Goal: Information Seeking & Learning: Understand process/instructions

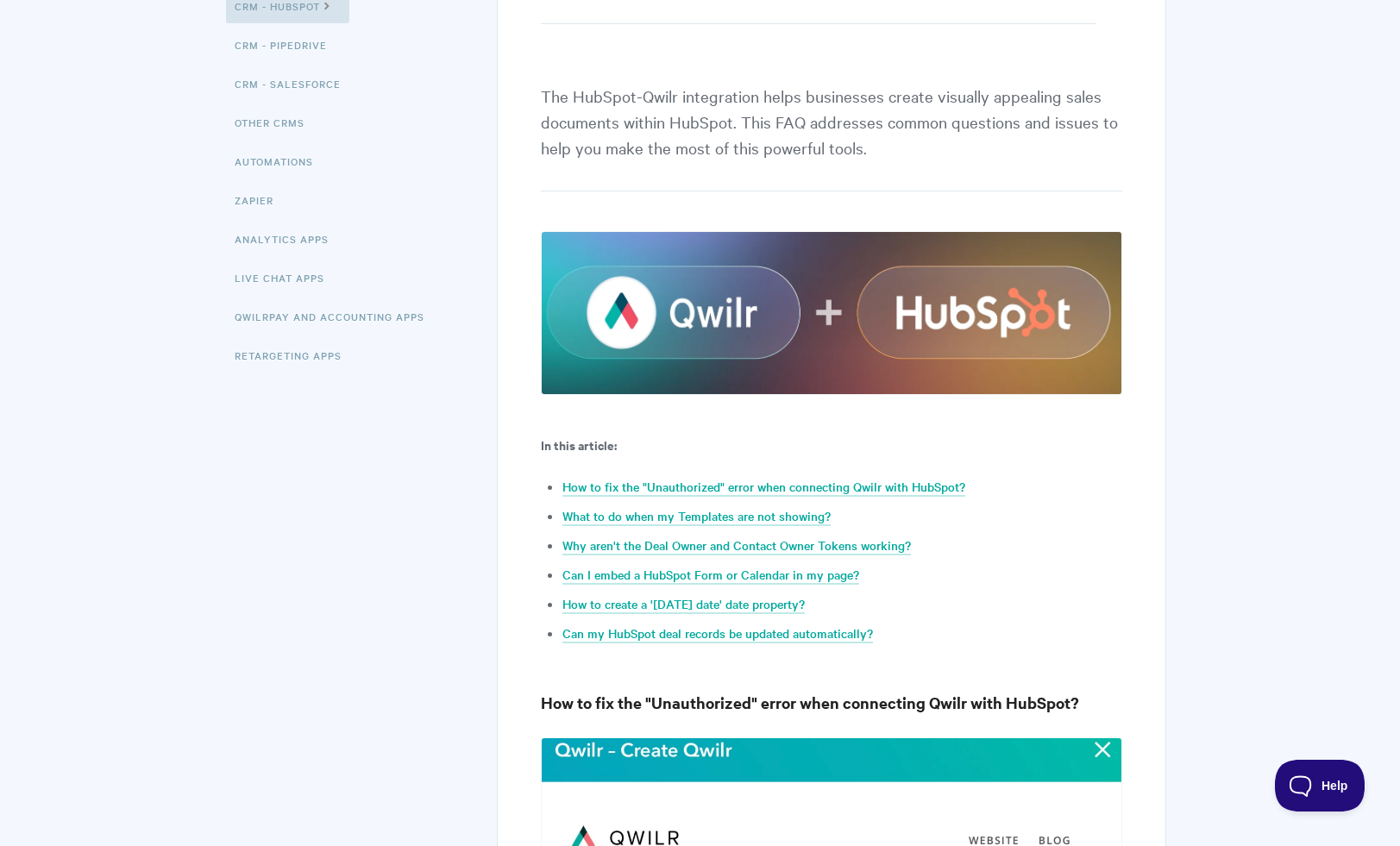
click at [640, 447] on p "In this article:" at bounding box center [831, 445] width 581 height 21
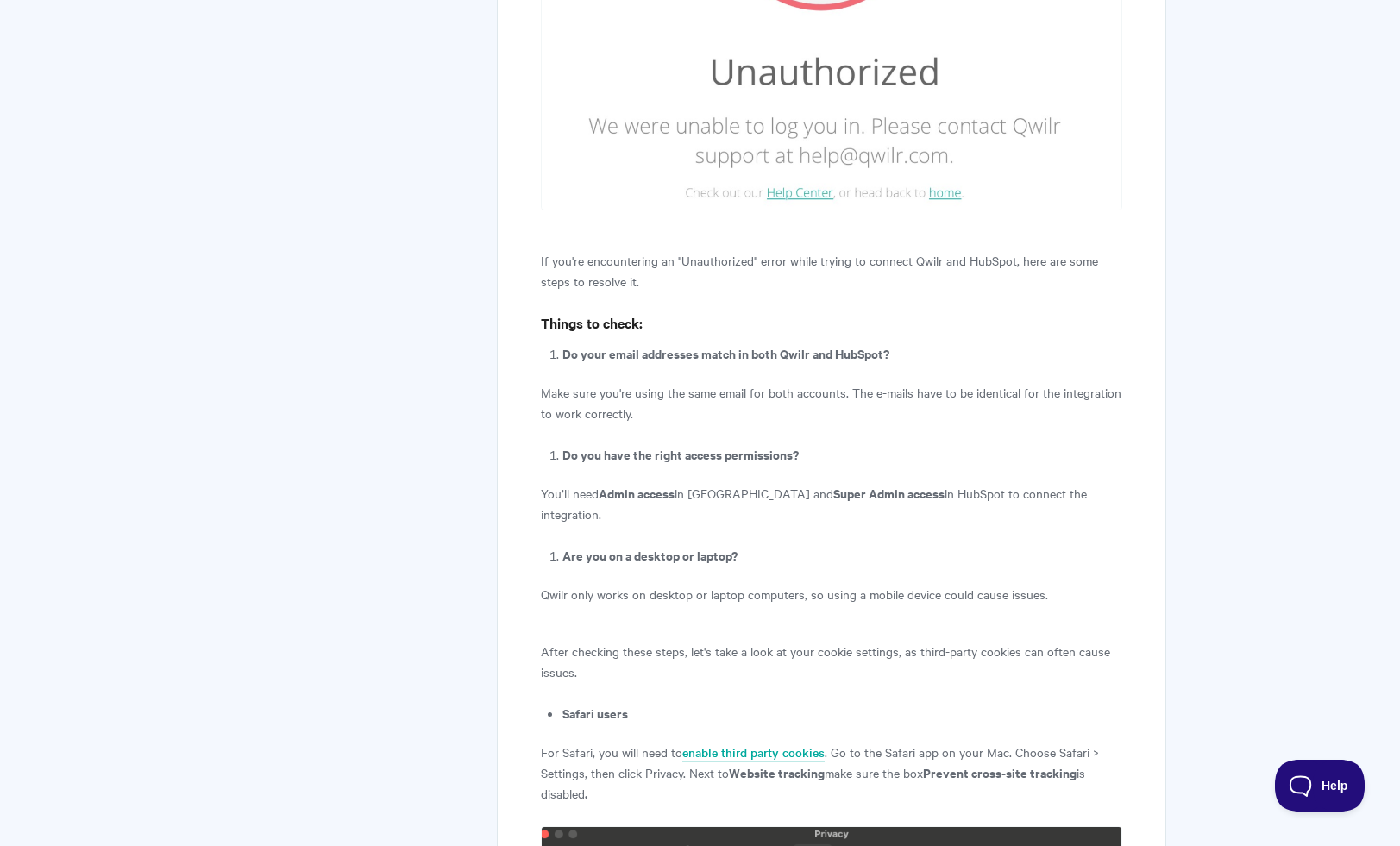
scroll to position [1425, 0]
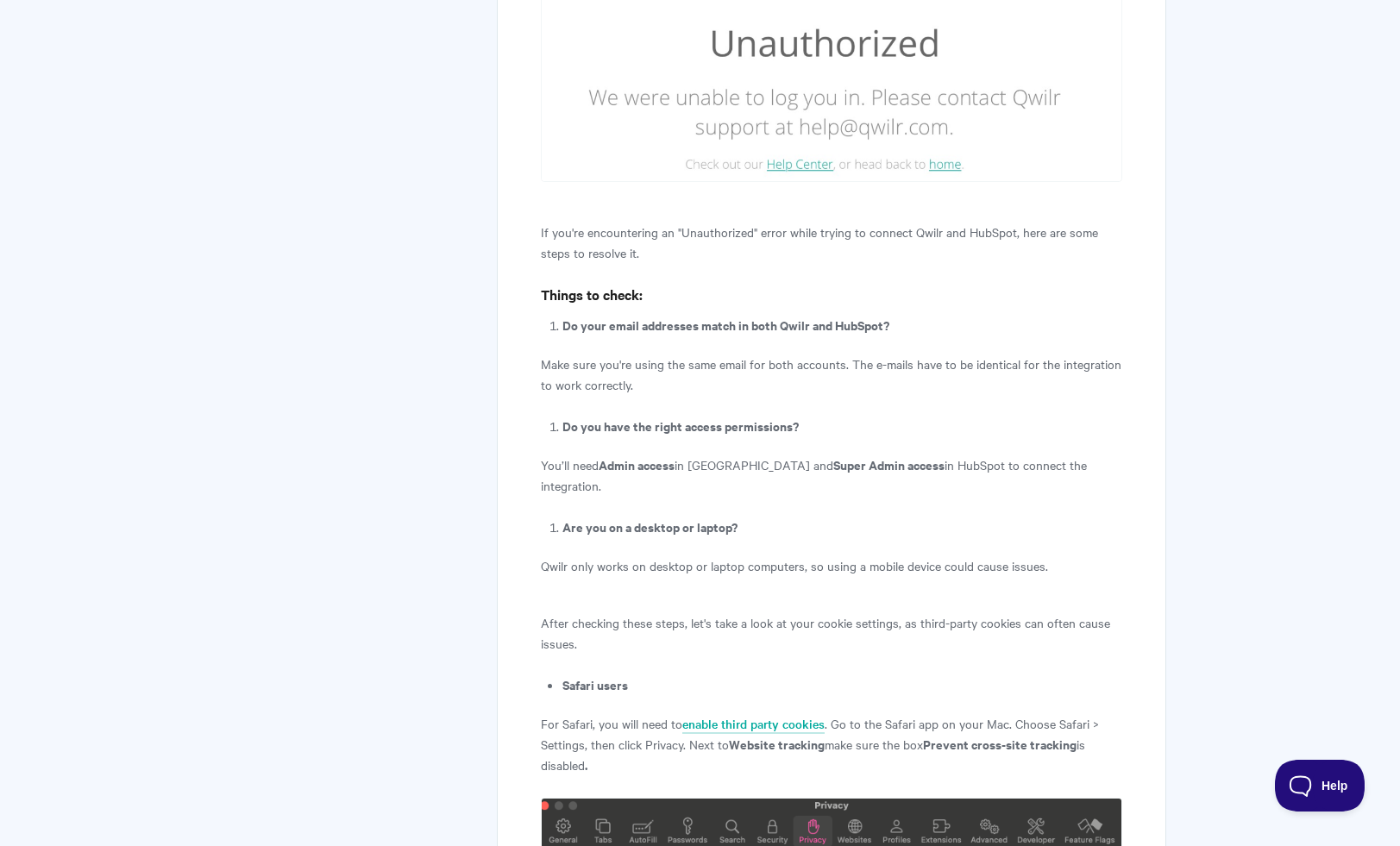
click at [682, 358] on p "Make sure you're using the same email for both accounts. The e-mails have to be…" at bounding box center [831, 374] width 581 height 42
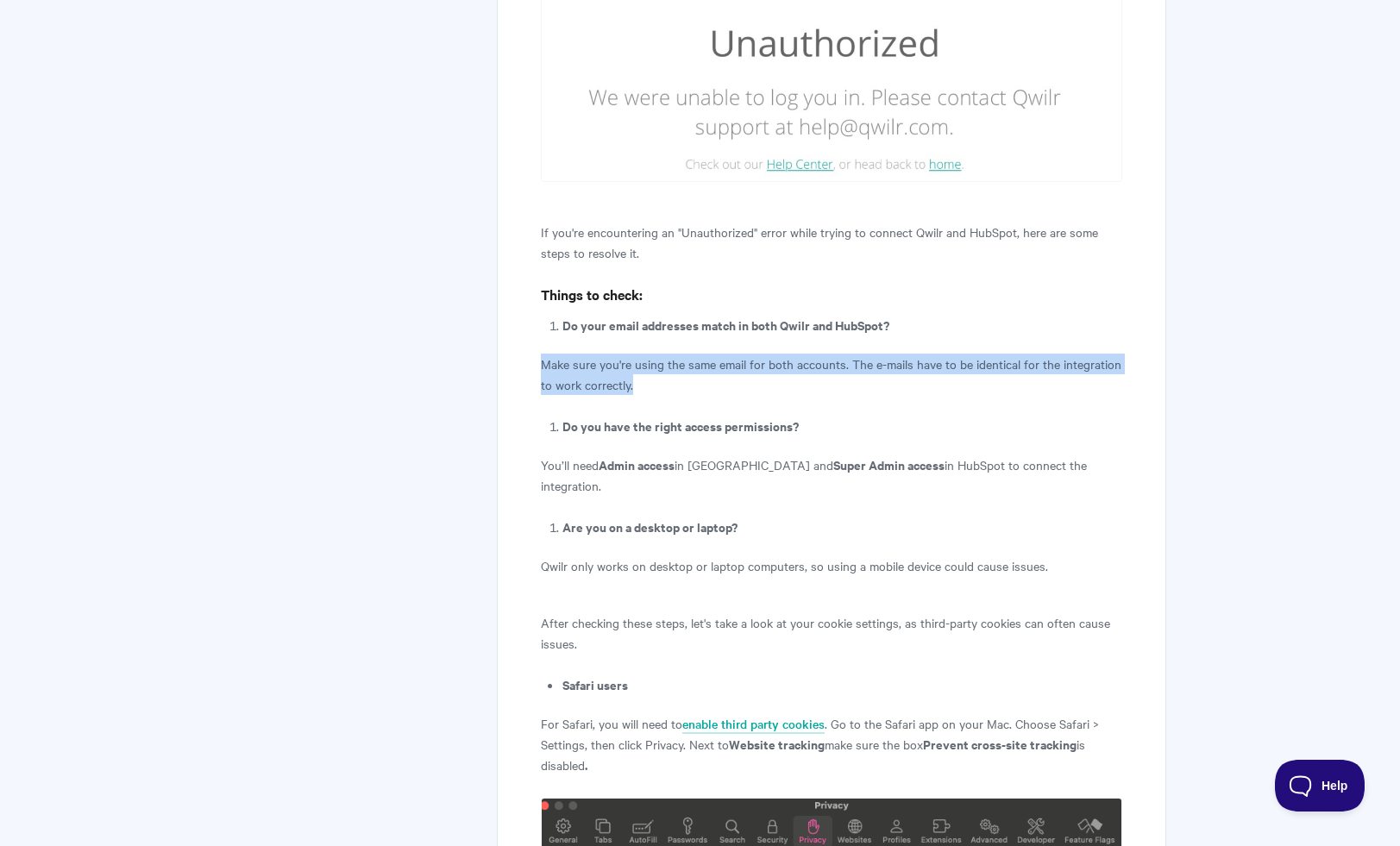
click at [682, 358] on p "Make sure you're using the same email for both accounts. The e-mails have to be…" at bounding box center [831, 374] width 581 height 42
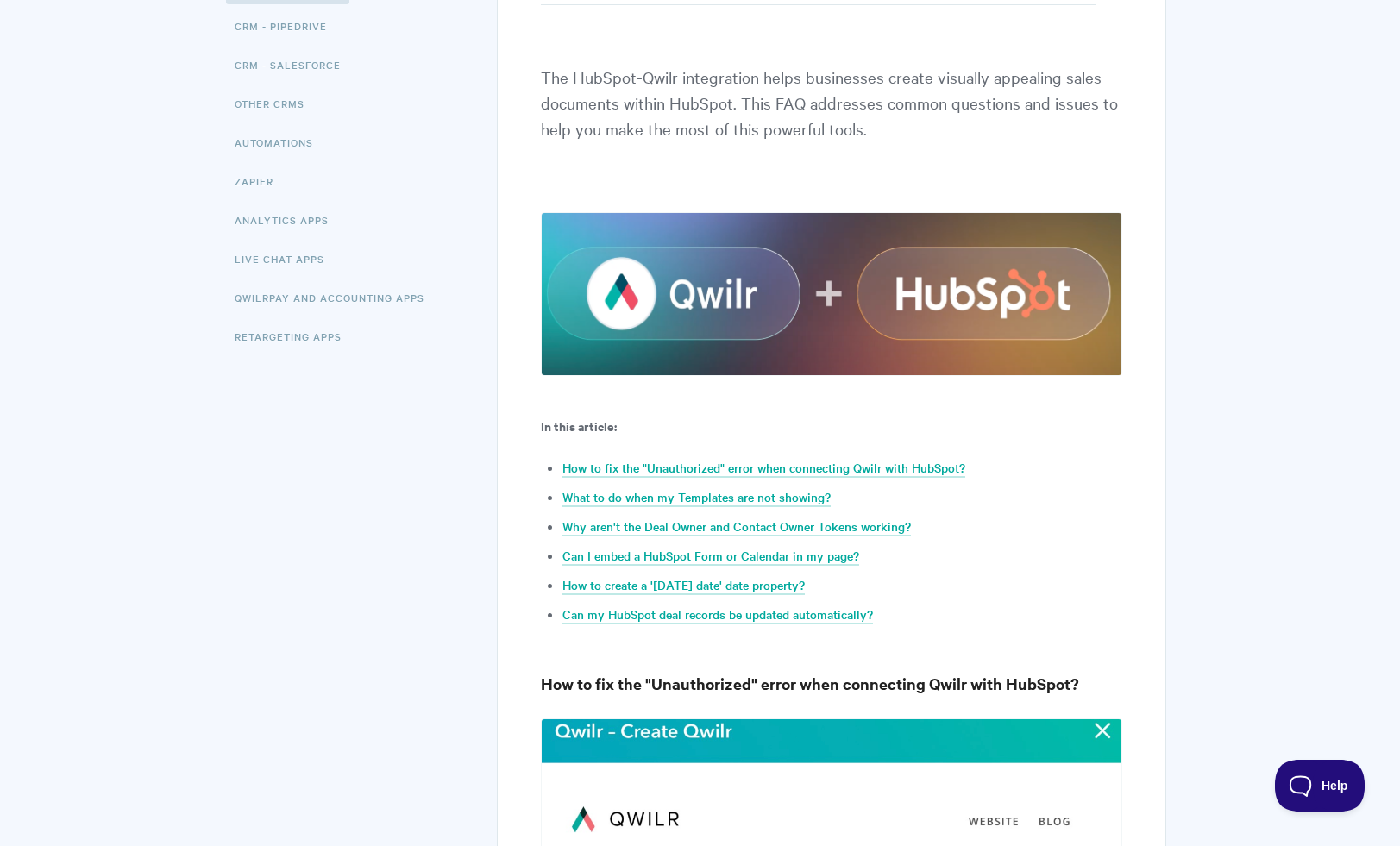
scroll to position [190, 0]
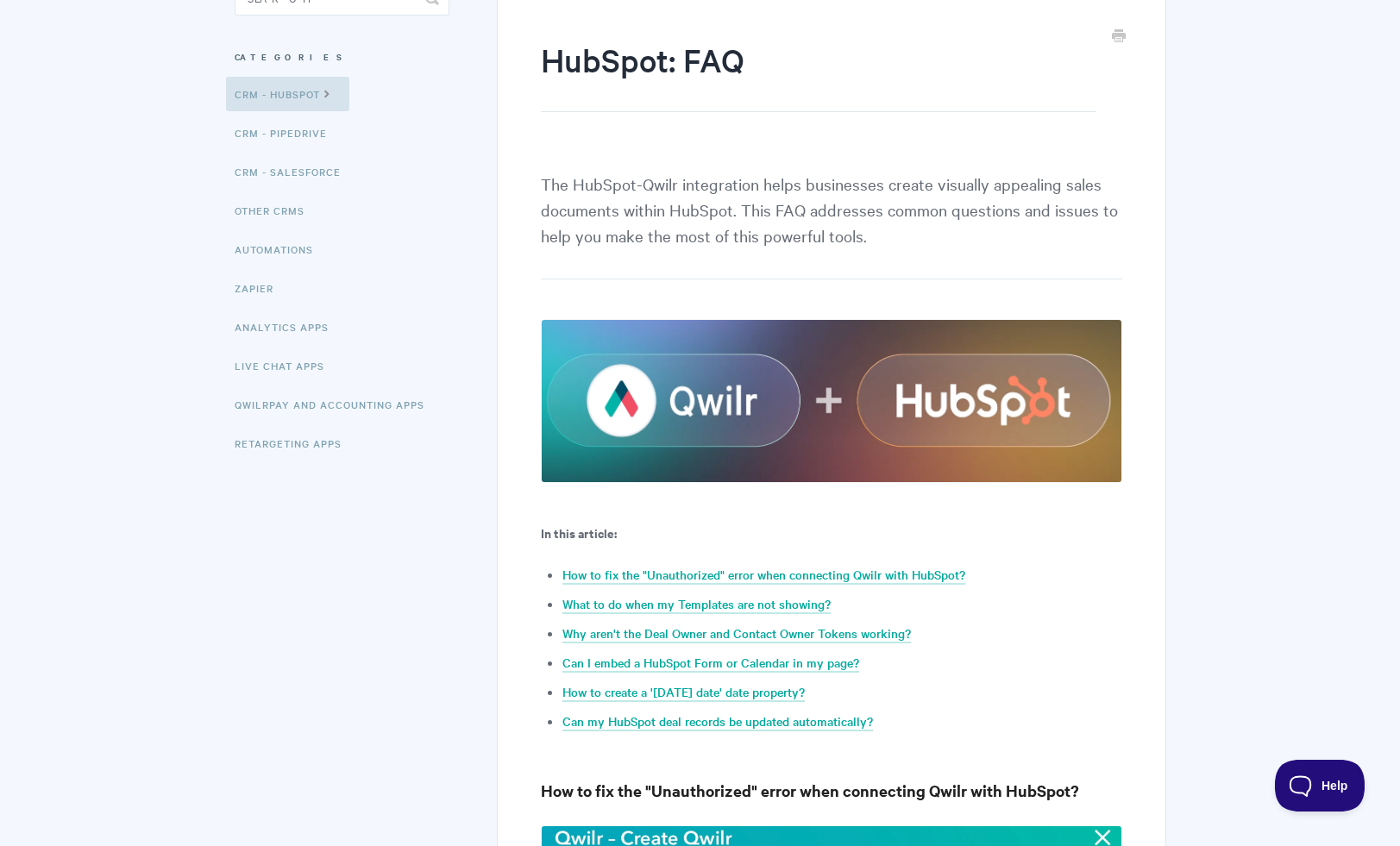
click at [573, 222] on p "The HubSpot-Qwilr integration helps businesses create visually appealing sales …" at bounding box center [831, 225] width 581 height 109
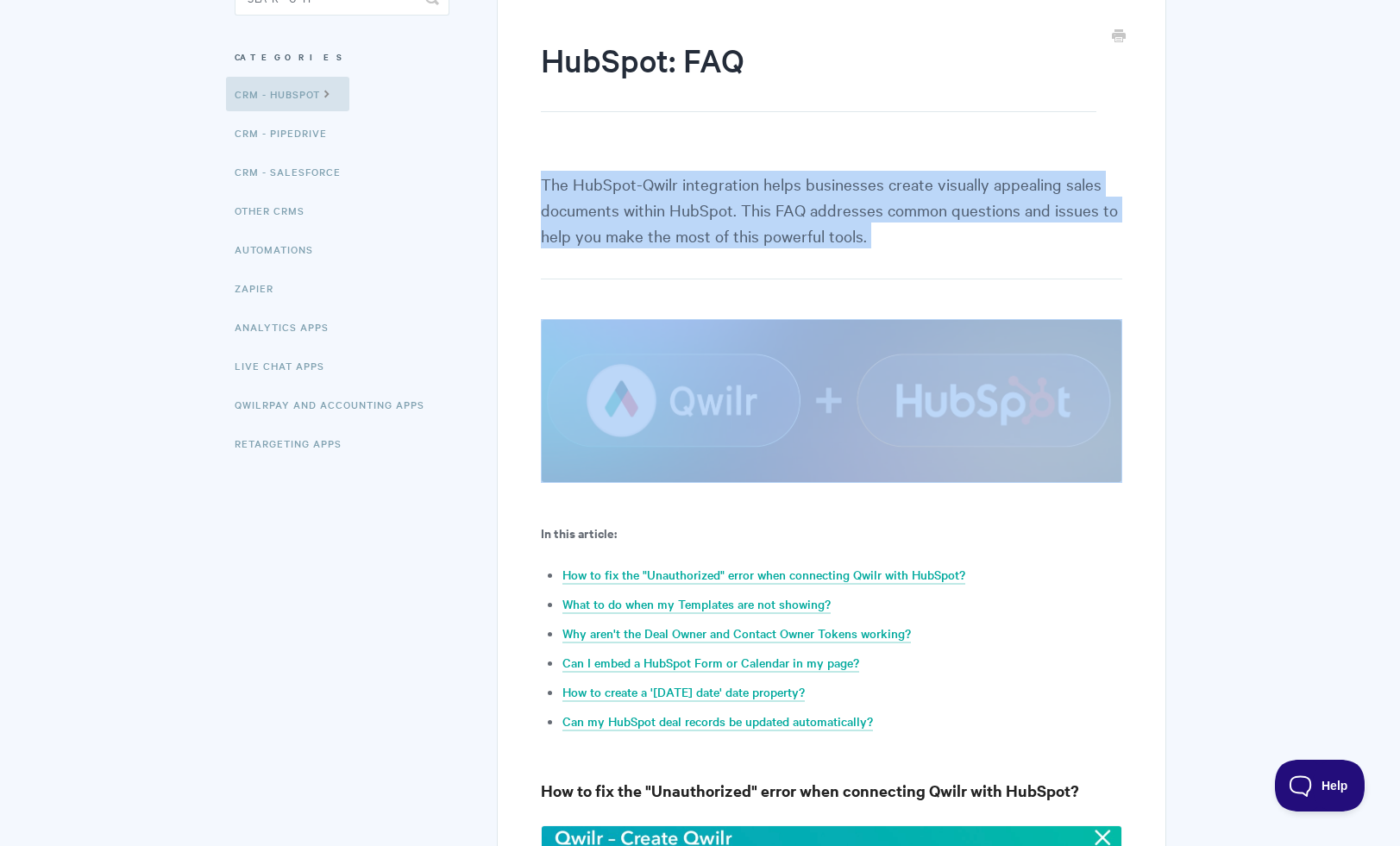
click at [573, 222] on p "The HubSpot-Qwilr integration helps businesses create visually appealing sales …" at bounding box center [831, 225] width 581 height 109
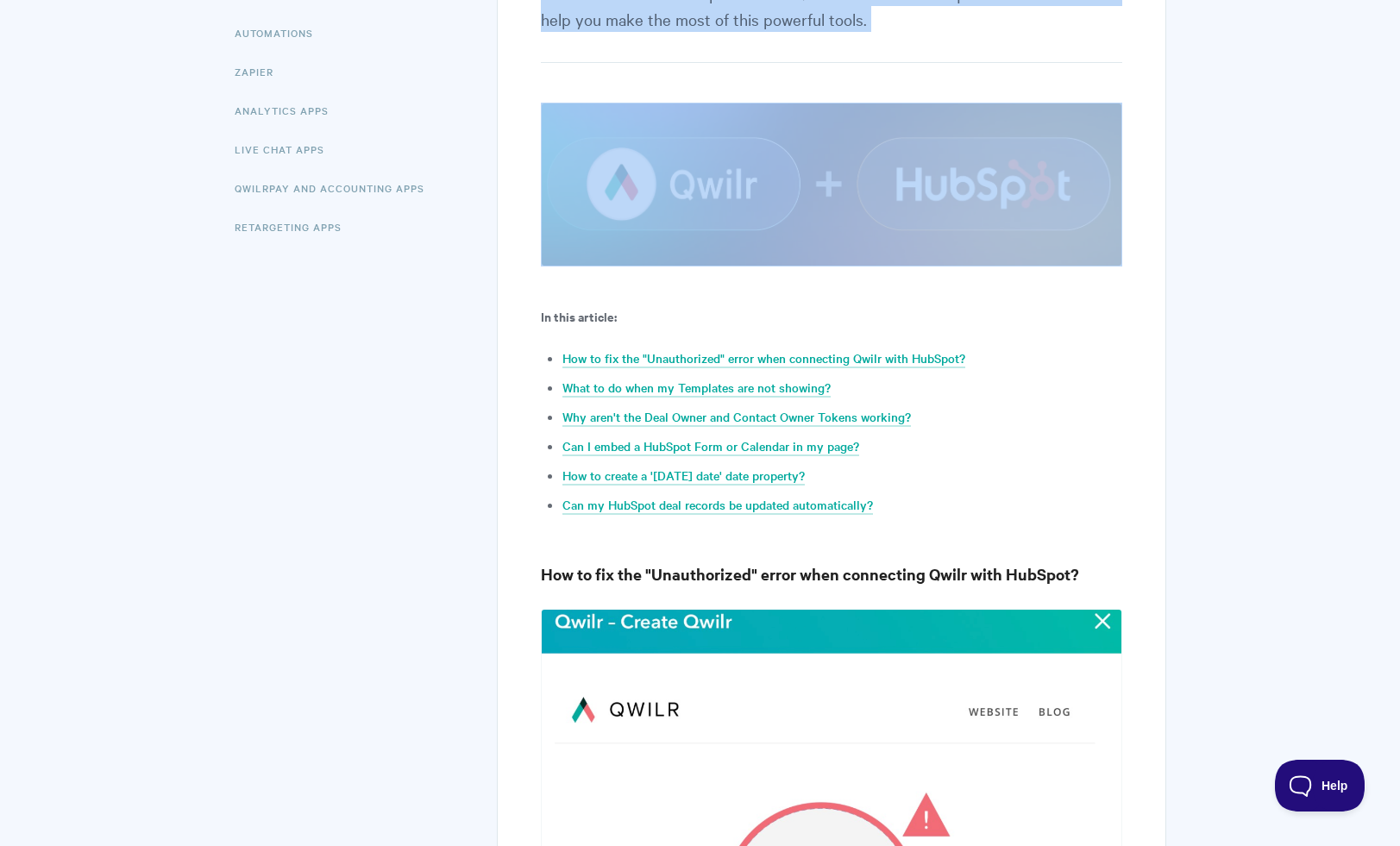
scroll to position [422, 0]
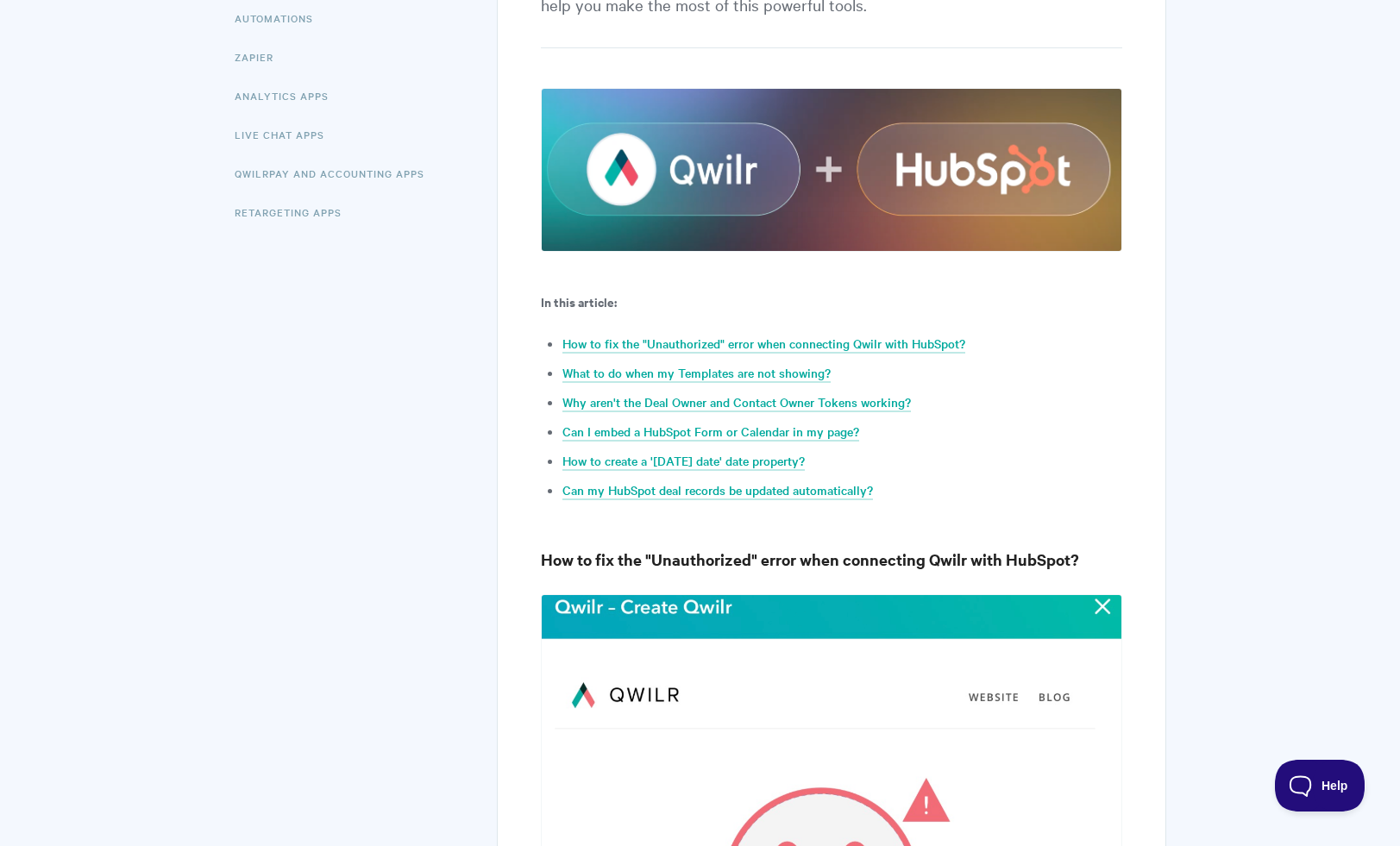
click at [728, 563] on h3 "How to fix the "Unauthorized" error when connecting Qwilr with HubSpot?" at bounding box center [831, 559] width 581 height 24
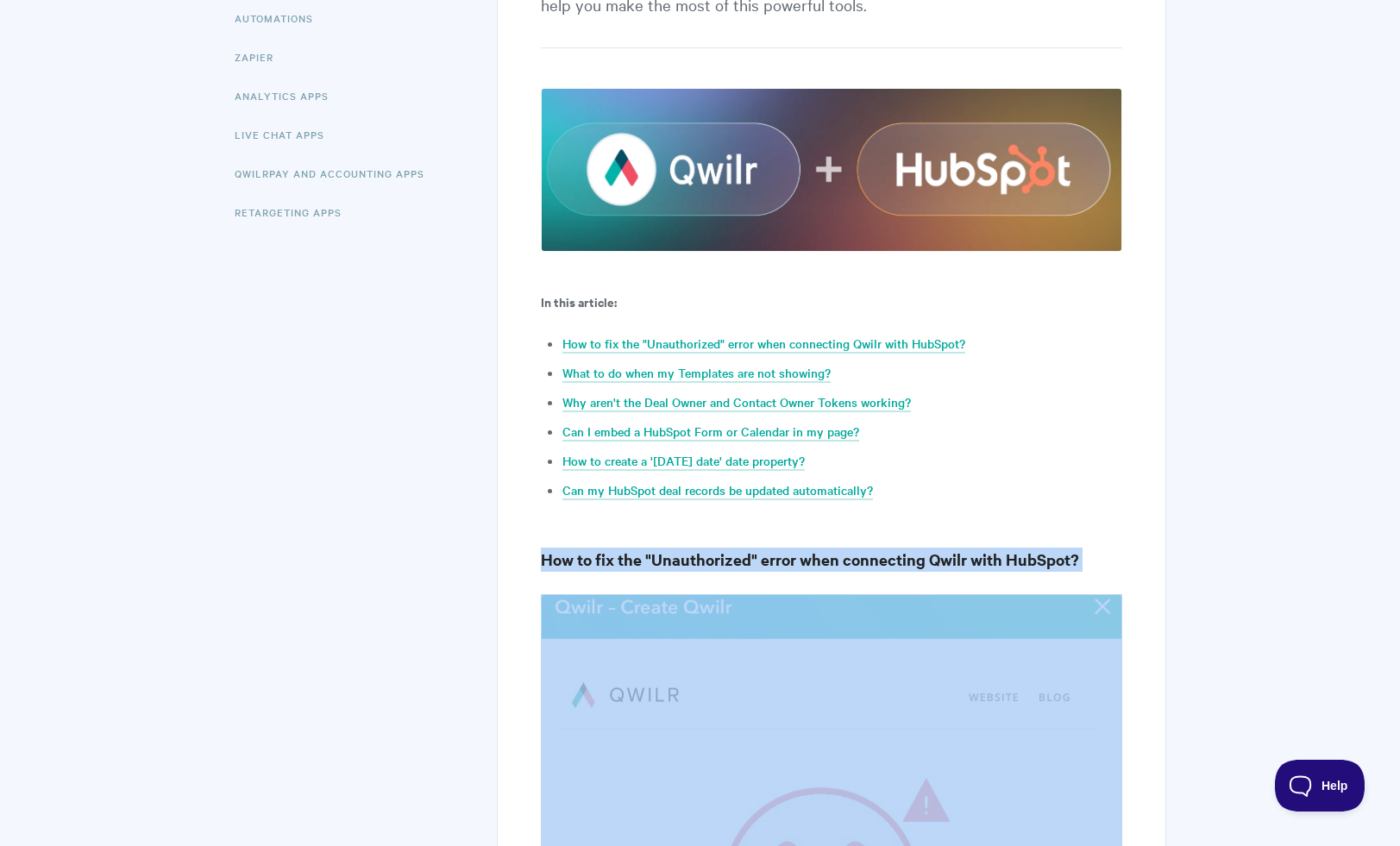
click at [728, 563] on h3 "How to fix the "Unauthorized" error when connecting Qwilr with HubSpot?" at bounding box center [831, 559] width 581 height 24
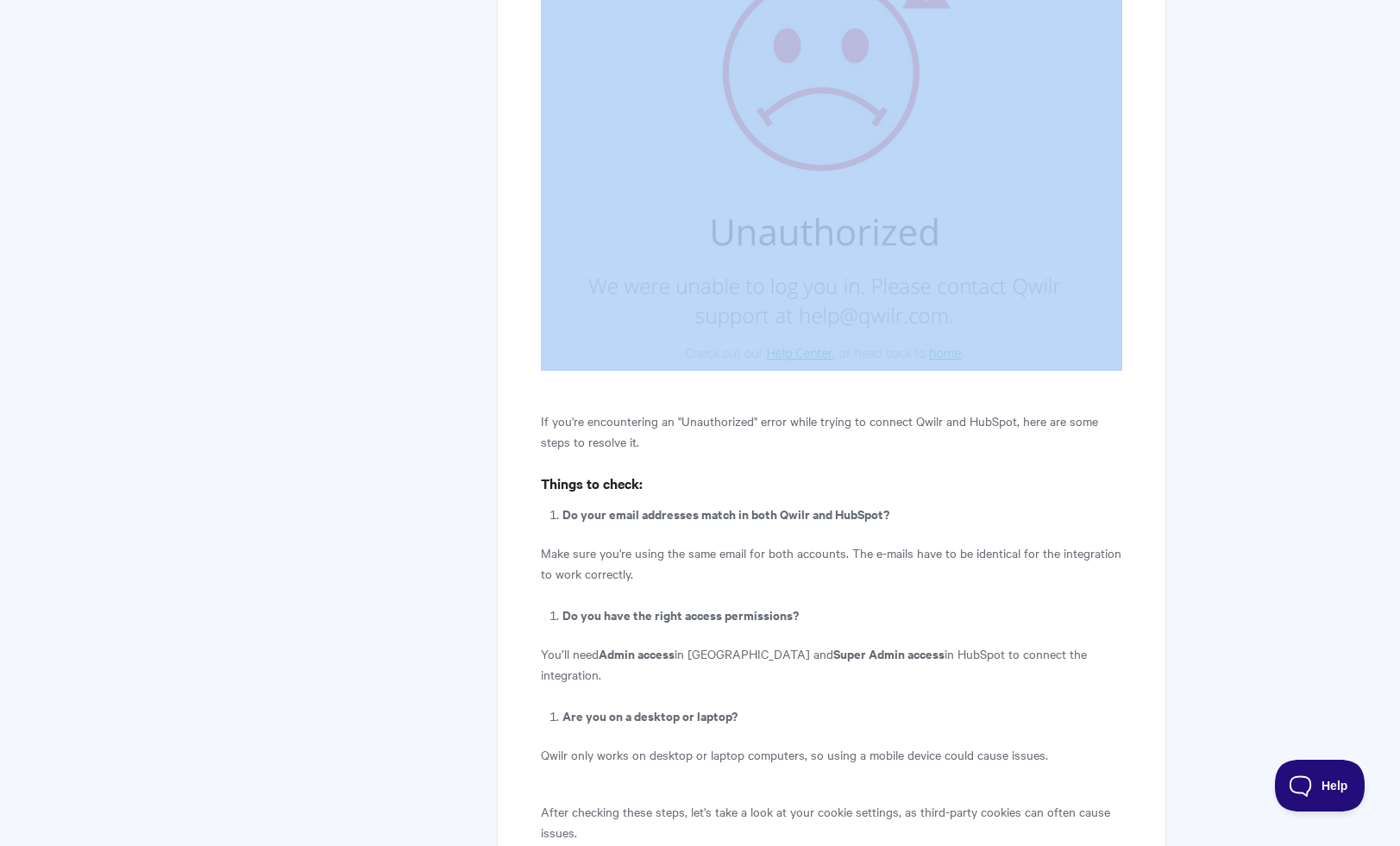
scroll to position [1329, 0]
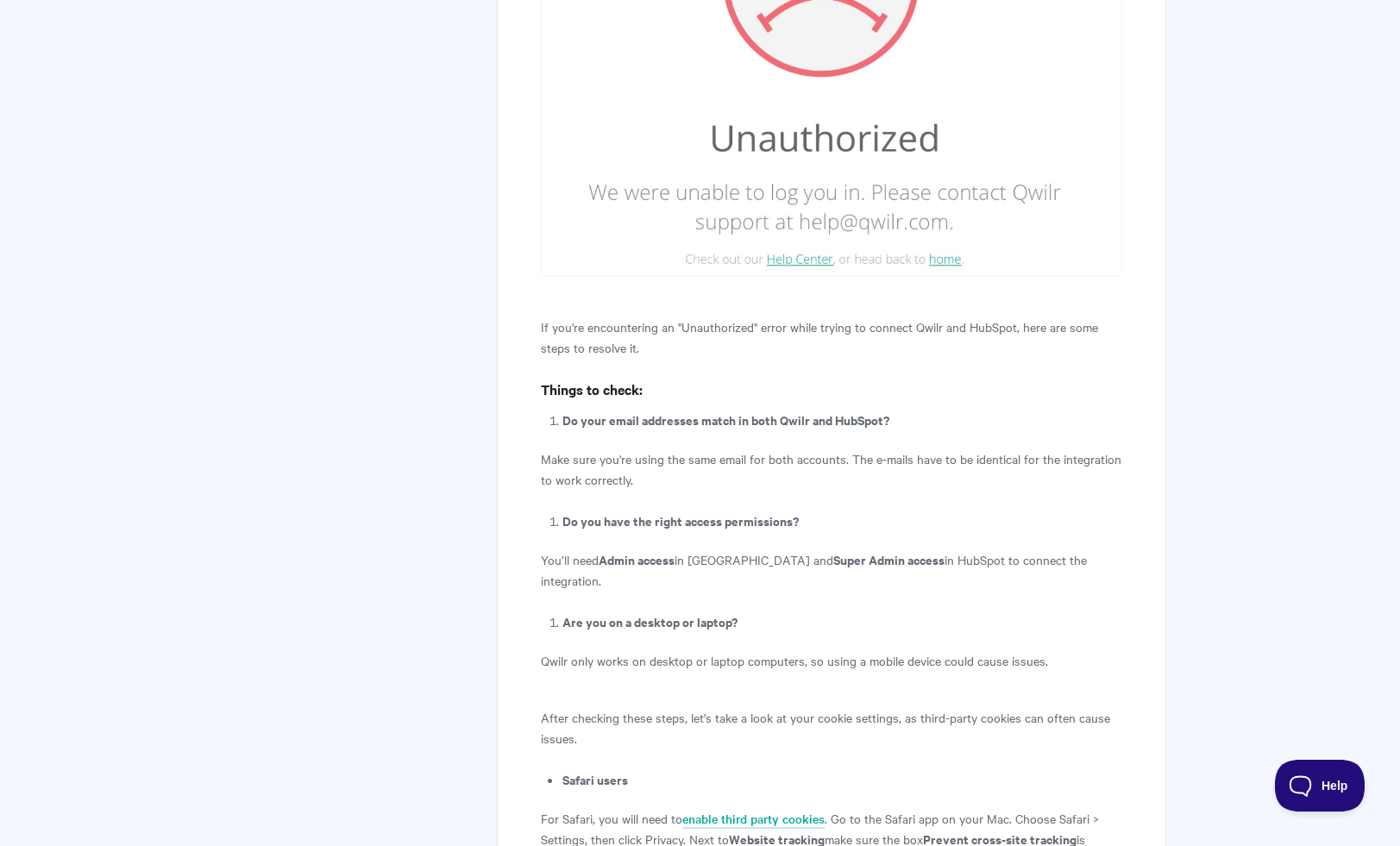
click at [684, 477] on p "Make sure you're using the same email for both accounts. The e-mails have to be…" at bounding box center [831, 470] width 581 height 42
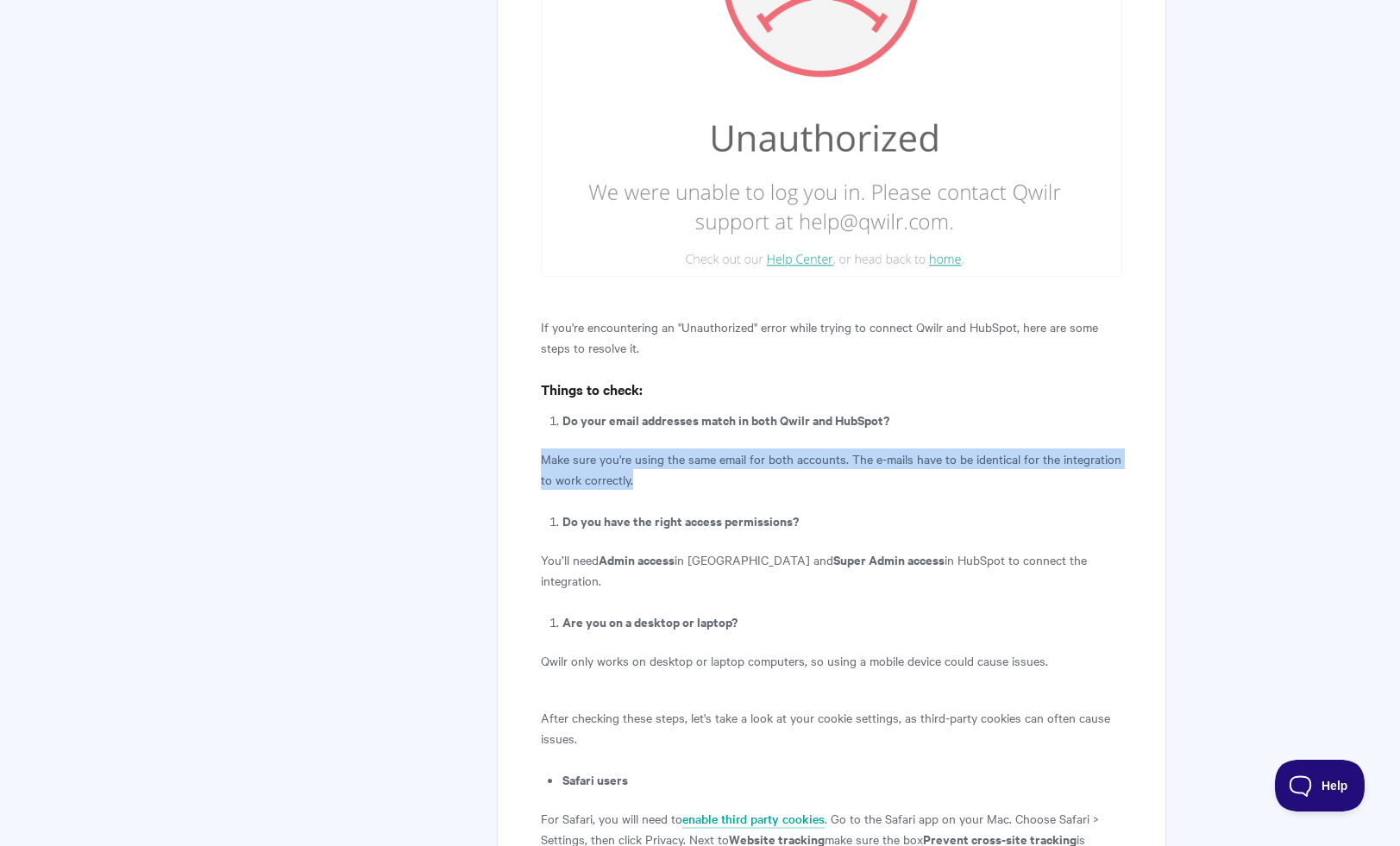
click at [684, 477] on p "Make sure you're using the same email for both accounts. The e-mails have to be…" at bounding box center [831, 470] width 581 height 42
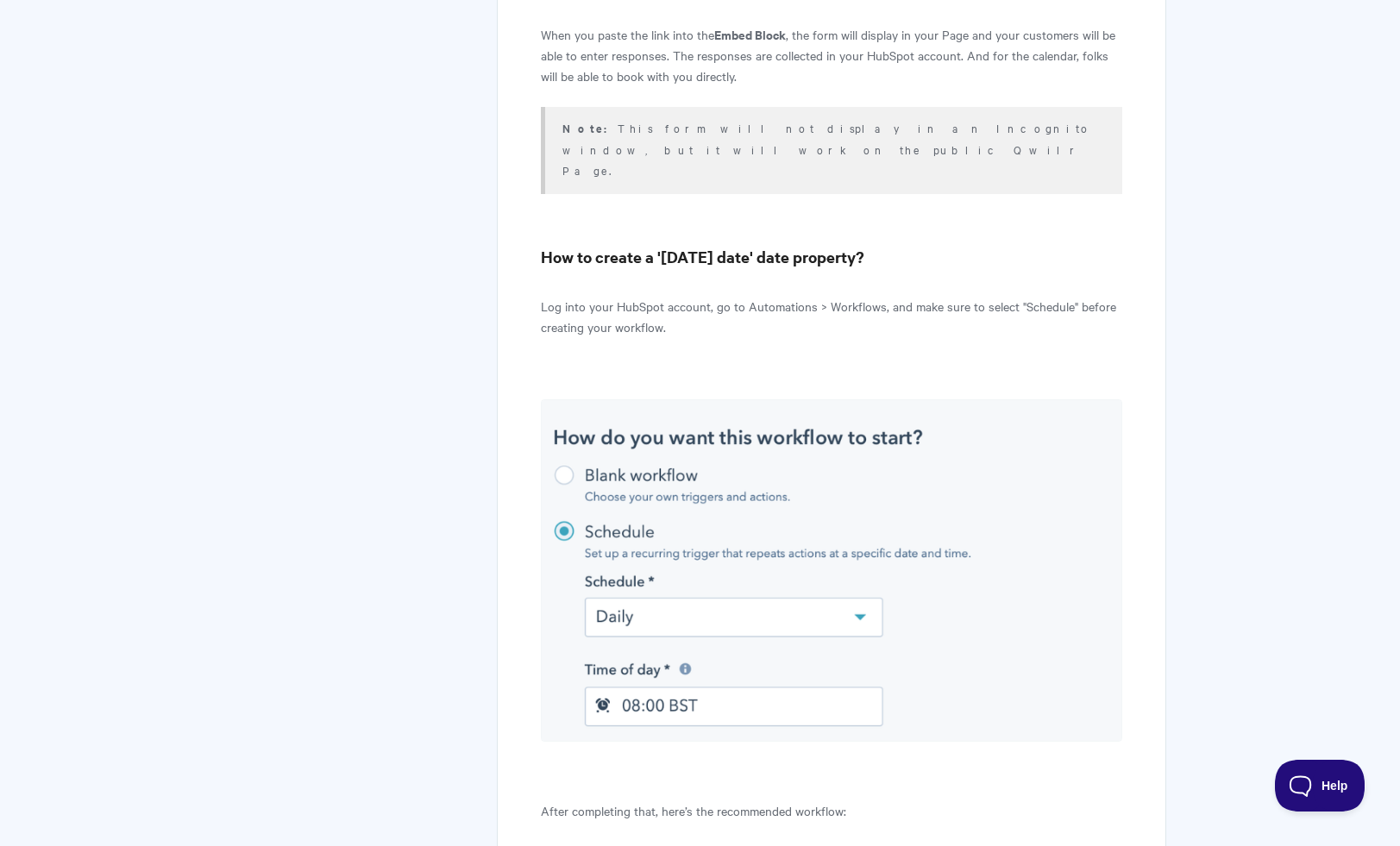
scroll to position [4954, 0]
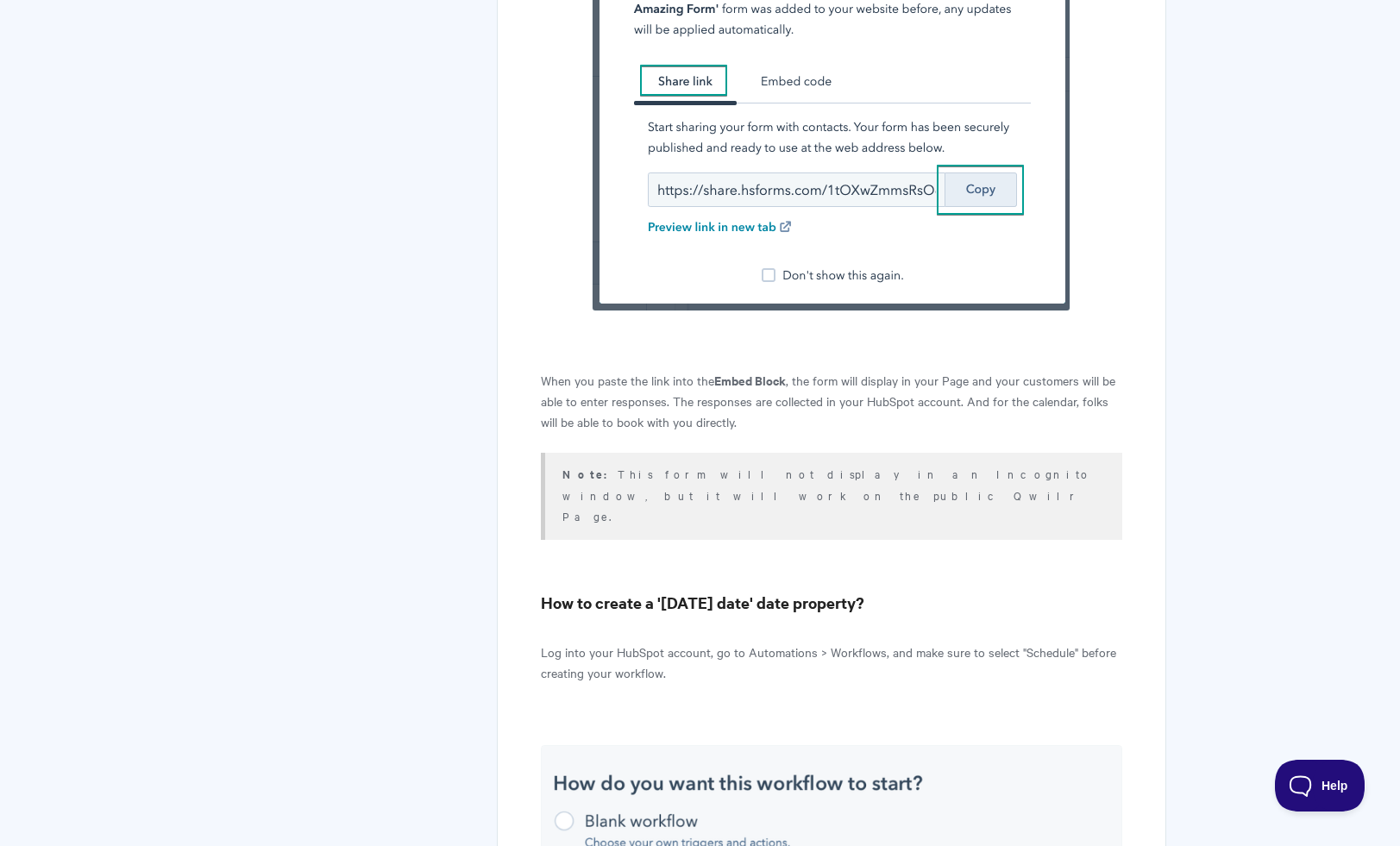
click at [646, 642] on p "Log into your HubSpot account, go to Automations > Workflows, and make sure to …" at bounding box center [831, 663] width 581 height 42
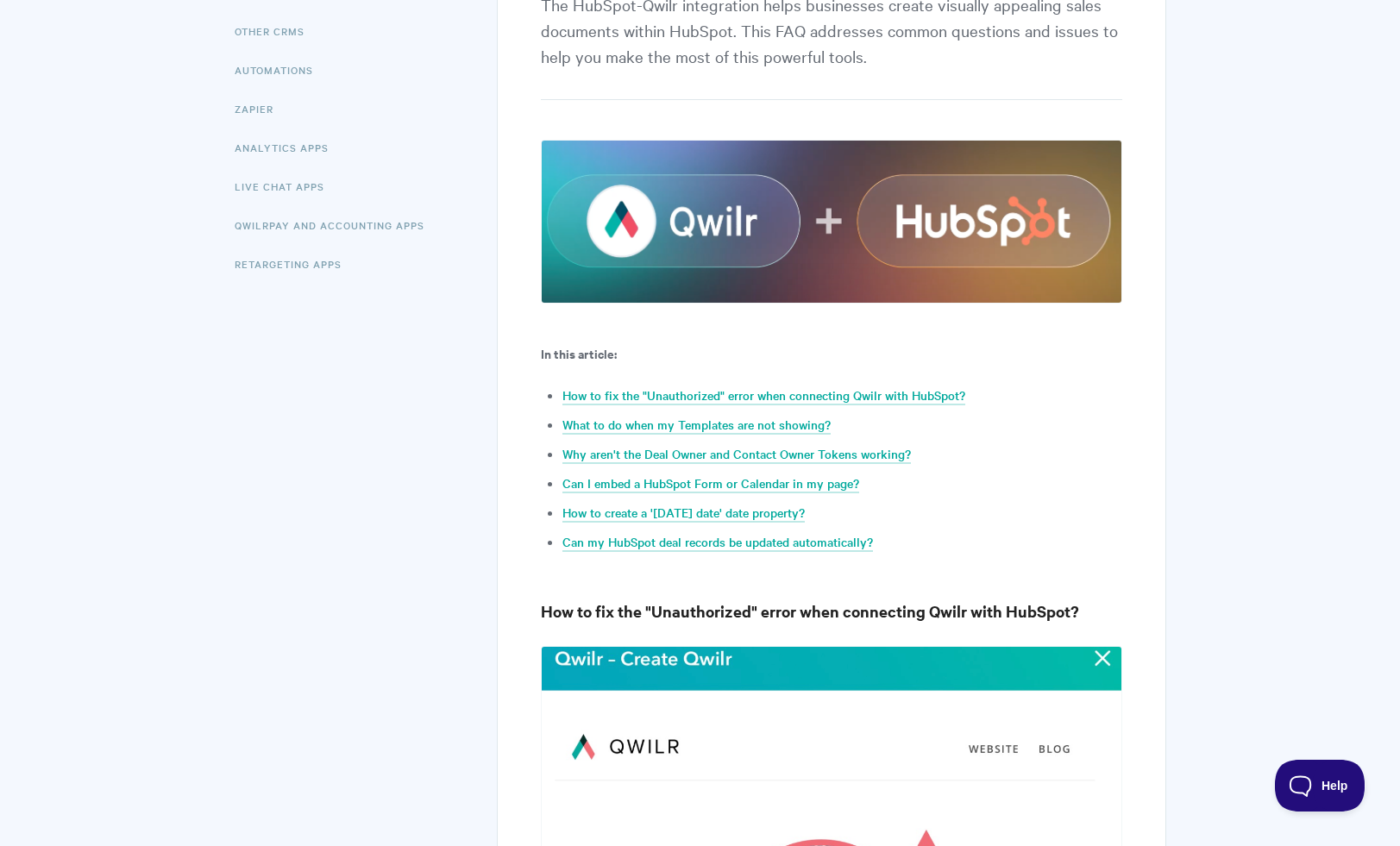
scroll to position [0, 0]
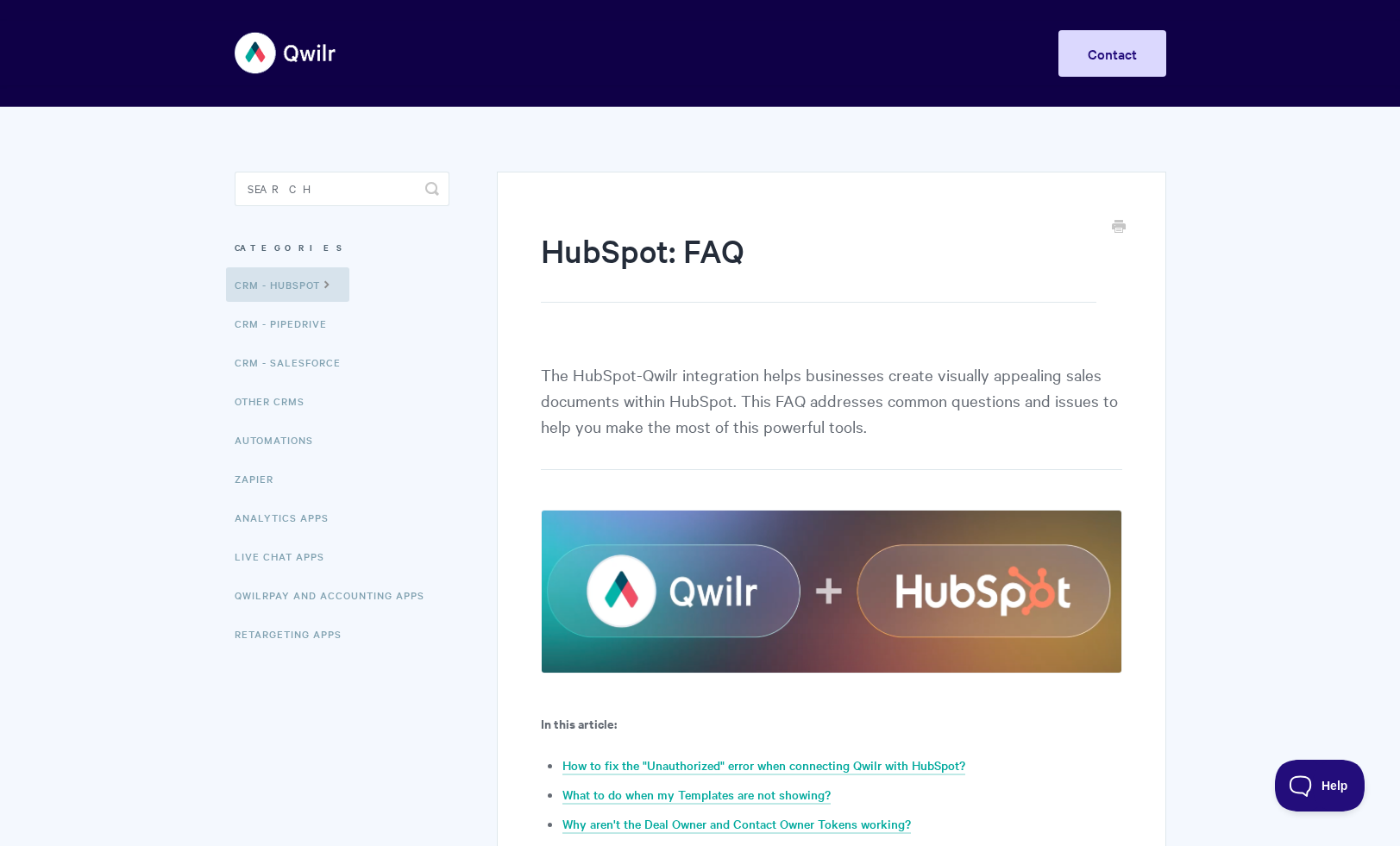
click at [674, 426] on p "The HubSpot-Qwilr integration helps businesses create visually appealing sales …" at bounding box center [831, 416] width 581 height 109
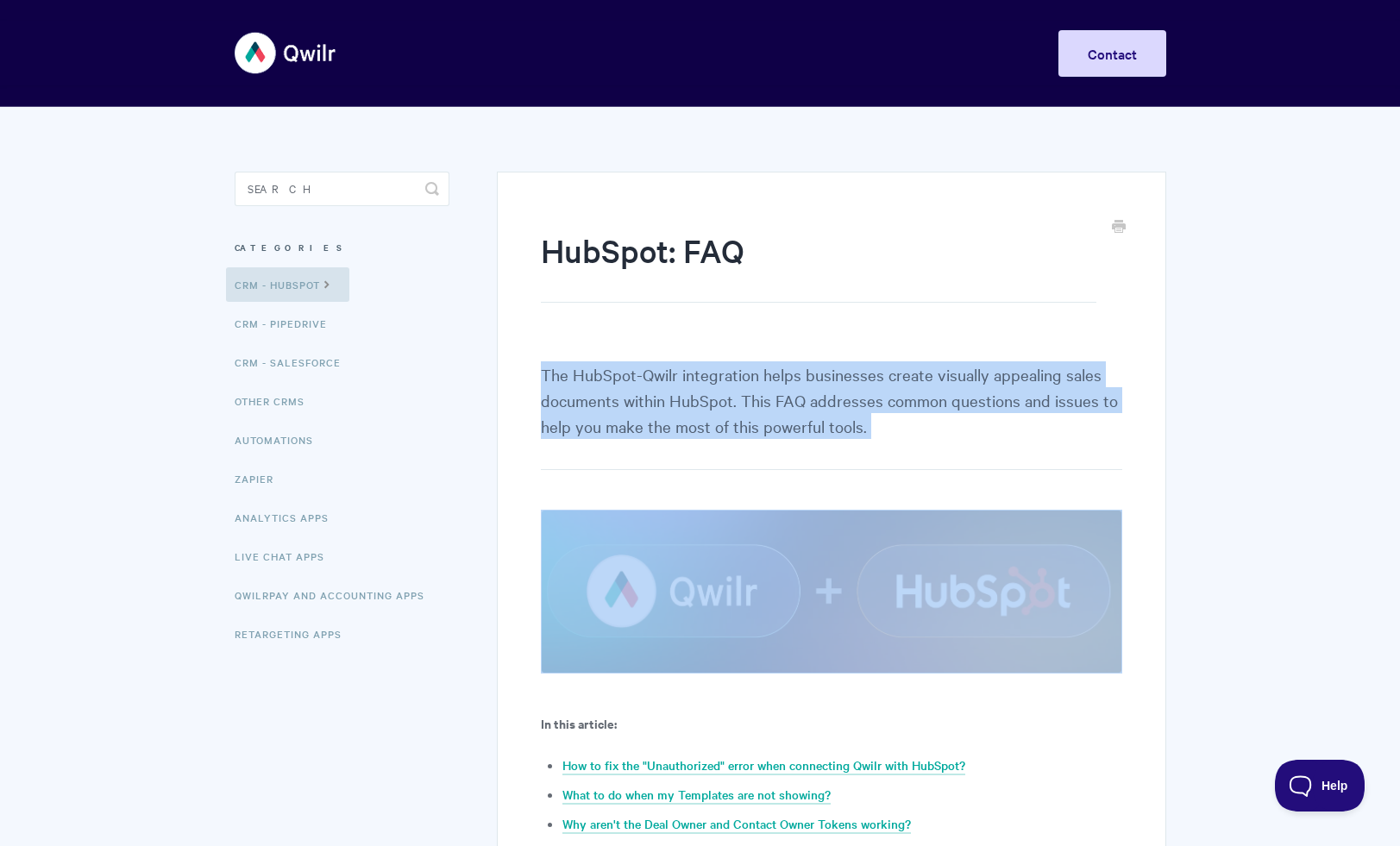
click at [674, 426] on p "The HubSpot-Qwilr integration helps businesses create visually appealing sales …" at bounding box center [831, 416] width 581 height 109
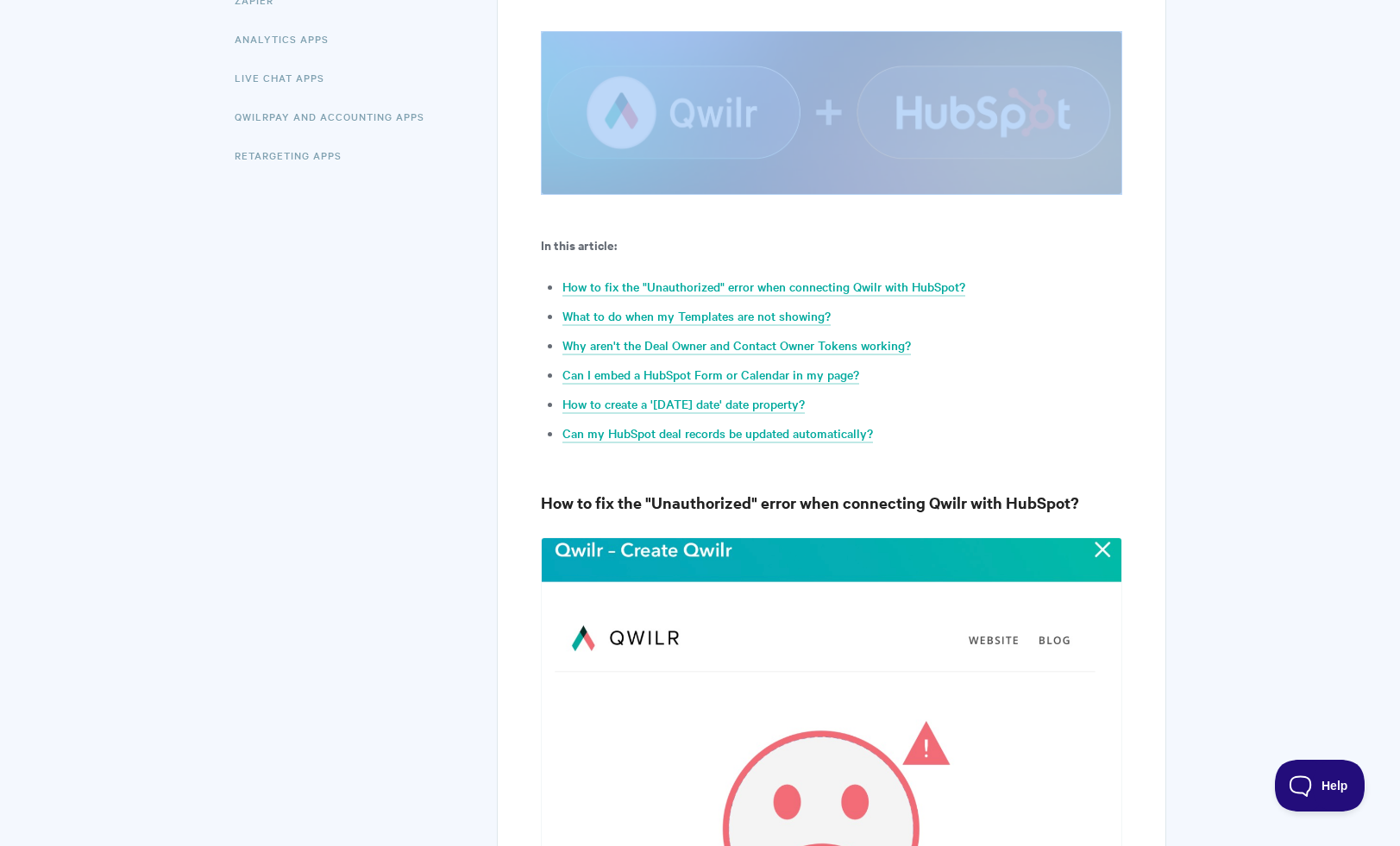
scroll to position [482, 0]
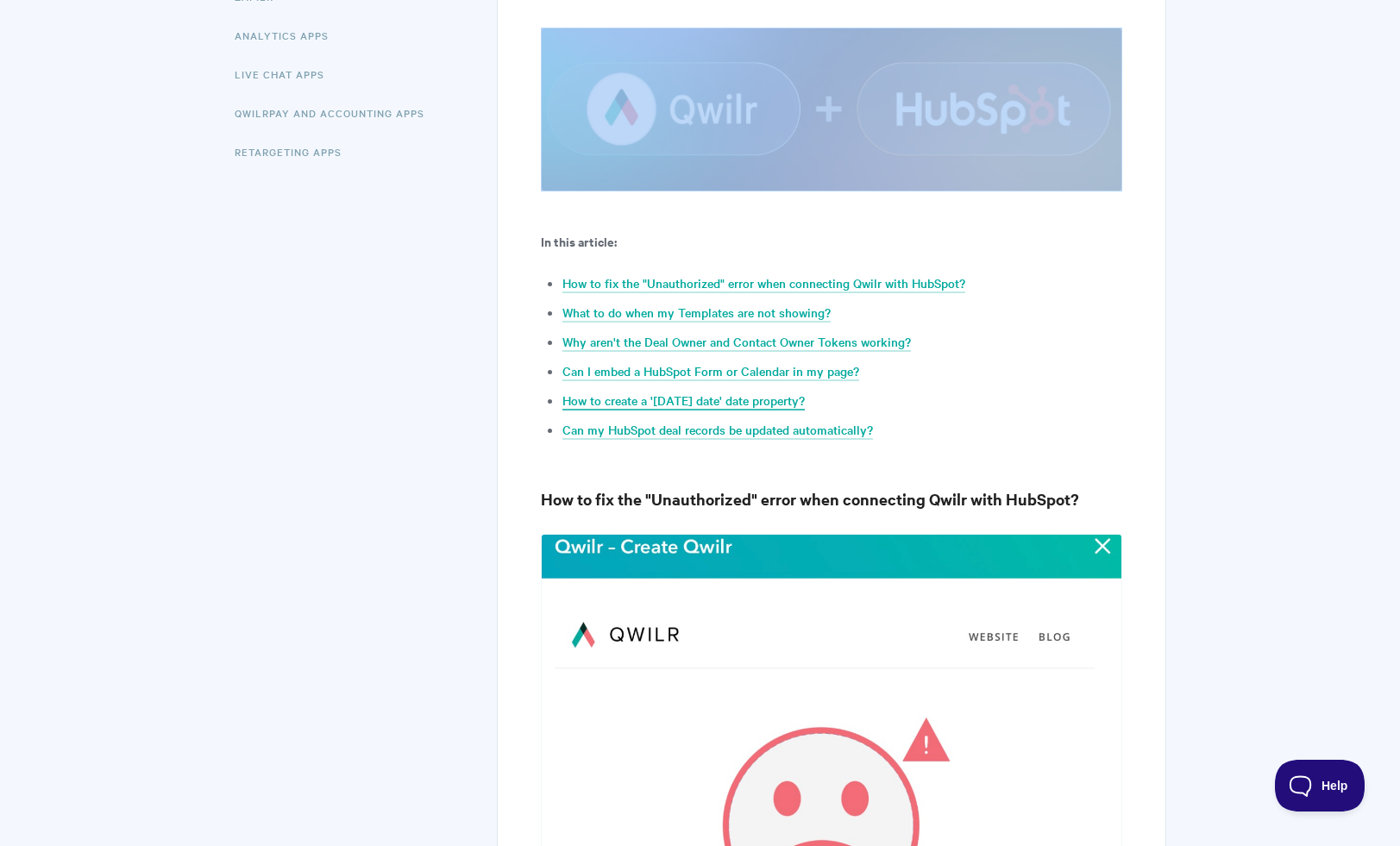
click at [678, 401] on link "How to create a '[DATE] date' date property?" at bounding box center [684, 401] width 242 height 19
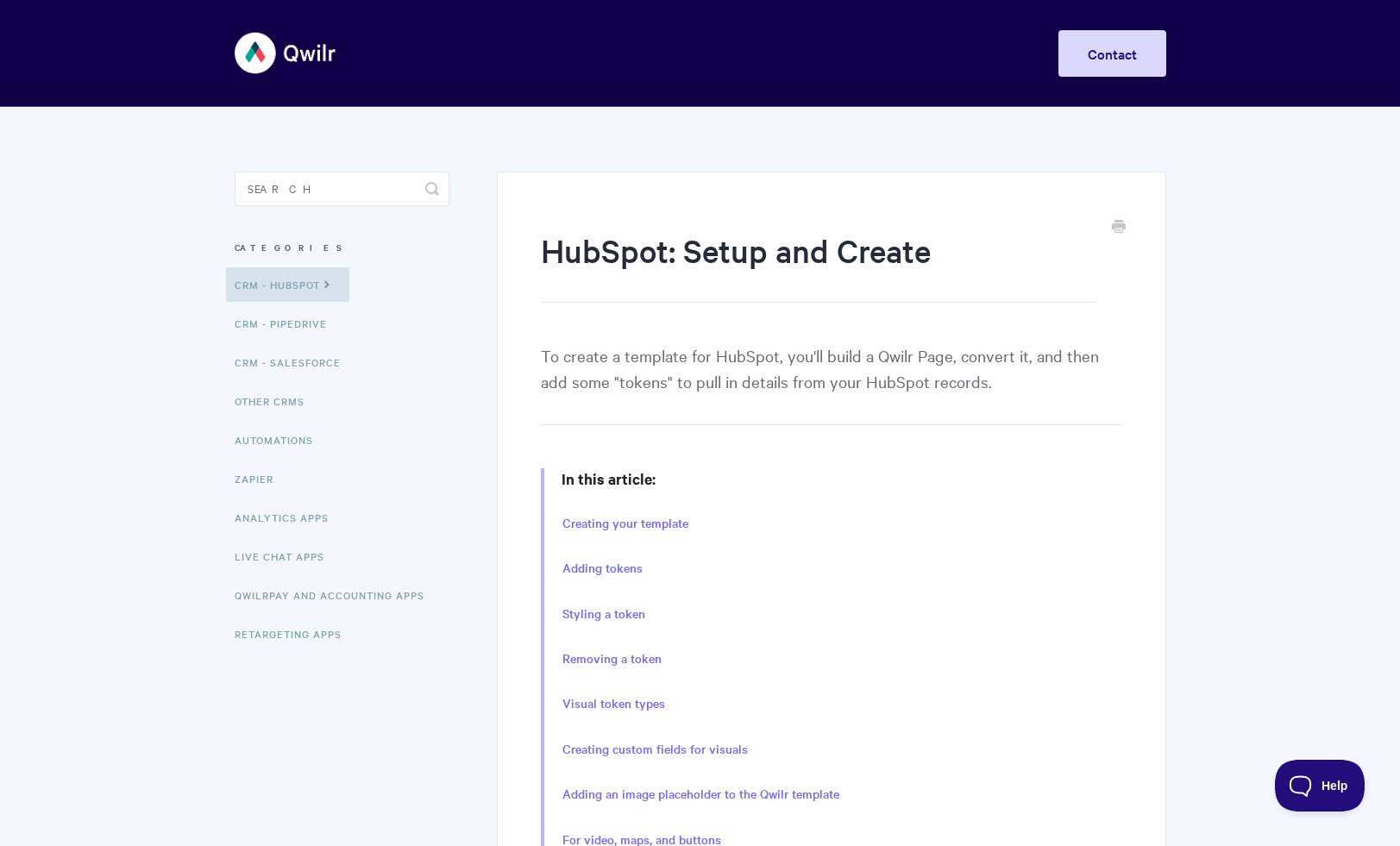
click at [683, 343] on p "To create a template for HubSpot, you'll build a Qwilr Page, convert it, and th…" at bounding box center [831, 384] width 581 height 82
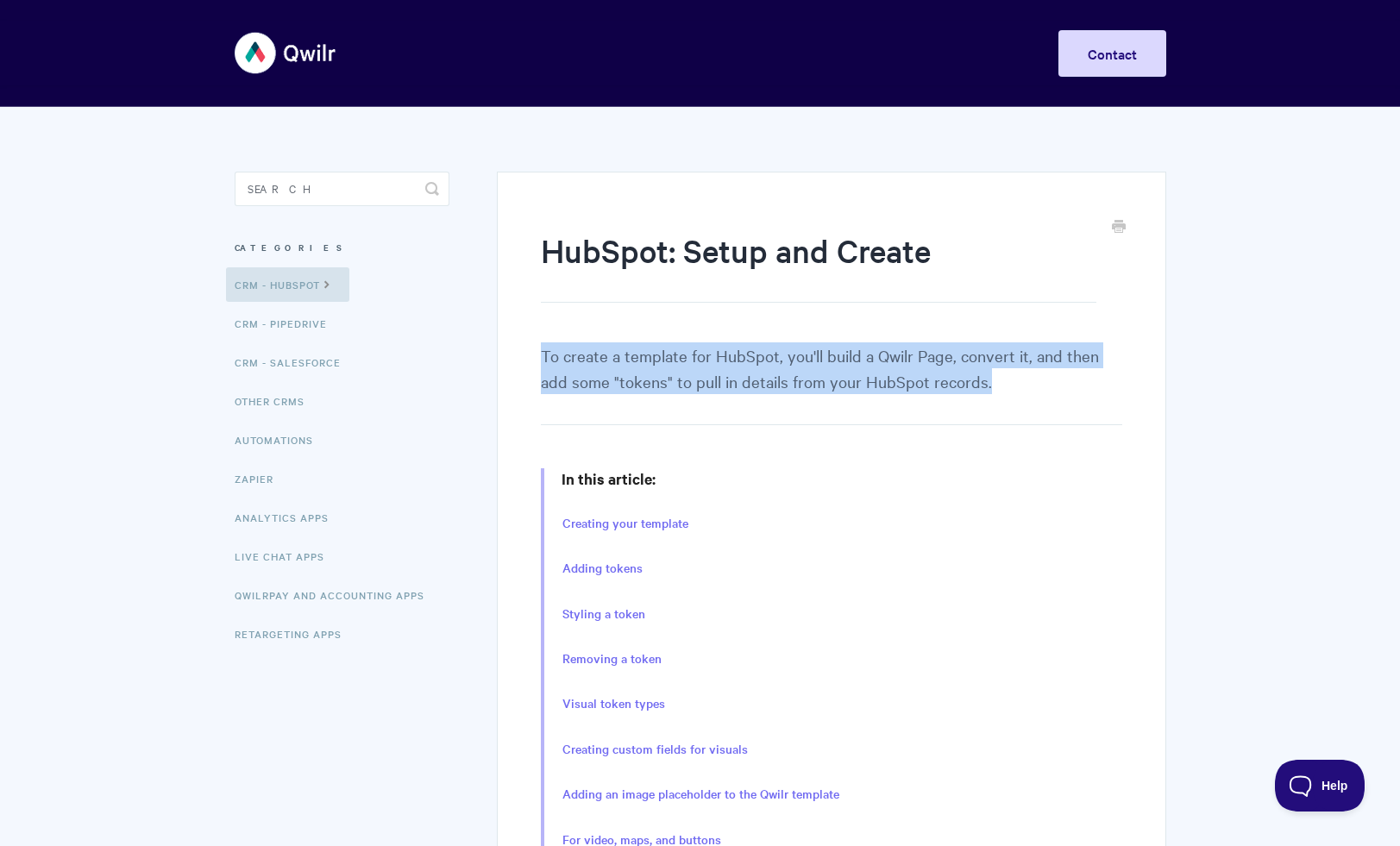
click at [683, 343] on p "To create a template for HubSpot, you'll build a Qwilr Page, convert it, and th…" at bounding box center [831, 384] width 581 height 82
click at [683, 353] on p "To create a template for HubSpot, you'll build a Qwilr Page, convert it, and th…" at bounding box center [831, 384] width 581 height 82
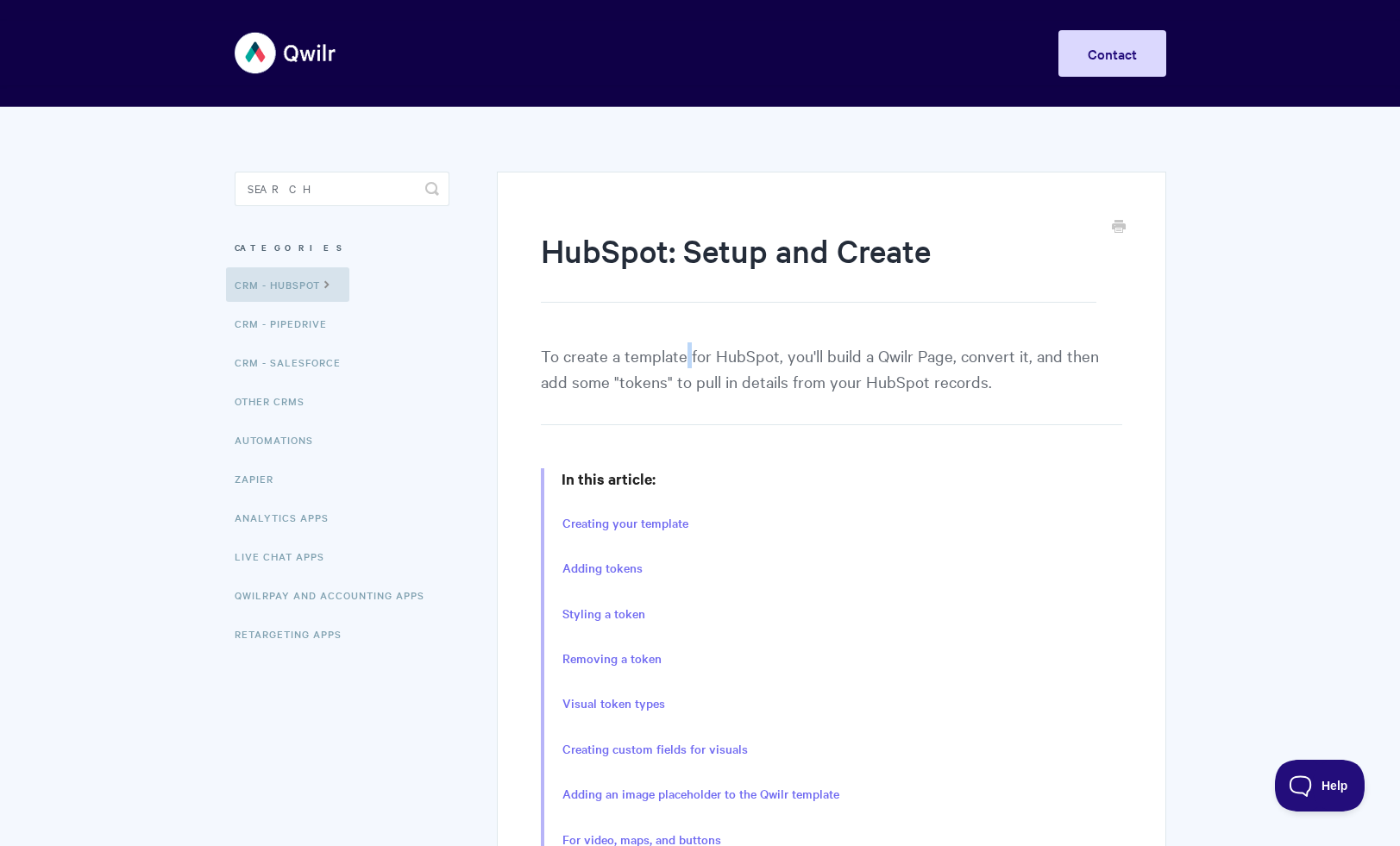
click at [683, 353] on p "To create a template for HubSpot, you'll build a Qwilr Page, convert it, and th…" at bounding box center [831, 384] width 581 height 82
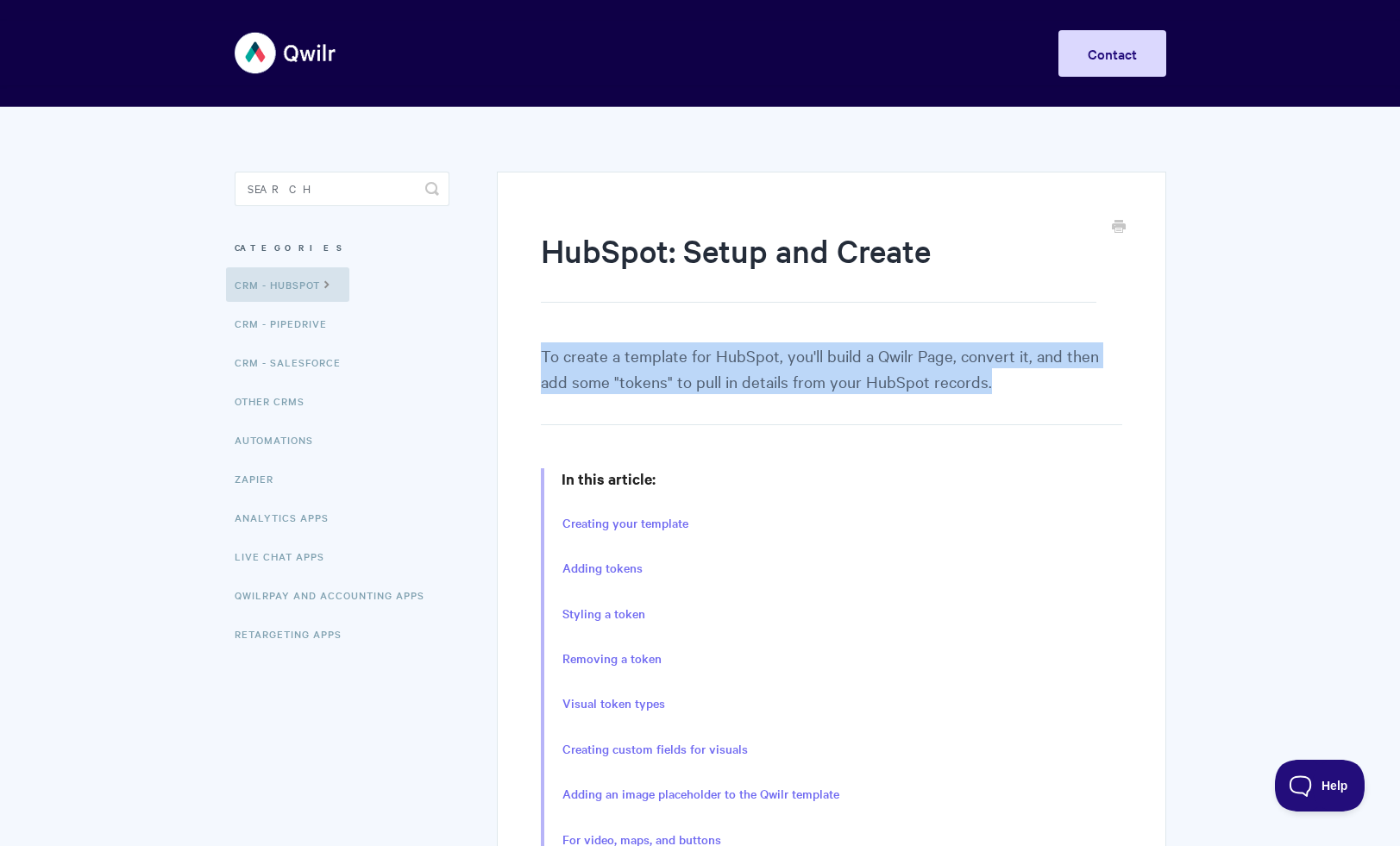
click at [683, 353] on p "To create a template for HubSpot, you'll build a Qwilr Page, convert it, and th…" at bounding box center [831, 384] width 581 height 82
click at [673, 377] on p "To create a template for HubSpot, you'll build a Qwilr Page, convert it, and th…" at bounding box center [831, 384] width 581 height 82
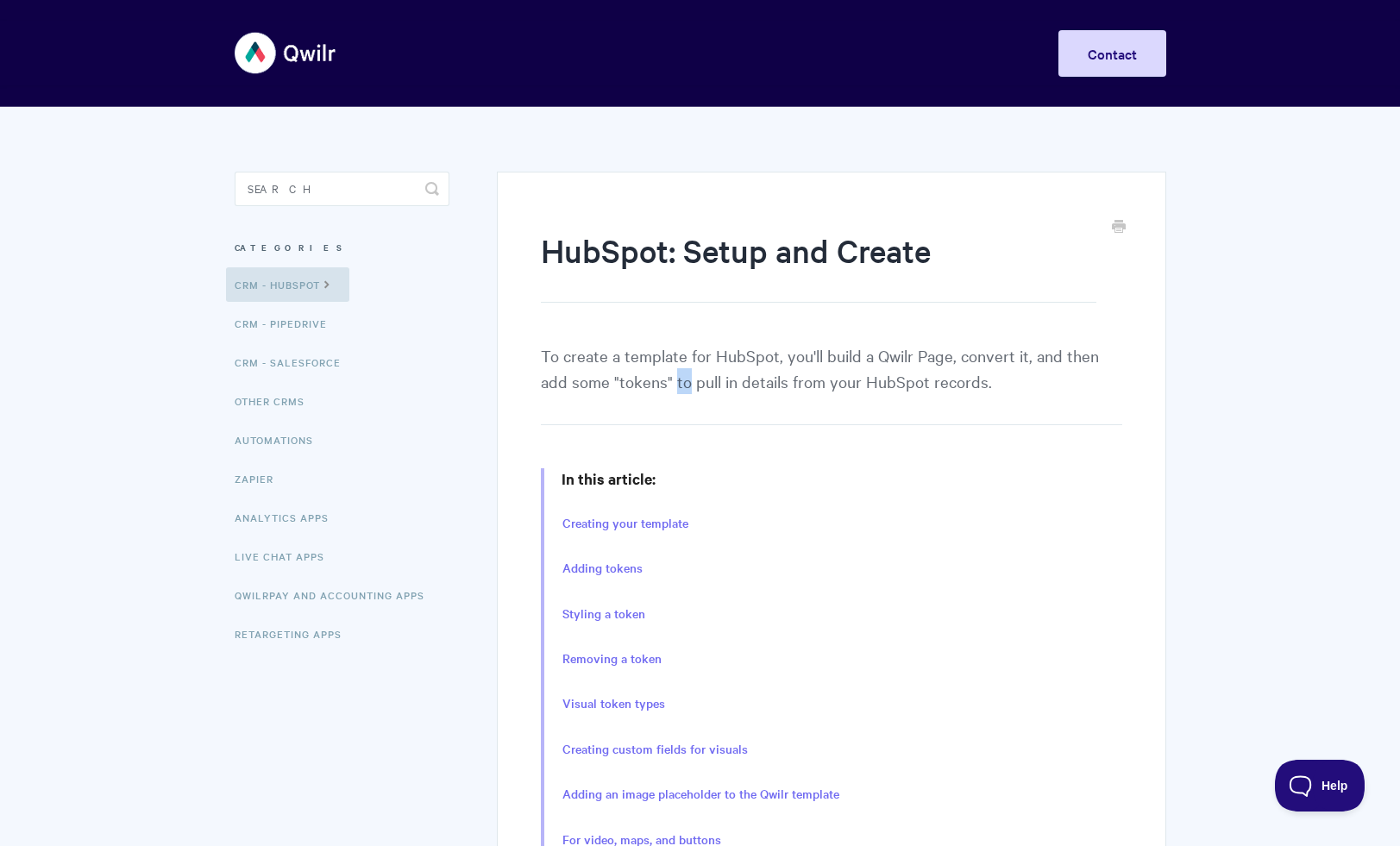
click at [673, 377] on p "To create a template for HubSpot, you'll build a Qwilr Page, convert it, and th…" at bounding box center [831, 384] width 581 height 82
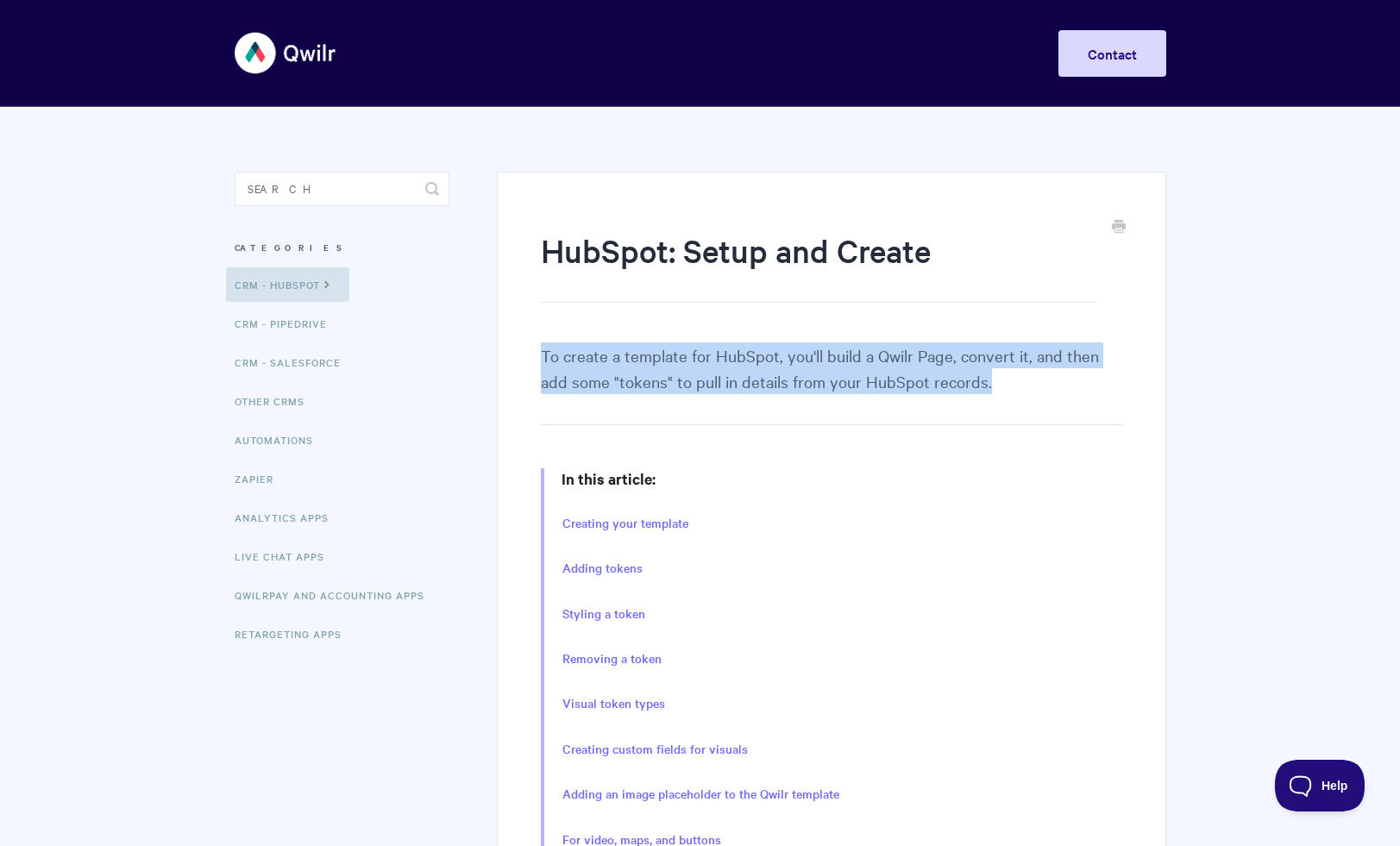
click at [673, 377] on p "To create a template for HubSpot, you'll build a Qwilr Page, convert it, and th…" at bounding box center [831, 384] width 581 height 82
click at [331, 294] on link "CRM - HubSpot" at bounding box center [288, 284] width 123 height 34
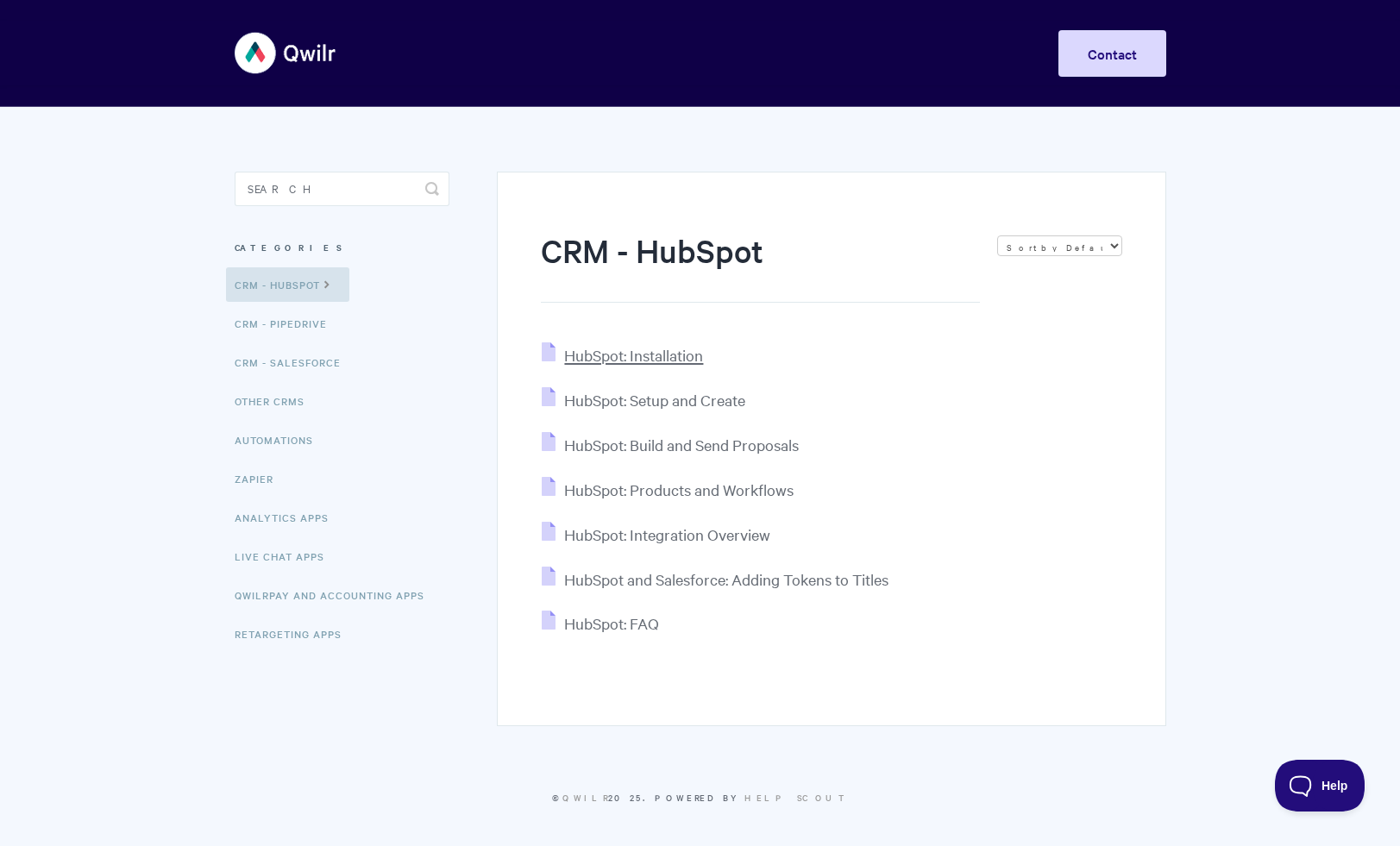
click at [637, 358] on span "HubSpot: Installation" at bounding box center [634, 354] width 139 height 20
click at [650, 397] on span "HubSpot: Setup and Create" at bounding box center [655, 400] width 181 height 20
click at [661, 440] on span "HubSpot: Build and Send Proposals" at bounding box center [682, 444] width 235 height 20
click at [667, 500] on li "HubSpot: Products and Workflows" at bounding box center [831, 490] width 581 height 26
click at [662, 495] on span "HubSpot: Products and Workflows" at bounding box center [679, 489] width 229 height 20
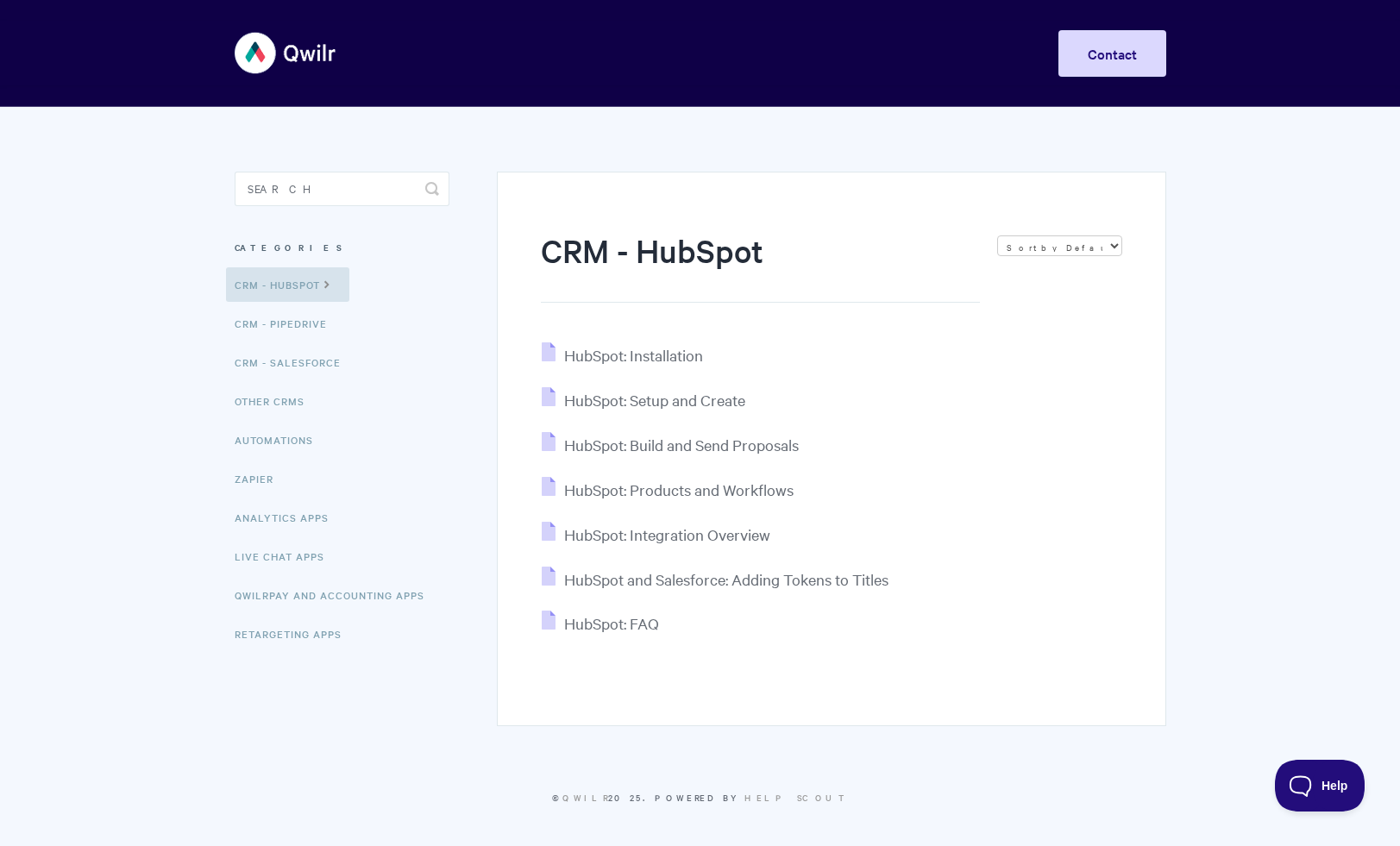
click at [673, 546] on li "HubSpot: Integration Overview" at bounding box center [831, 534] width 581 height 26
click at [673, 540] on span "HubSpot: Integration Overview" at bounding box center [668, 534] width 206 height 20
click at [664, 590] on li "HubSpot and Salesforce: Adding Tokens to Titles" at bounding box center [831, 579] width 581 height 26
click at [655, 574] on span "HubSpot and Salesforce: Adding Tokens to Titles" at bounding box center [727, 579] width 324 height 20
click at [623, 618] on span "HubSpot: FAQ" at bounding box center [612, 623] width 95 height 20
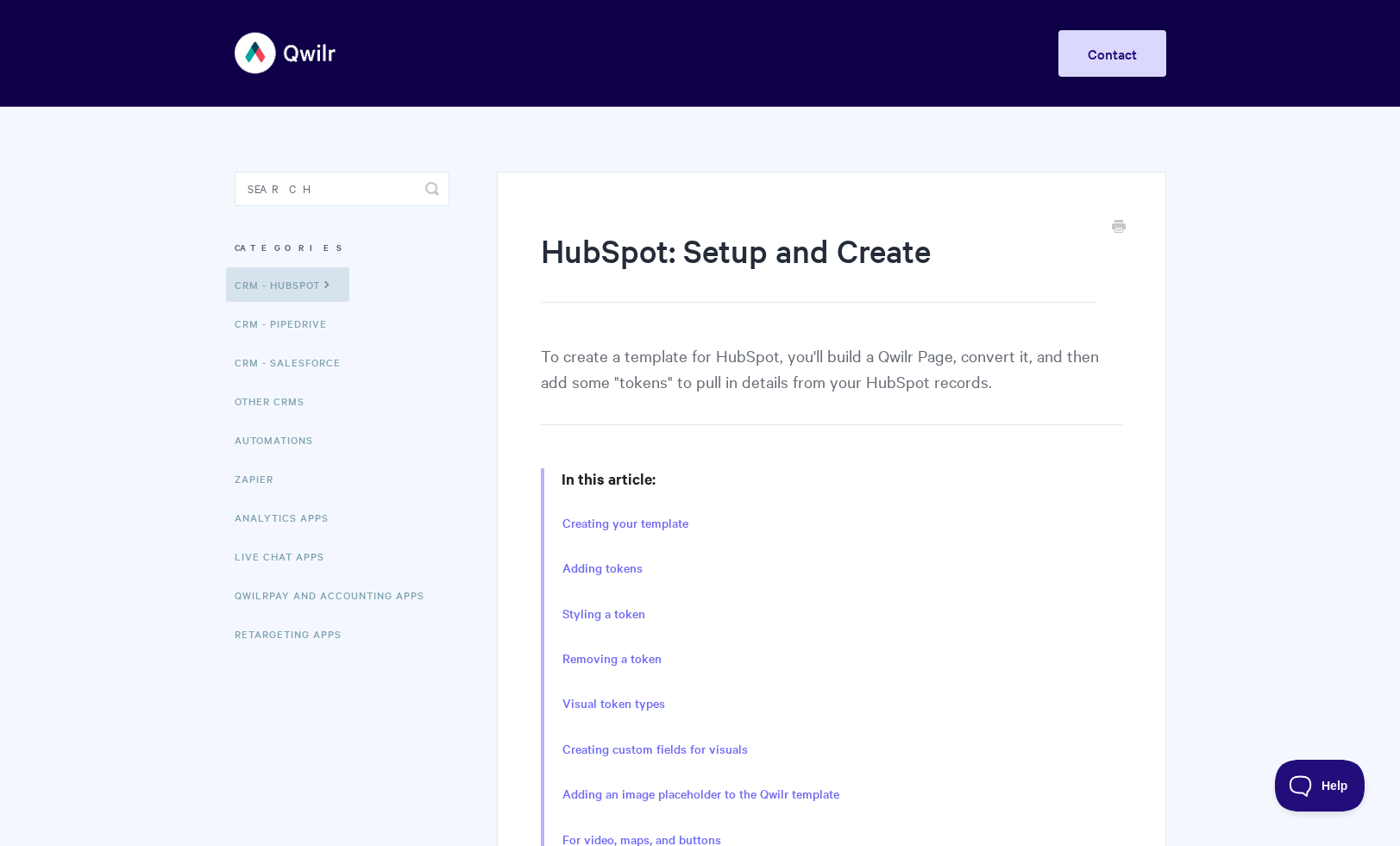
click at [607, 234] on h1 "HubSpot: Setup and Create" at bounding box center [818, 265] width 555 height 74
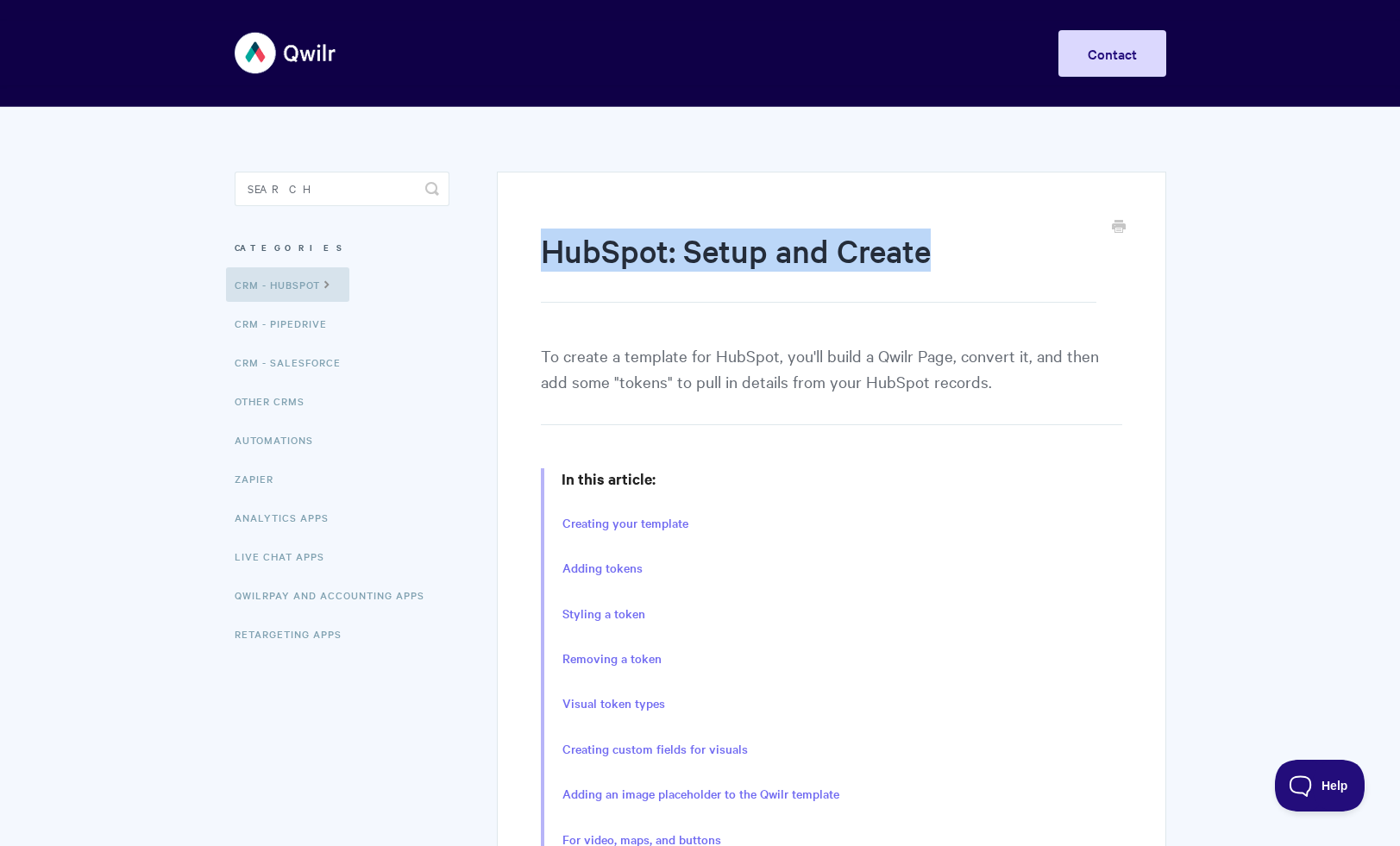
click at [607, 234] on h1 "HubSpot: Setup and Create" at bounding box center [818, 265] width 555 height 74
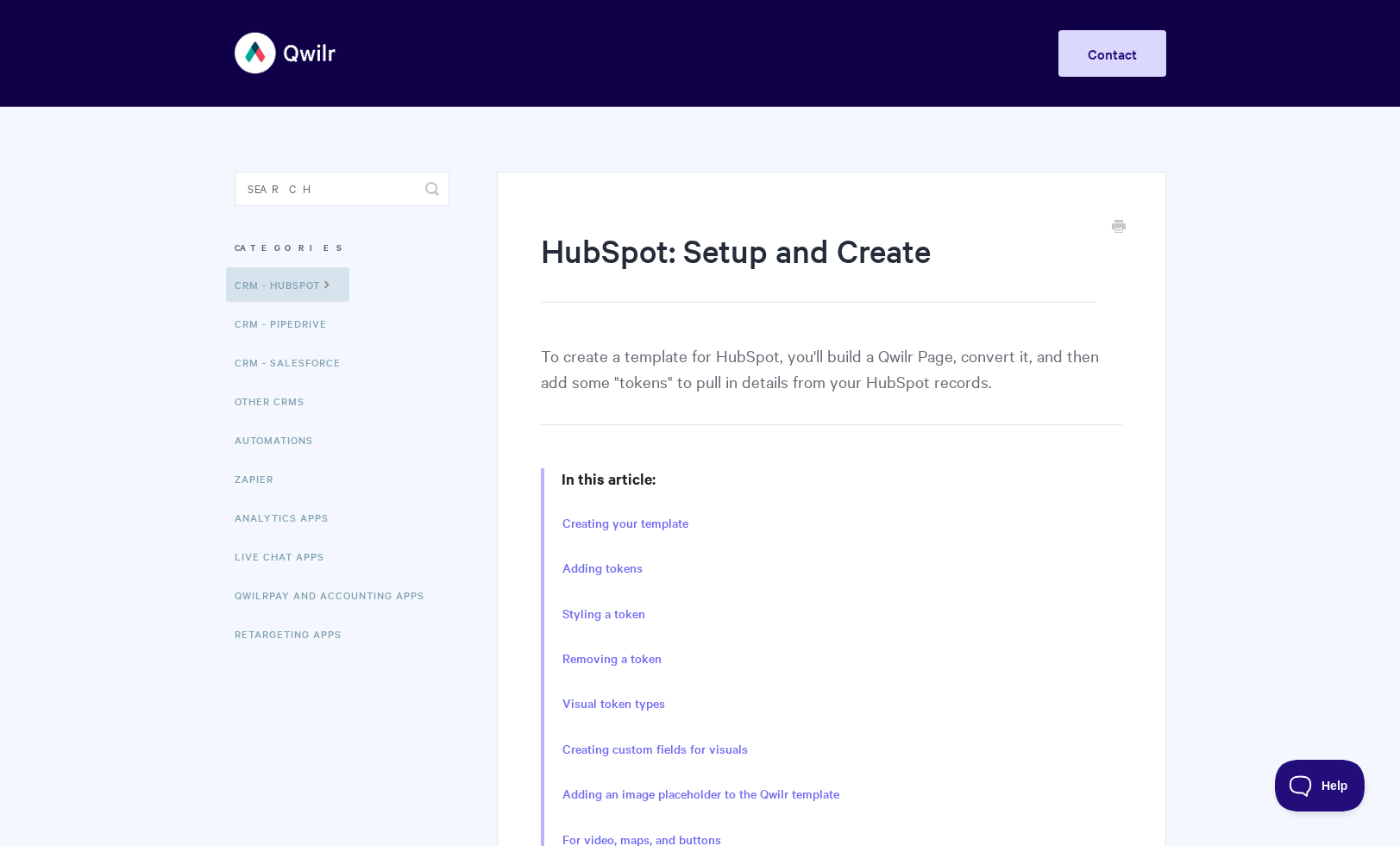
click at [780, 343] on p "To create a template for HubSpot, you'll build a Qwilr Page, convert it, and th…" at bounding box center [831, 384] width 581 height 82
click at [781, 346] on p "To create a template for HubSpot, you'll build a Qwilr Page, convert it, and th…" at bounding box center [831, 384] width 581 height 82
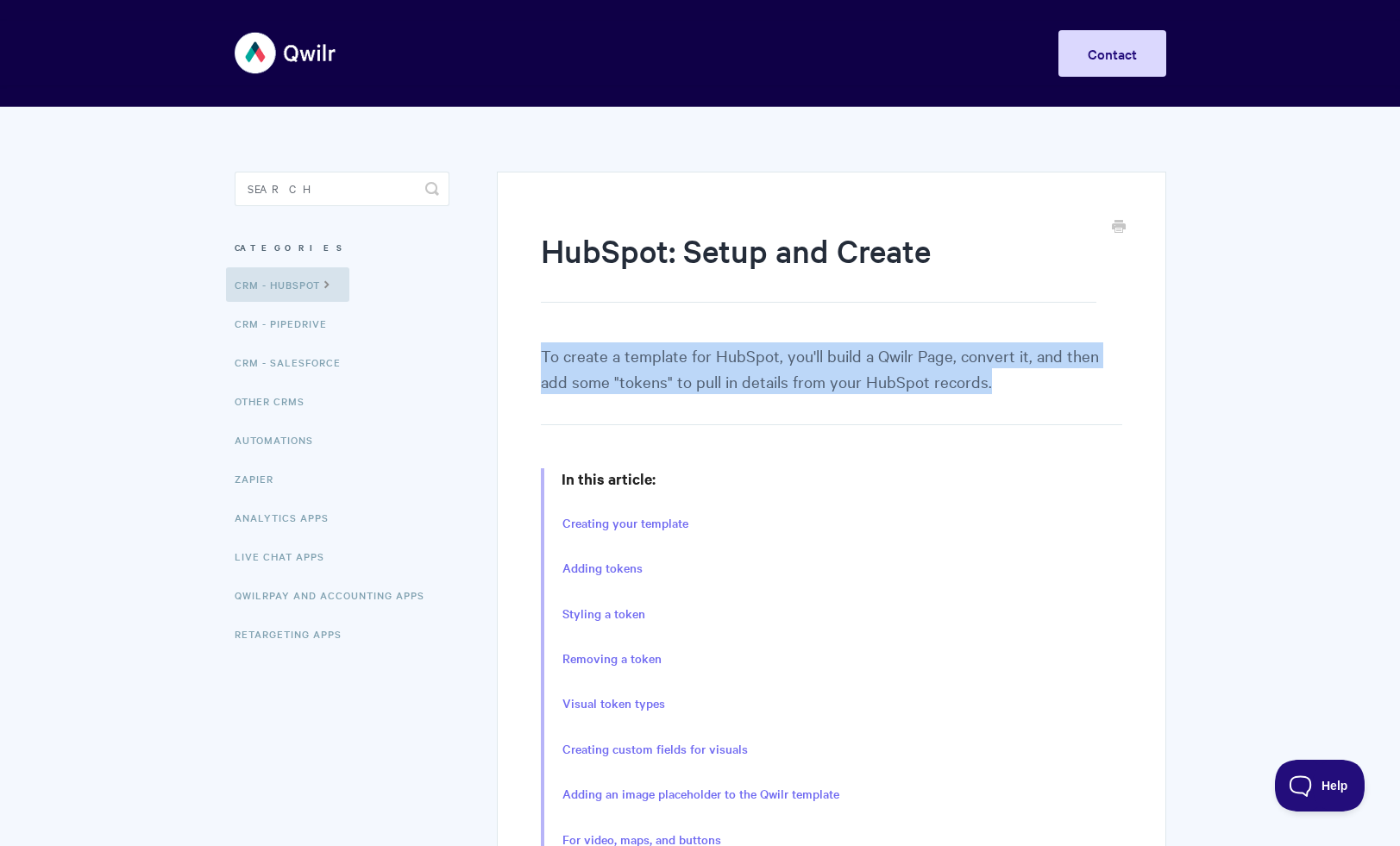
click at [781, 346] on p "To create a template for HubSpot, you'll build a Qwilr Page, convert it, and th…" at bounding box center [831, 384] width 581 height 82
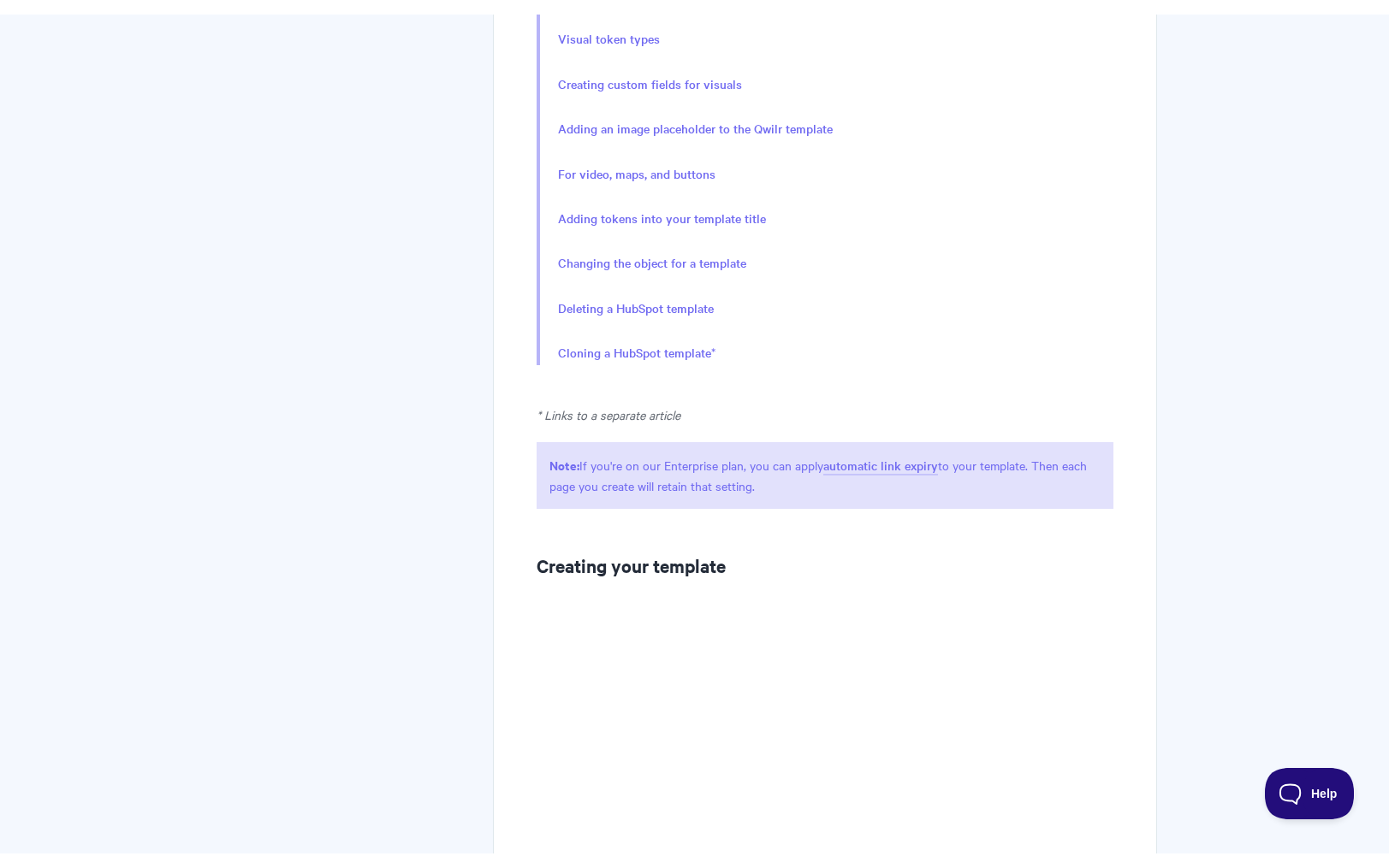
scroll to position [895, 0]
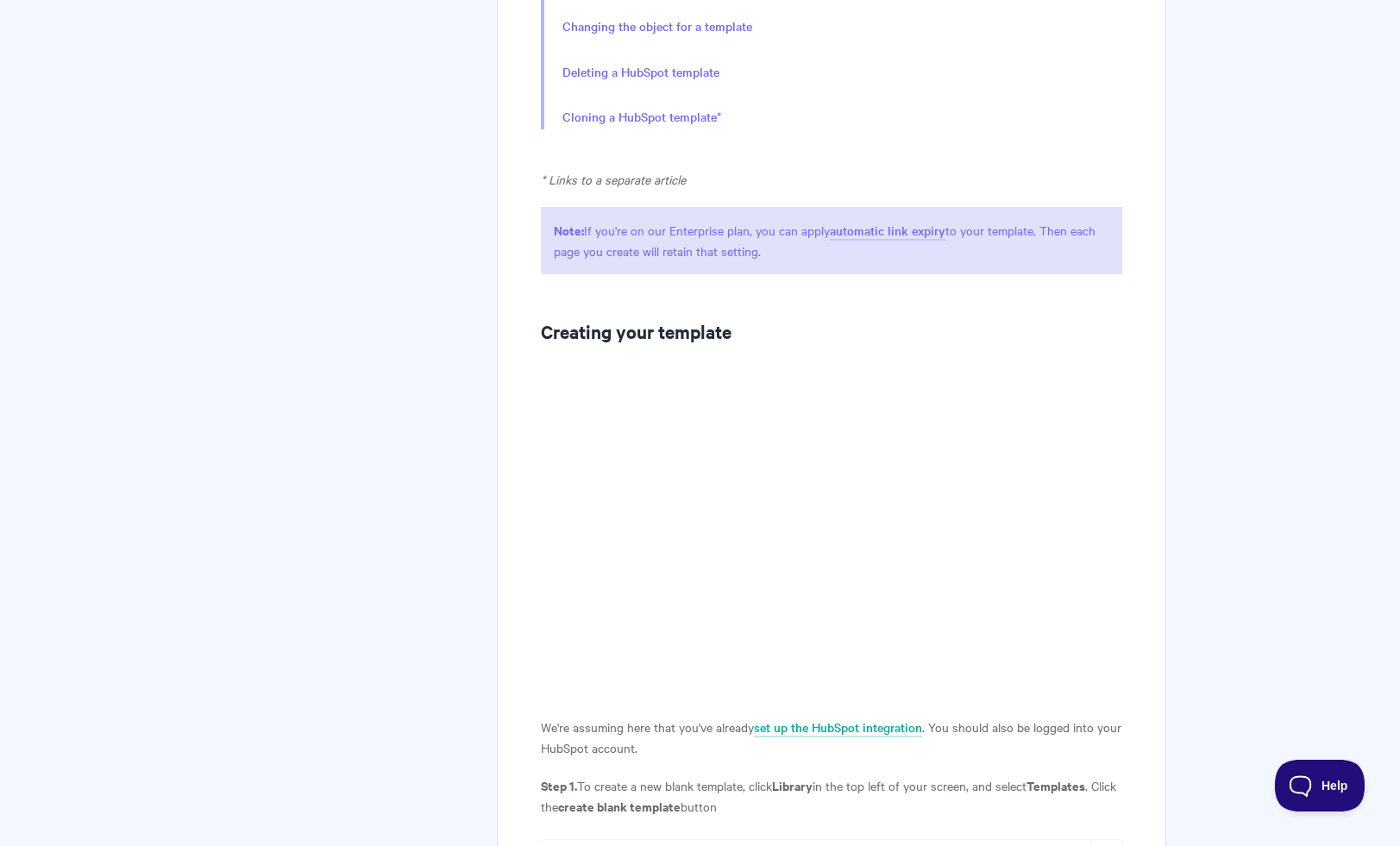
click at [707, 256] on p "Note: If you're on our Enterprise plan, you can apply automatic link expiry to …" at bounding box center [831, 241] width 581 height 67
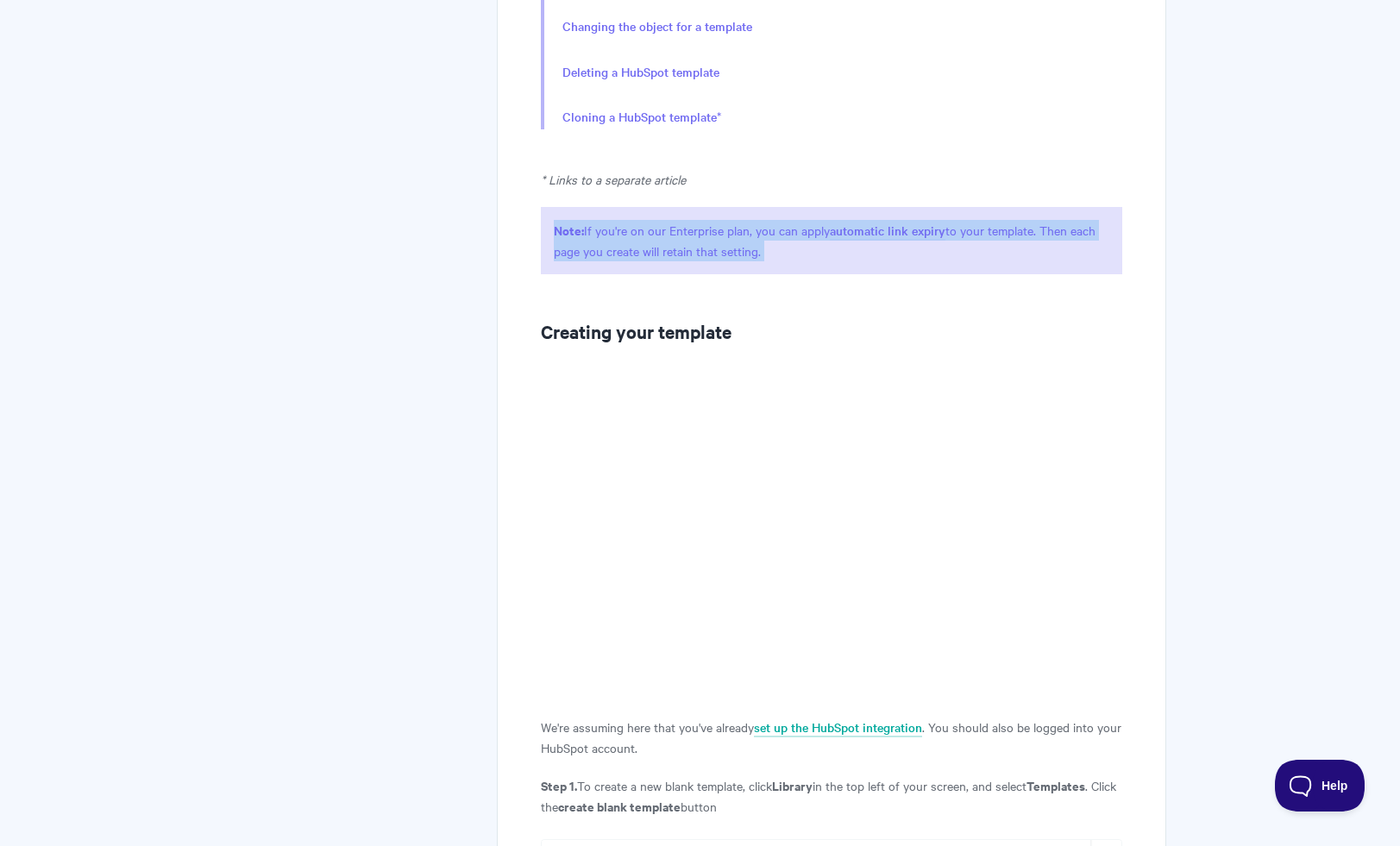
click at [707, 256] on p "Note: If you're on our Enterprise plan, you can apply automatic link expiry to …" at bounding box center [831, 241] width 581 height 67
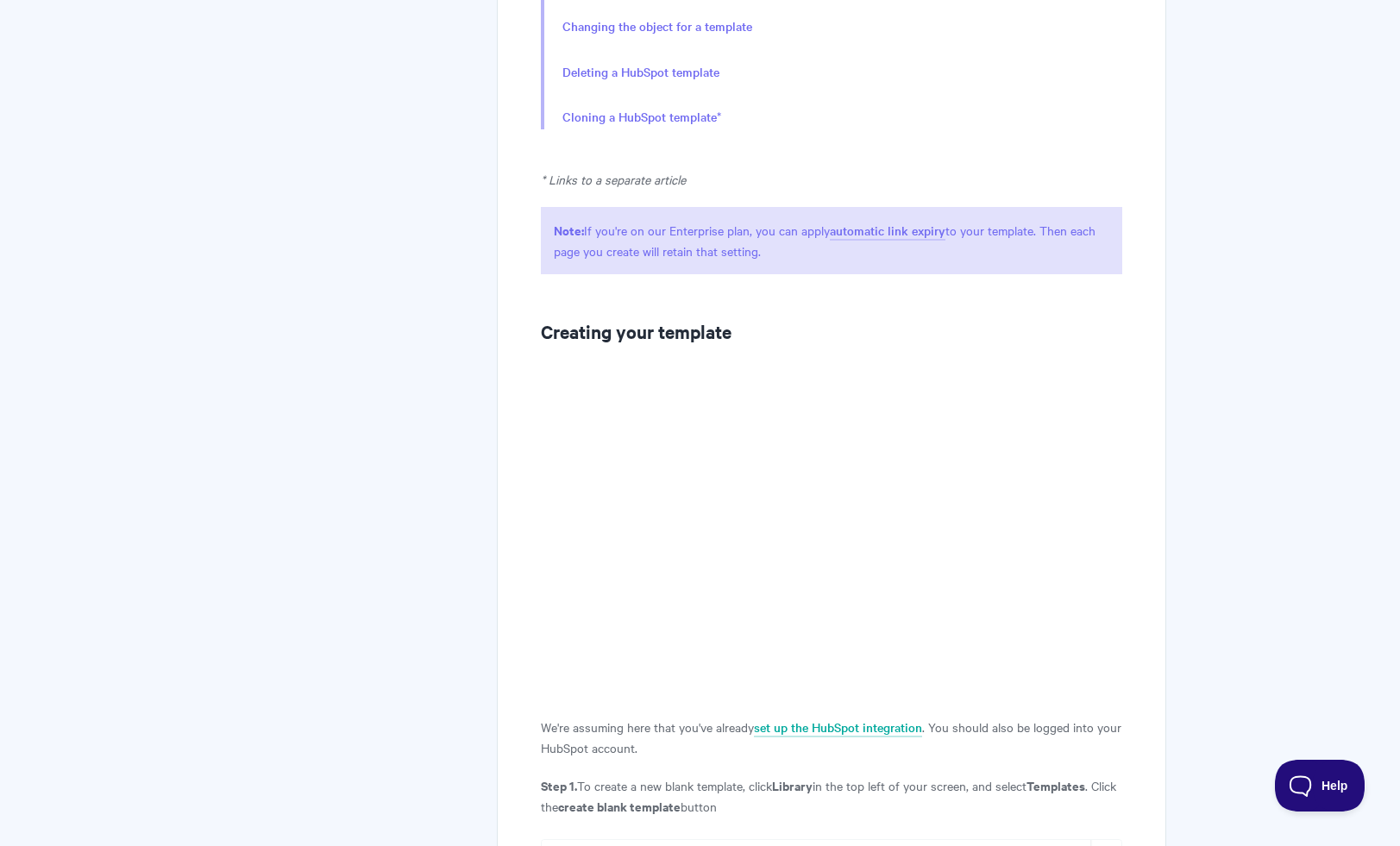
click at [589, 729] on p "We're assuming here that you've already set up the HubSpot integration . You sh…" at bounding box center [831, 738] width 581 height 42
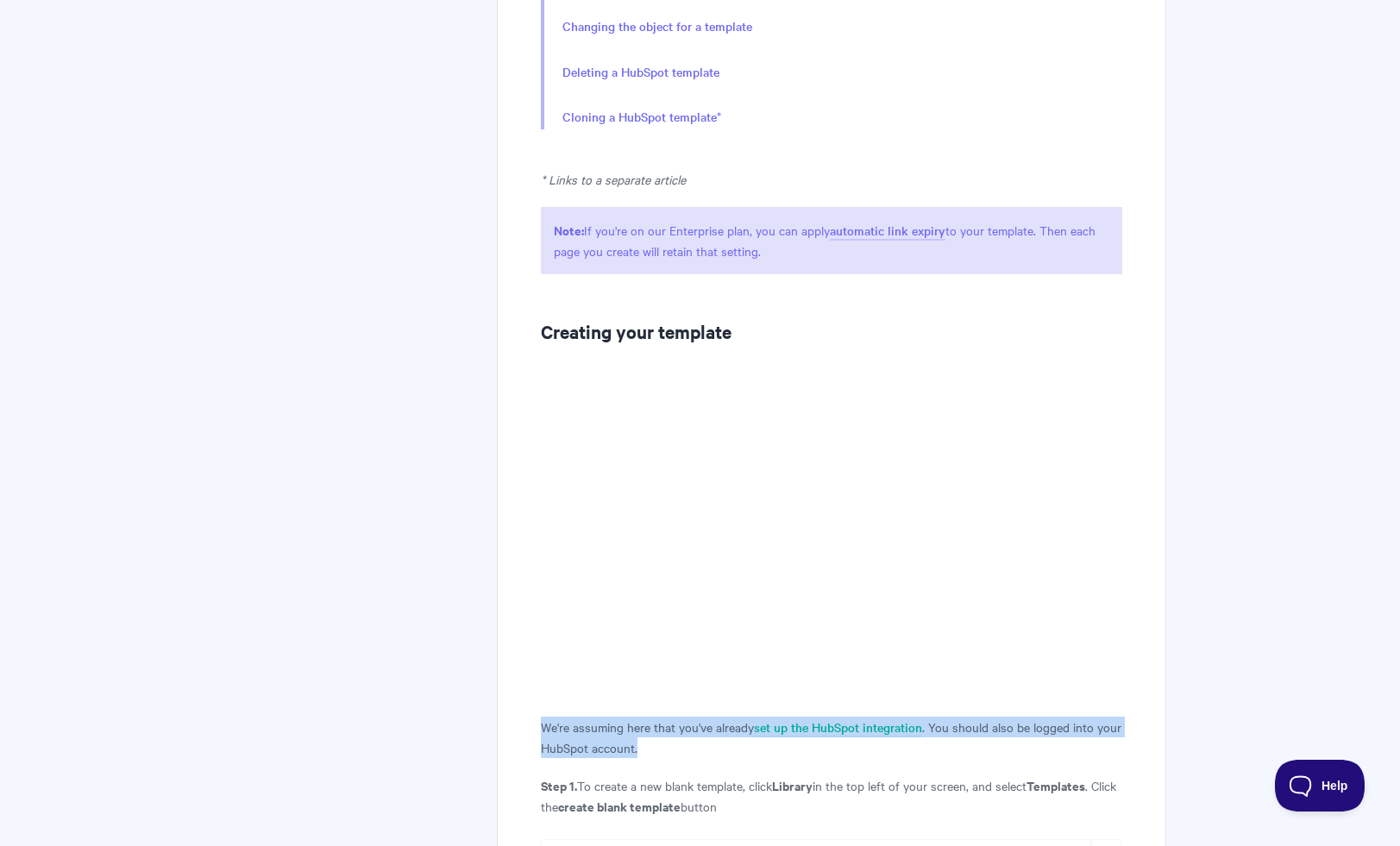
click at [589, 729] on p "We're assuming here that you've already set up the HubSpot integration . You sh…" at bounding box center [831, 738] width 581 height 42
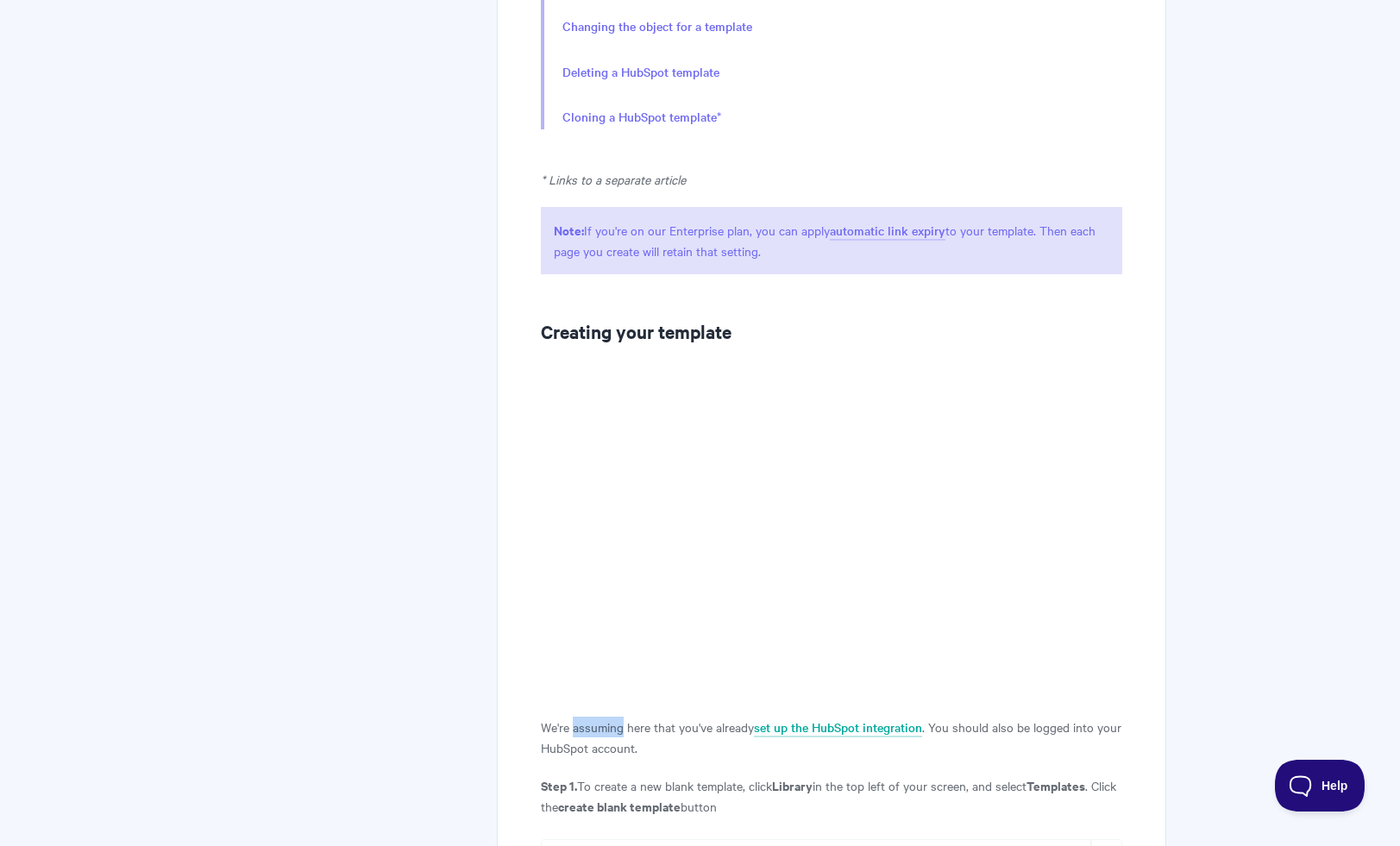
click at [589, 729] on p "We're assuming here that you've already set up the HubSpot integration . You sh…" at bounding box center [831, 738] width 581 height 42
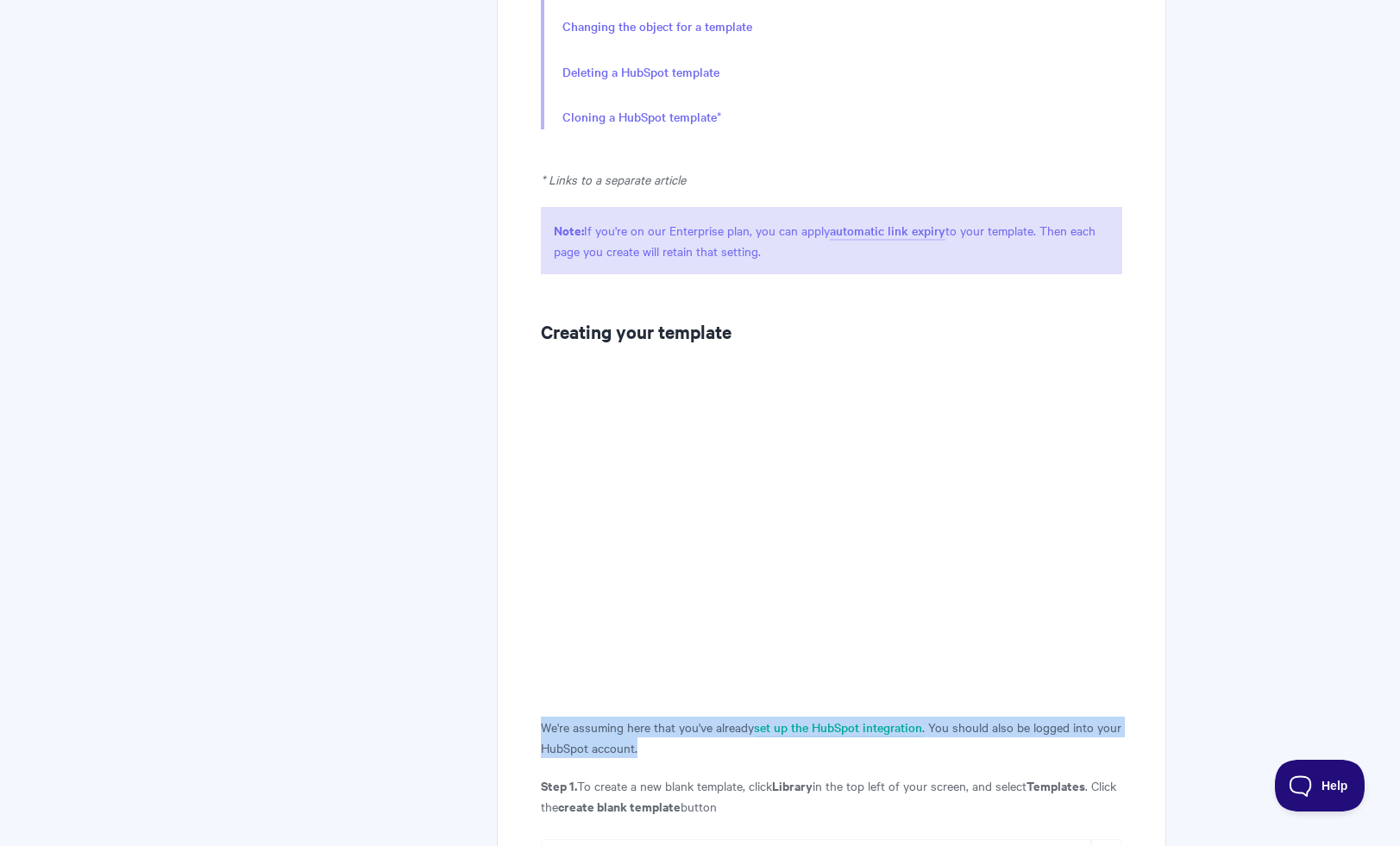
click at [589, 729] on p "We're assuming here that you've already set up the HubSpot integration . You sh…" at bounding box center [831, 738] width 581 height 42
click at [651, 741] on p "We're assuming here that you've already set up the HubSpot integration . You sh…" at bounding box center [831, 738] width 581 height 42
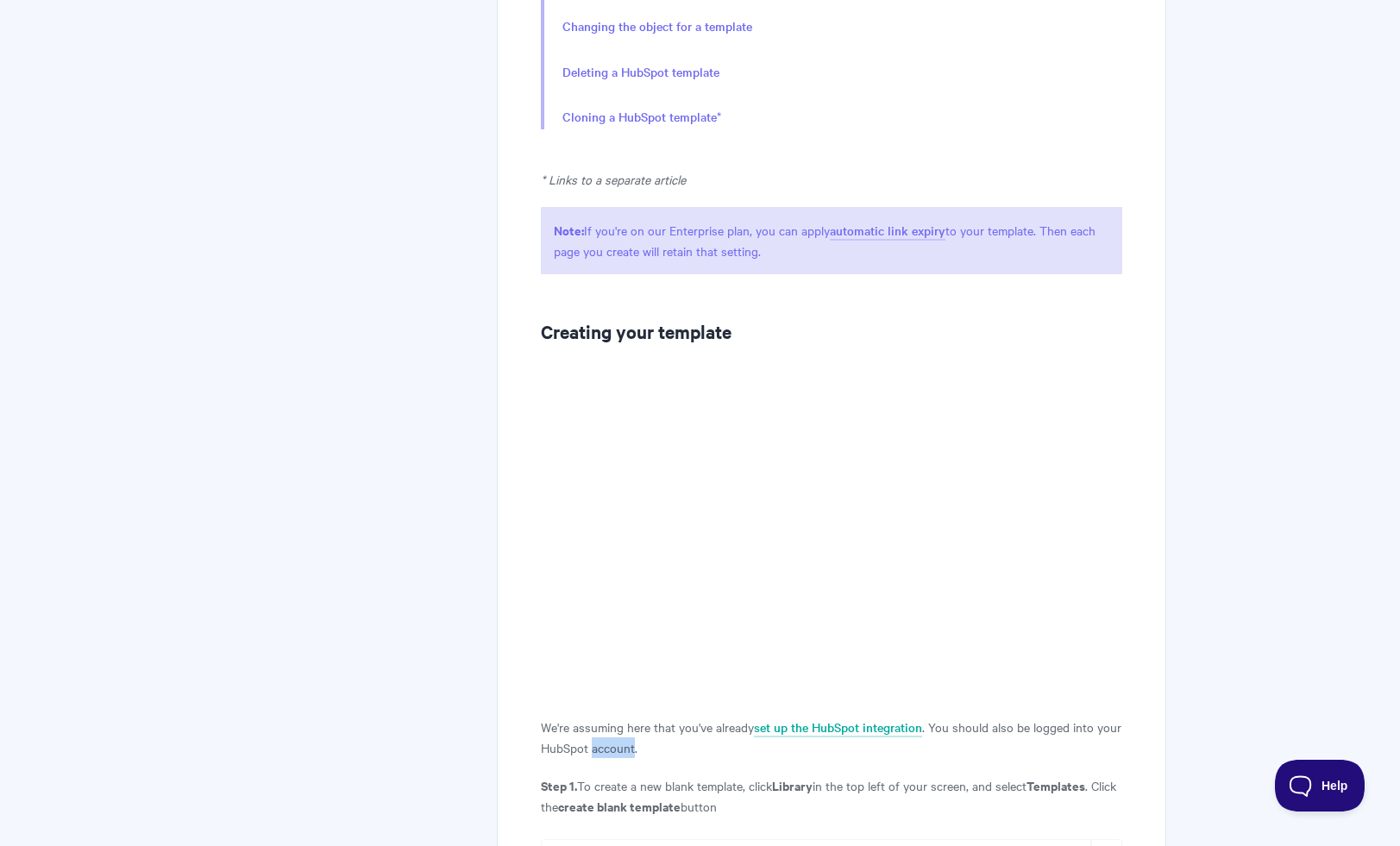
click at [651, 741] on p "We're assuming here that you've already set up the HubSpot integration . You sh…" at bounding box center [831, 738] width 581 height 42
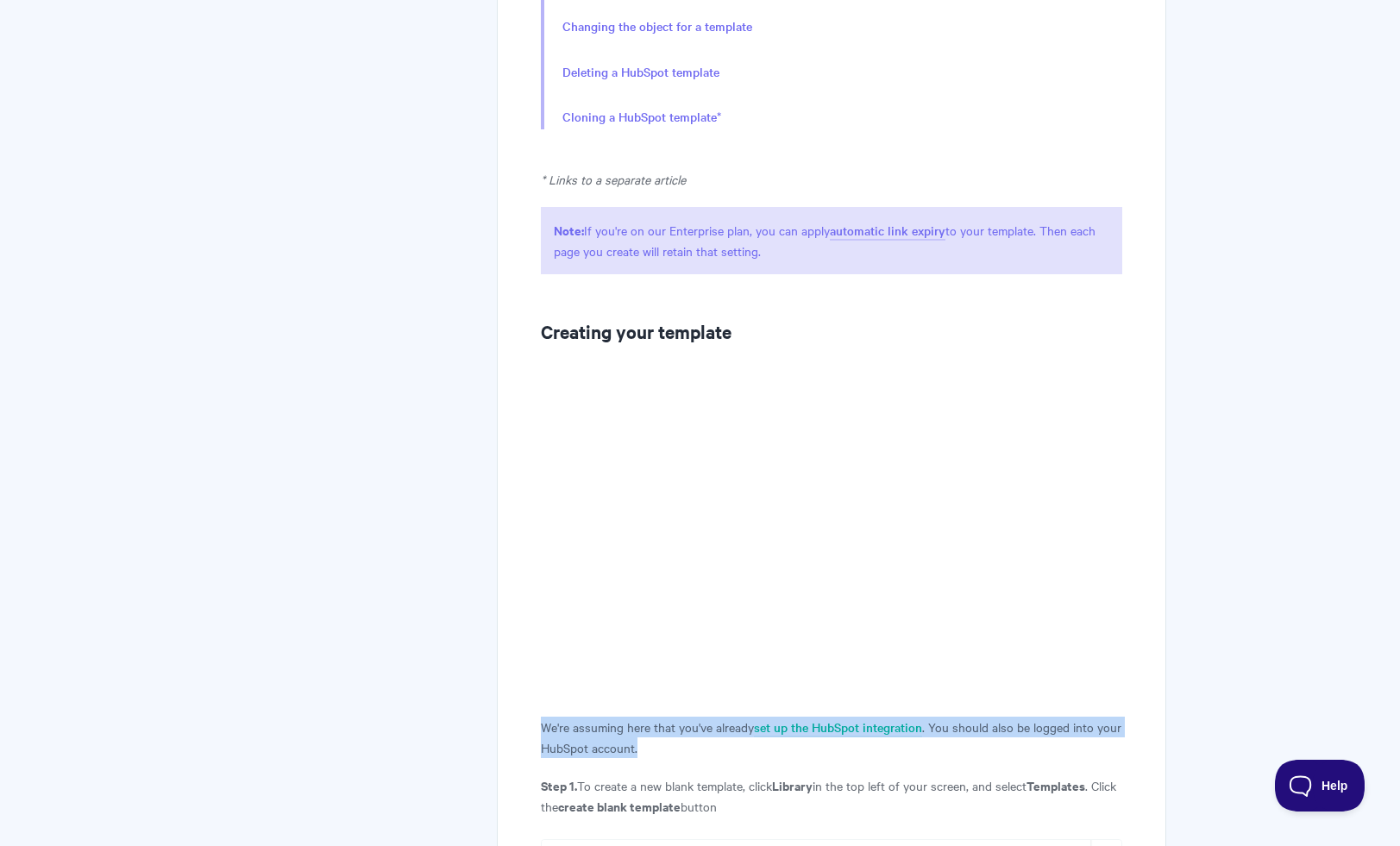
click at [651, 741] on p "We're assuming here that you've already set up the HubSpot integration . You sh…" at bounding box center [831, 738] width 581 height 42
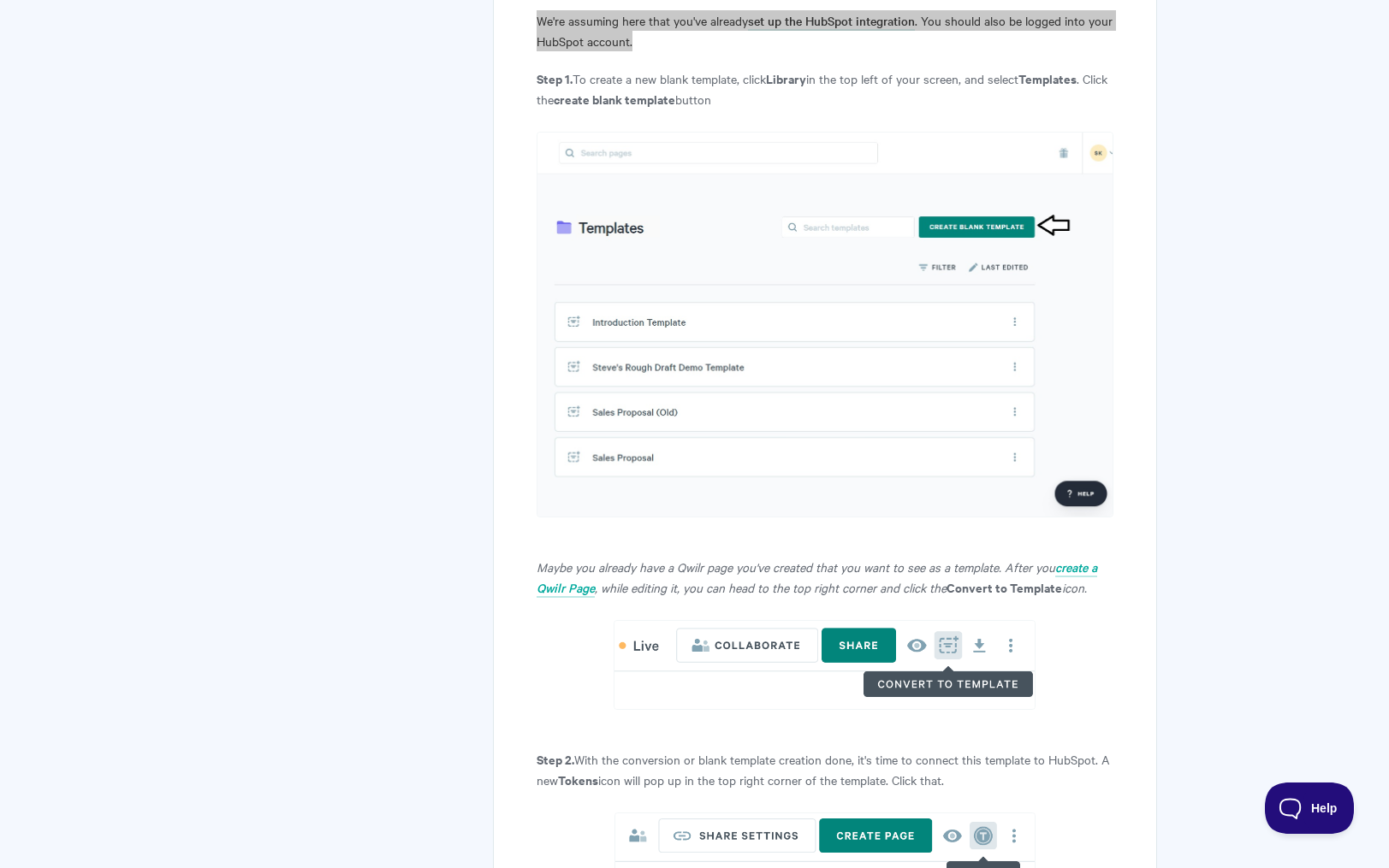
scroll to position [1811, 0]
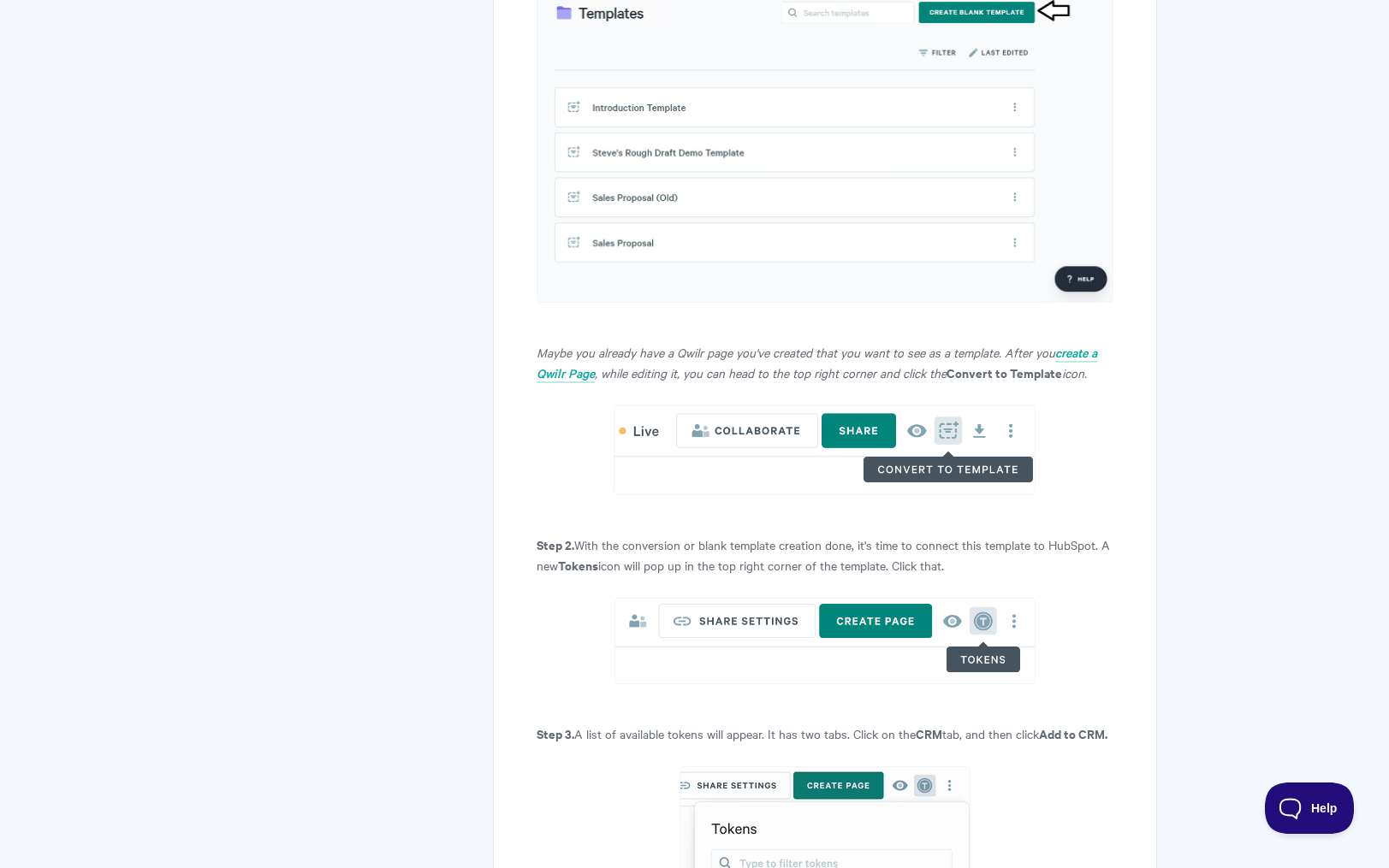
click at [674, 377] on em ", while editing it, you can head to the top right corner and click the" at bounding box center [771, 373] width 351 height 17
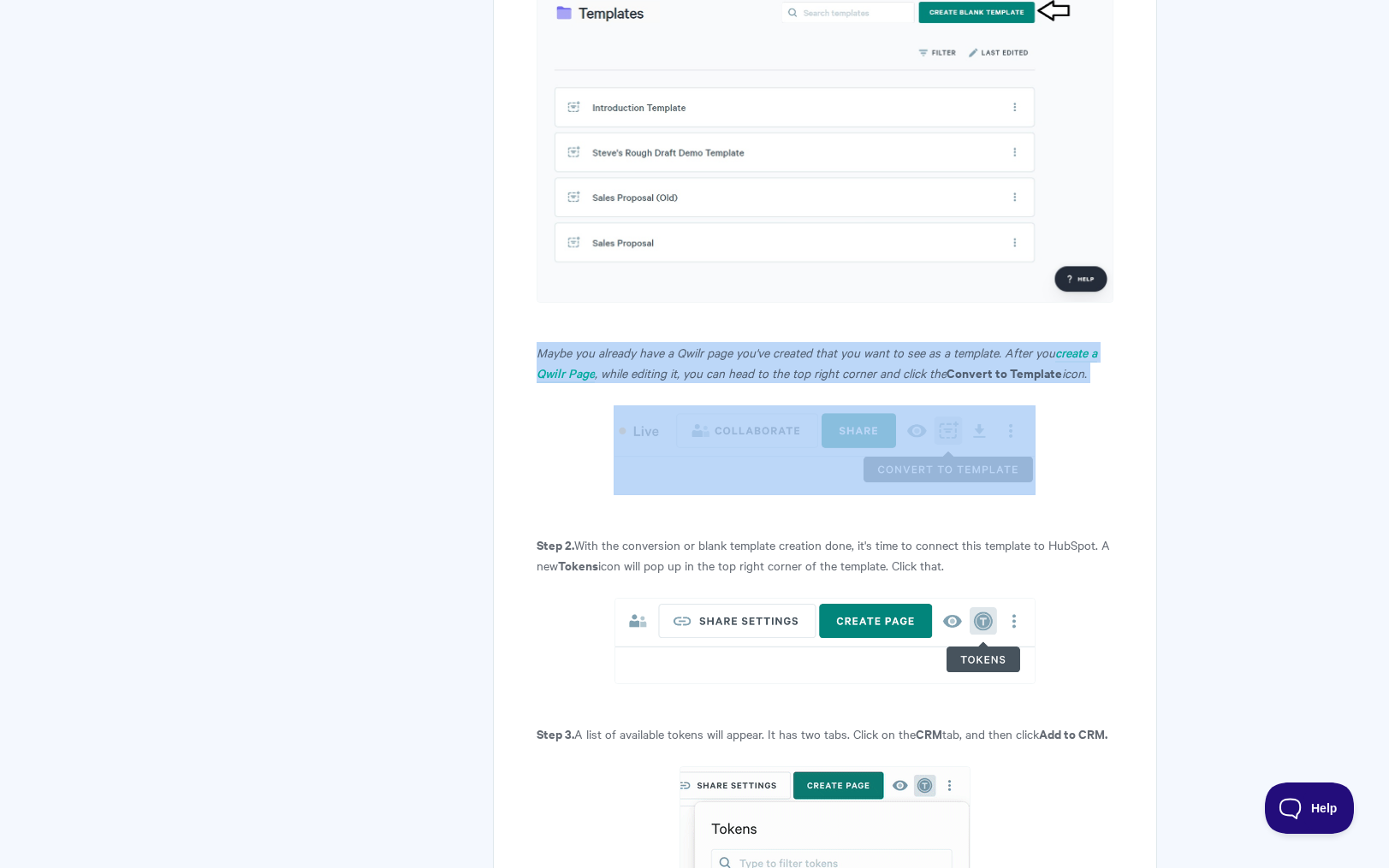
click at [674, 377] on em ", while editing it, you can head to the top right corner and click the" at bounding box center [771, 373] width 351 height 17
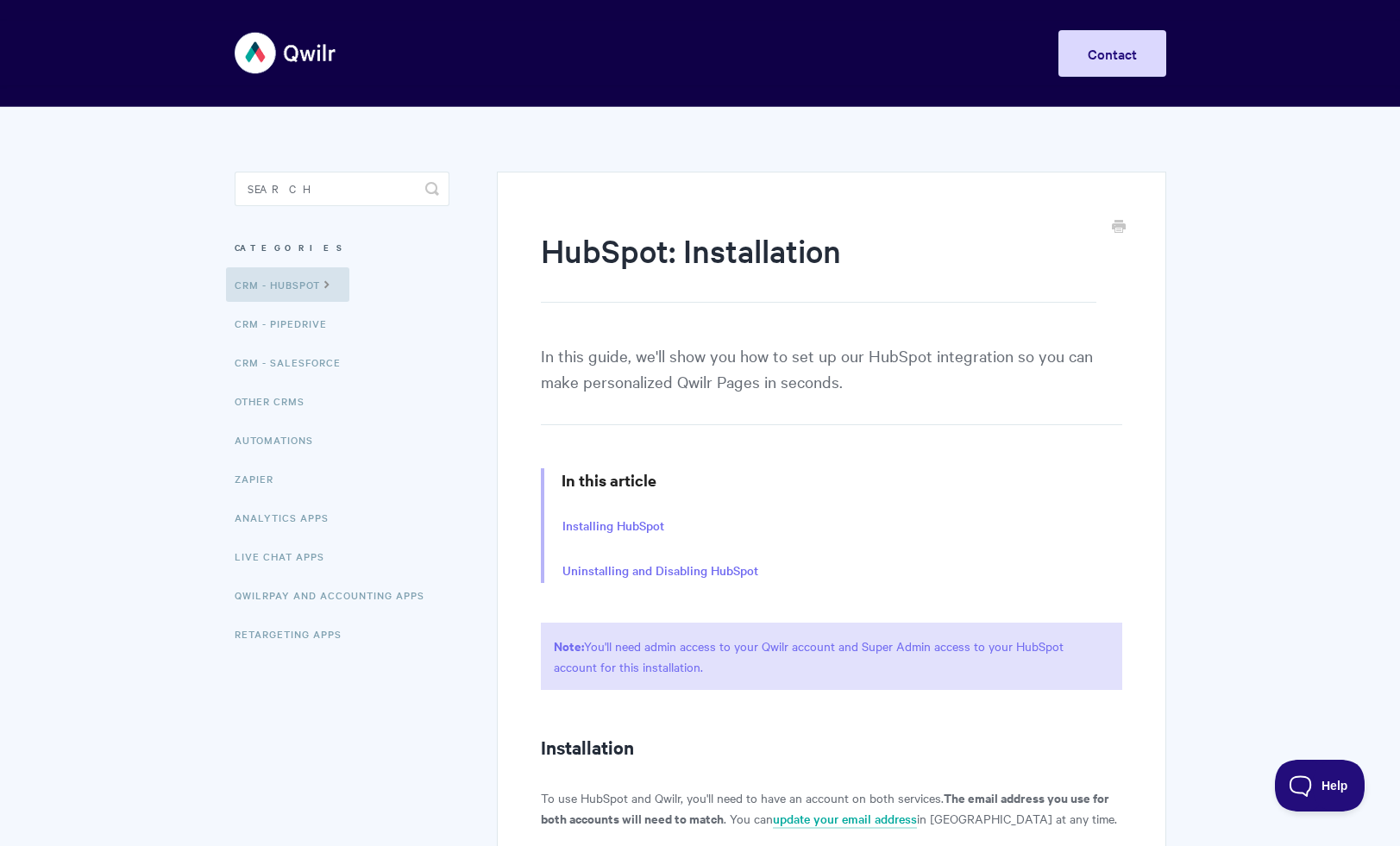
click at [609, 385] on p "In this guide, we'll show you how to set up our HubSpot integration so you can …" at bounding box center [831, 384] width 581 height 82
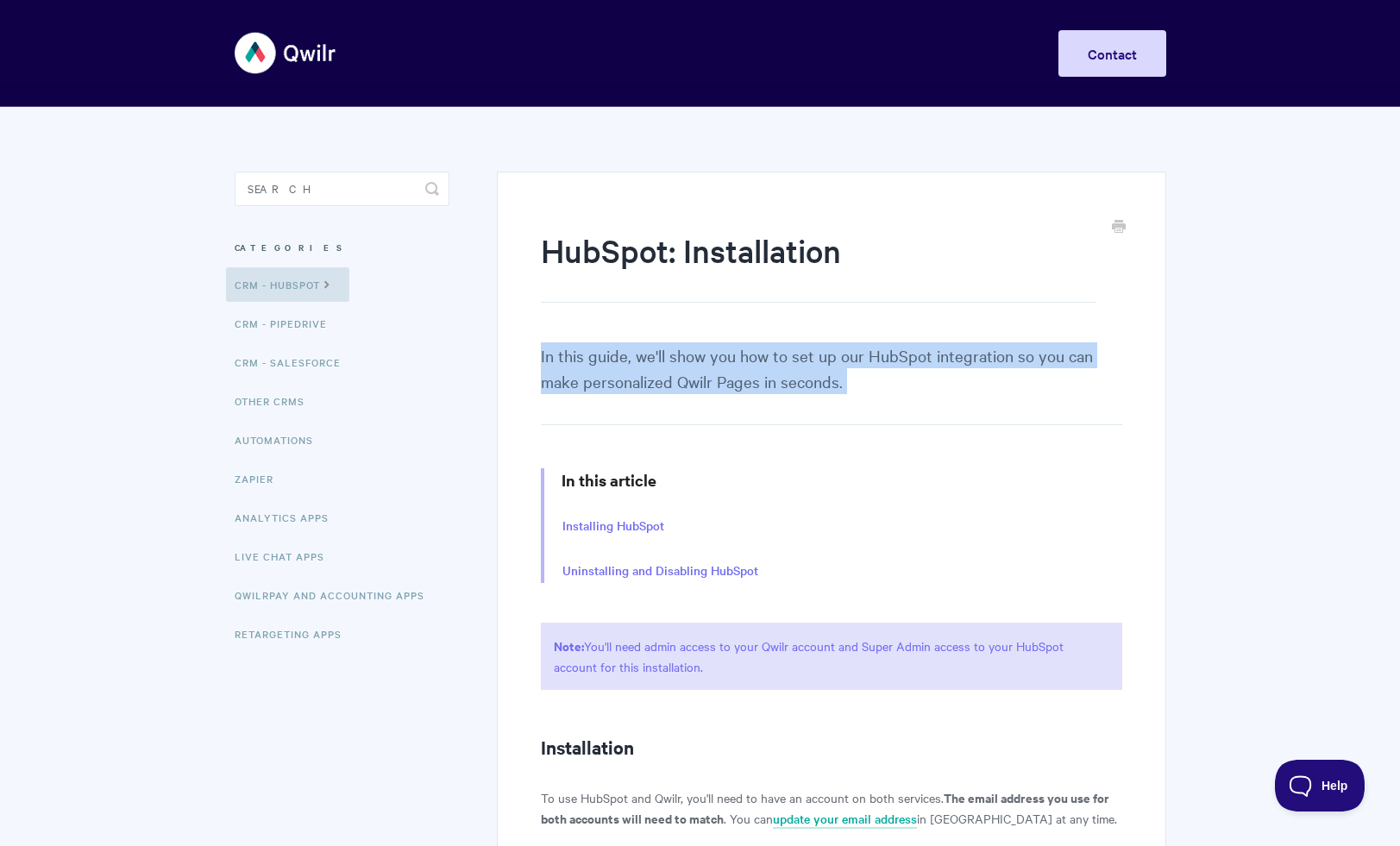
click at [609, 385] on p "In this guide, we'll show you how to set up our HubSpot integration so you can …" at bounding box center [831, 384] width 581 height 82
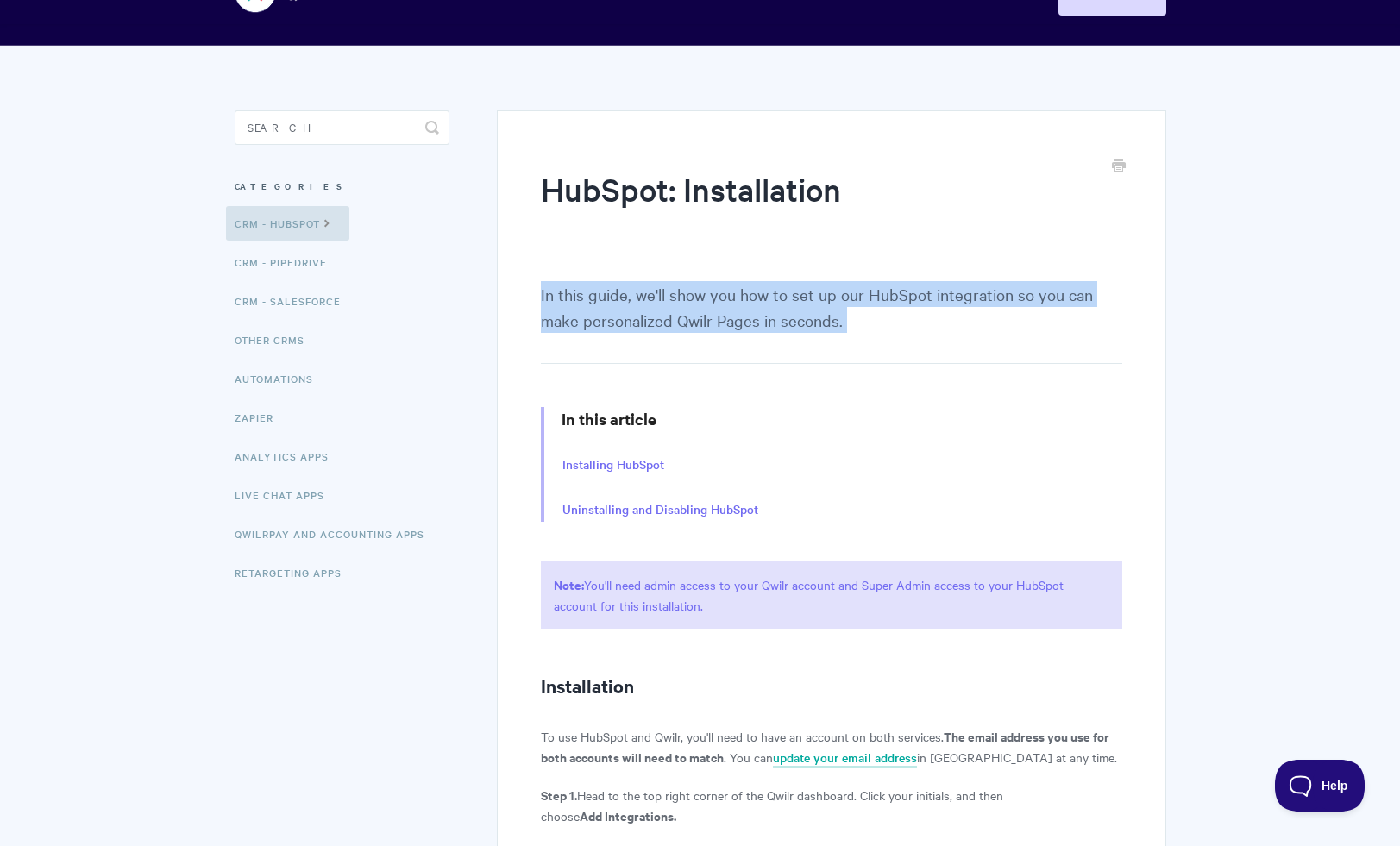
scroll to position [315, 0]
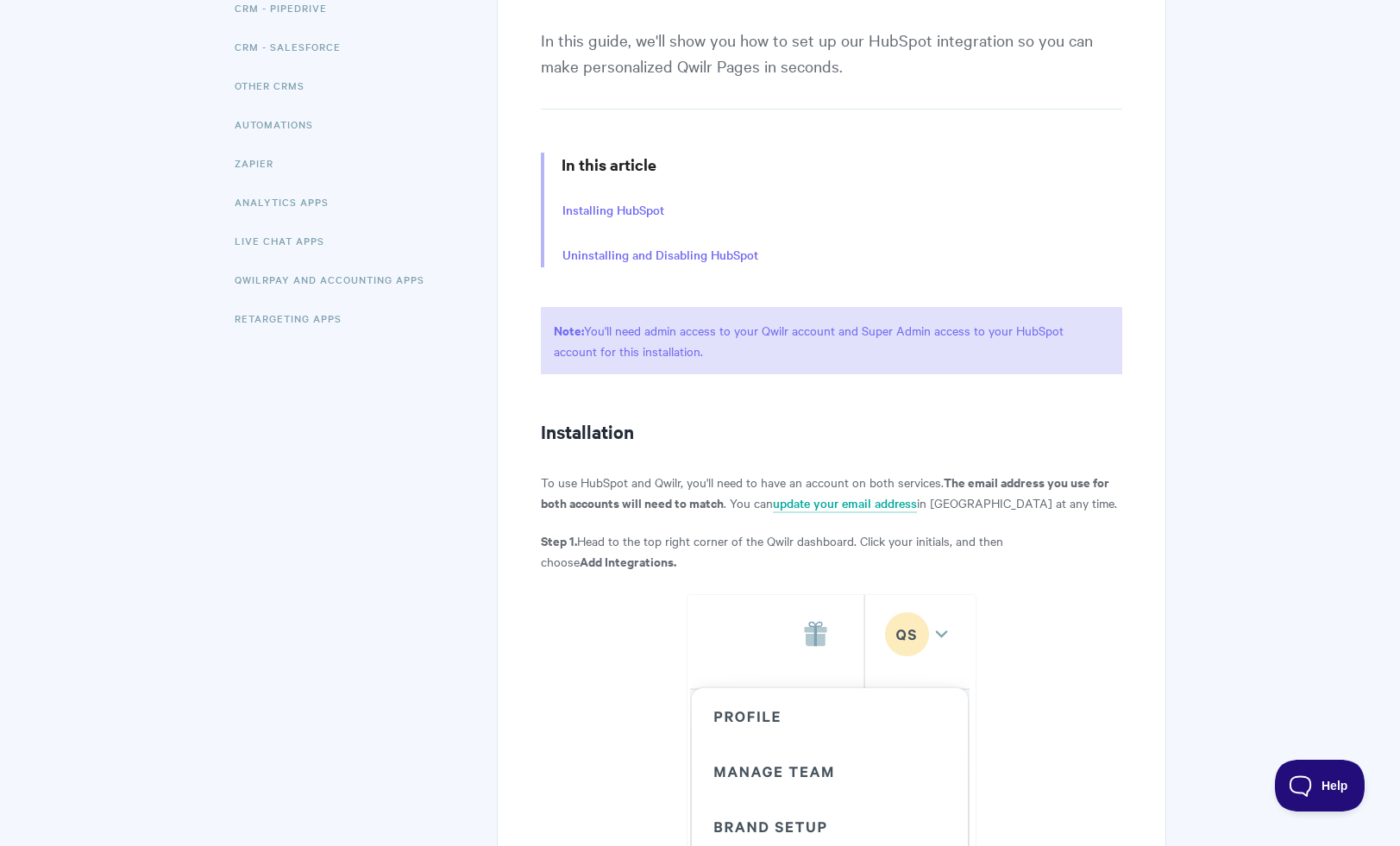
click at [604, 499] on strong "The email address you use for both accounts will need to match" at bounding box center [825, 492] width 568 height 39
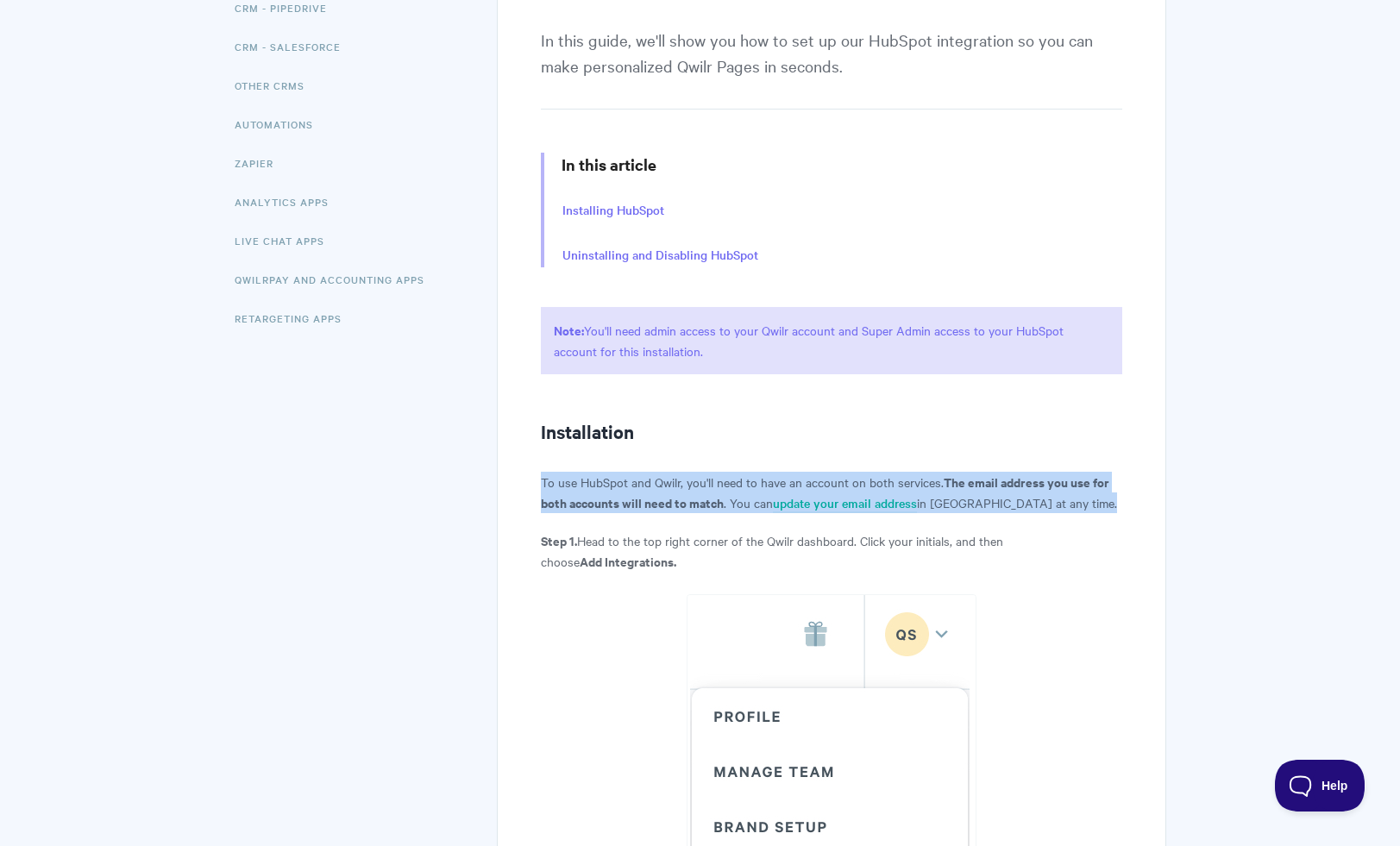
click at [604, 499] on strong "The email address you use for both accounts will need to match" at bounding box center [825, 492] width 568 height 39
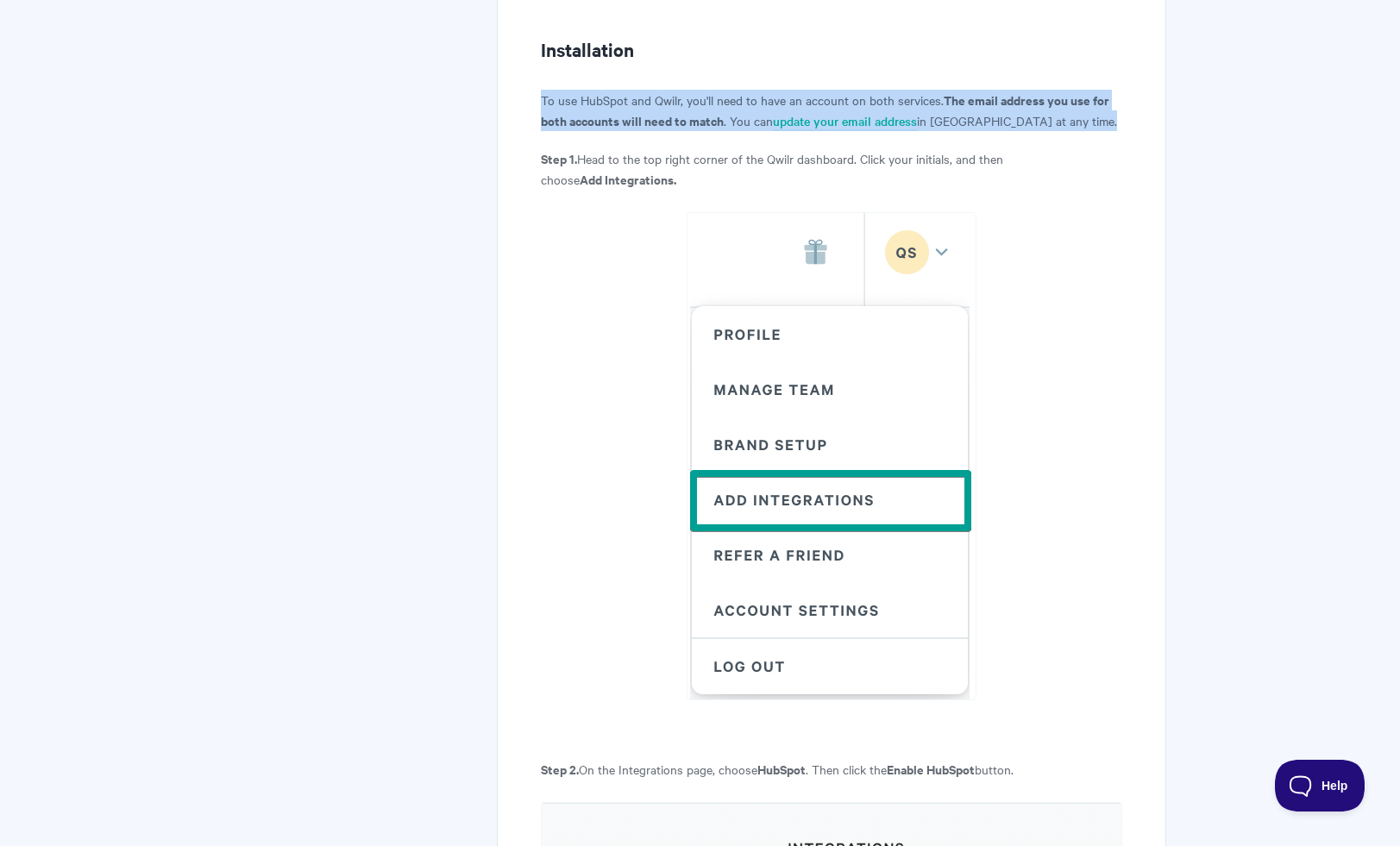
scroll to position [845, 0]
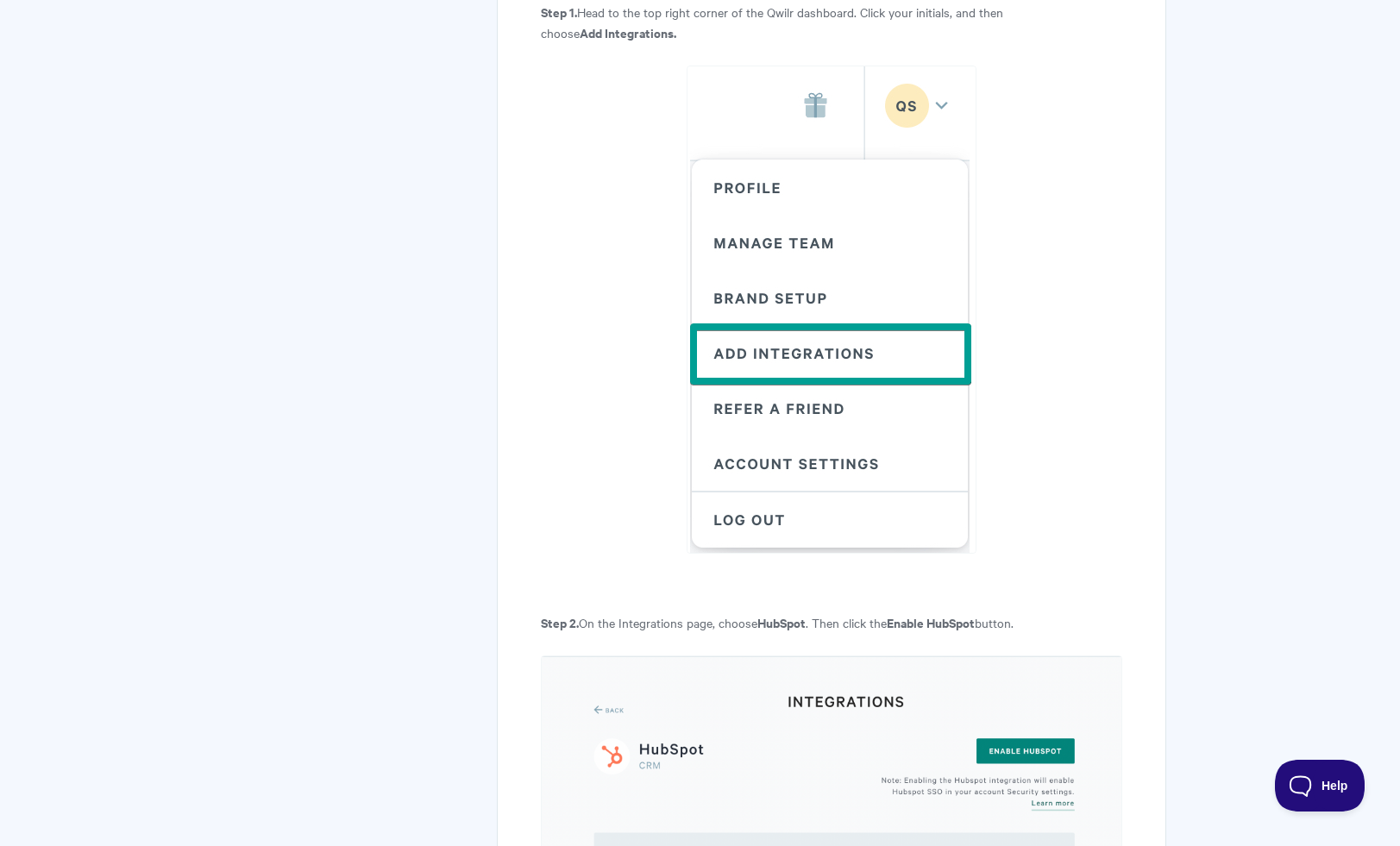
click at [629, 621] on p "Step 2. On the Integrations page, choose HubSpot . Then click the Enable HubSpo…" at bounding box center [831, 623] width 581 height 21
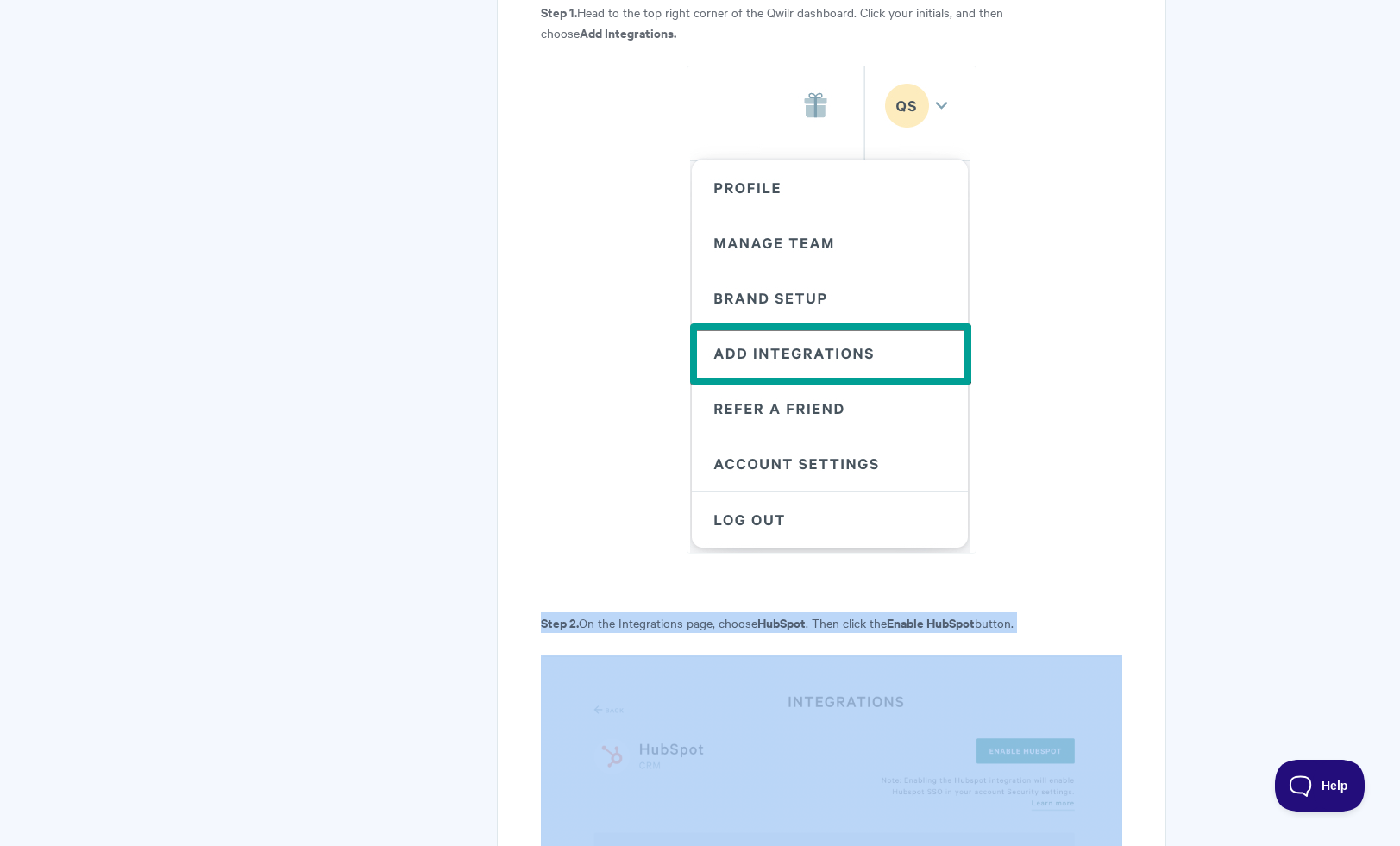
click at [629, 621] on p "Step 2. On the Integrations page, choose HubSpot . Then click the Enable HubSpo…" at bounding box center [831, 623] width 581 height 21
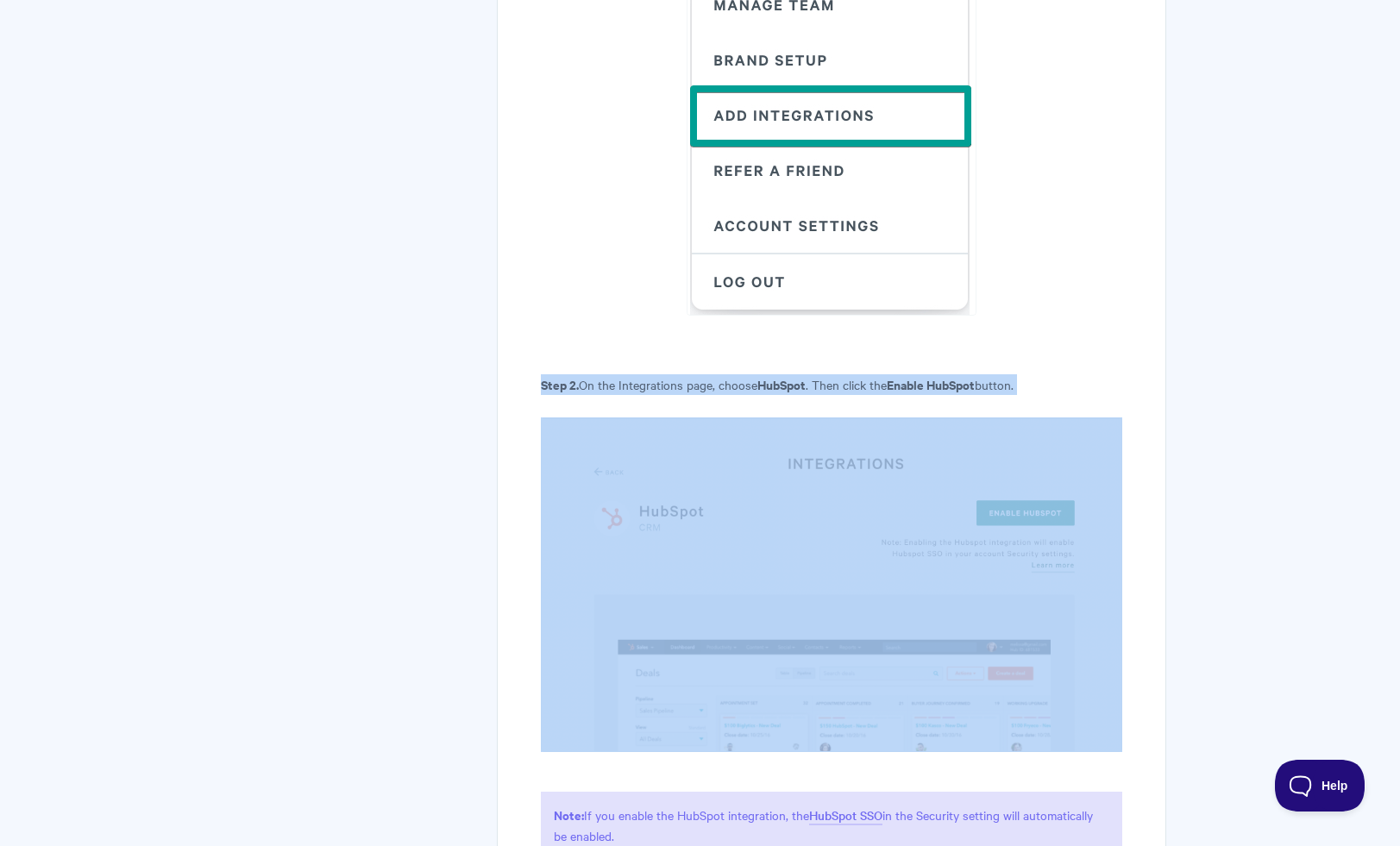
scroll to position [1405, 0]
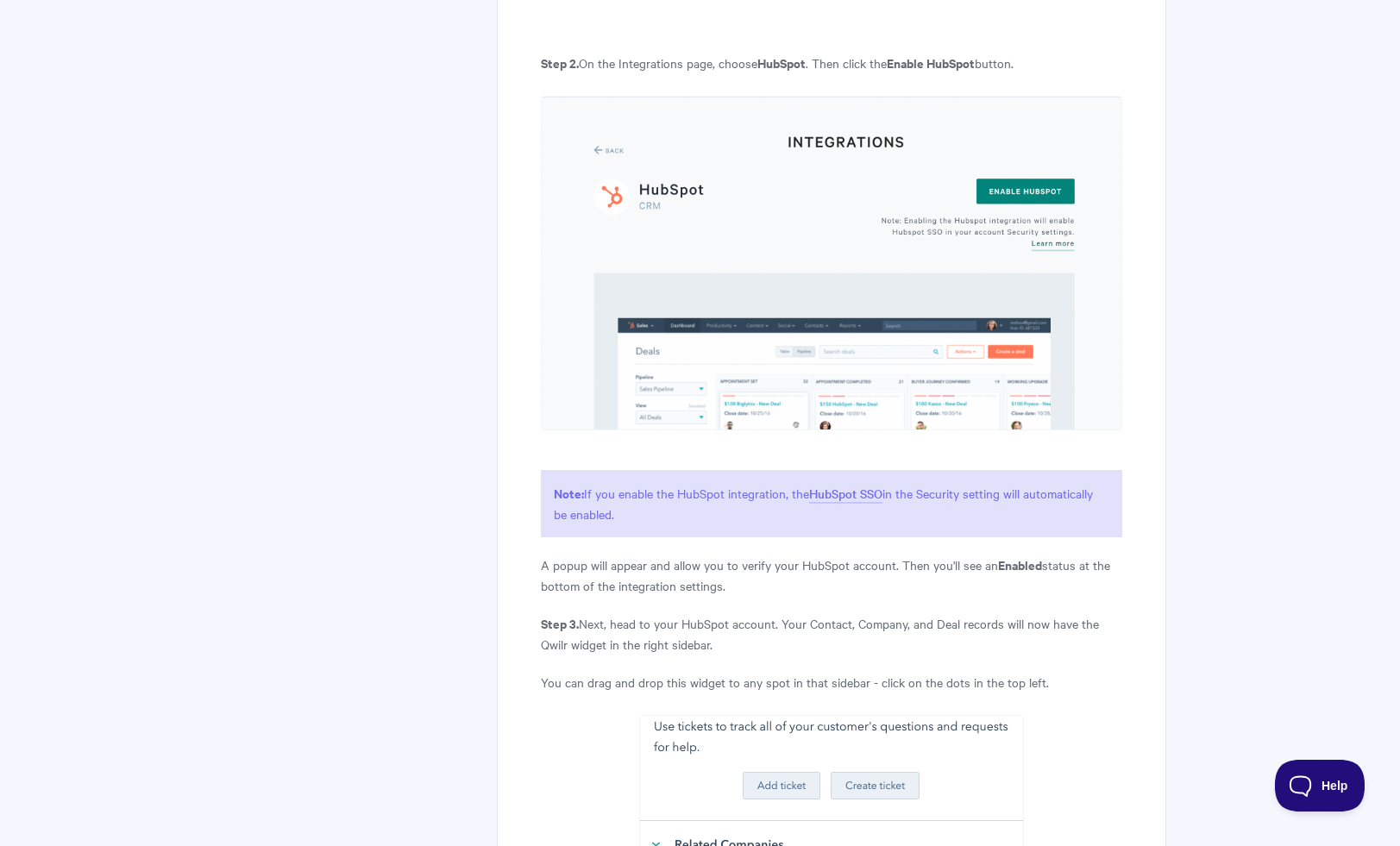
click at [645, 620] on p "Step 3. Next, head to your HubSpot account. Your Contact, Company, and Deal rec…" at bounding box center [831, 635] width 581 height 42
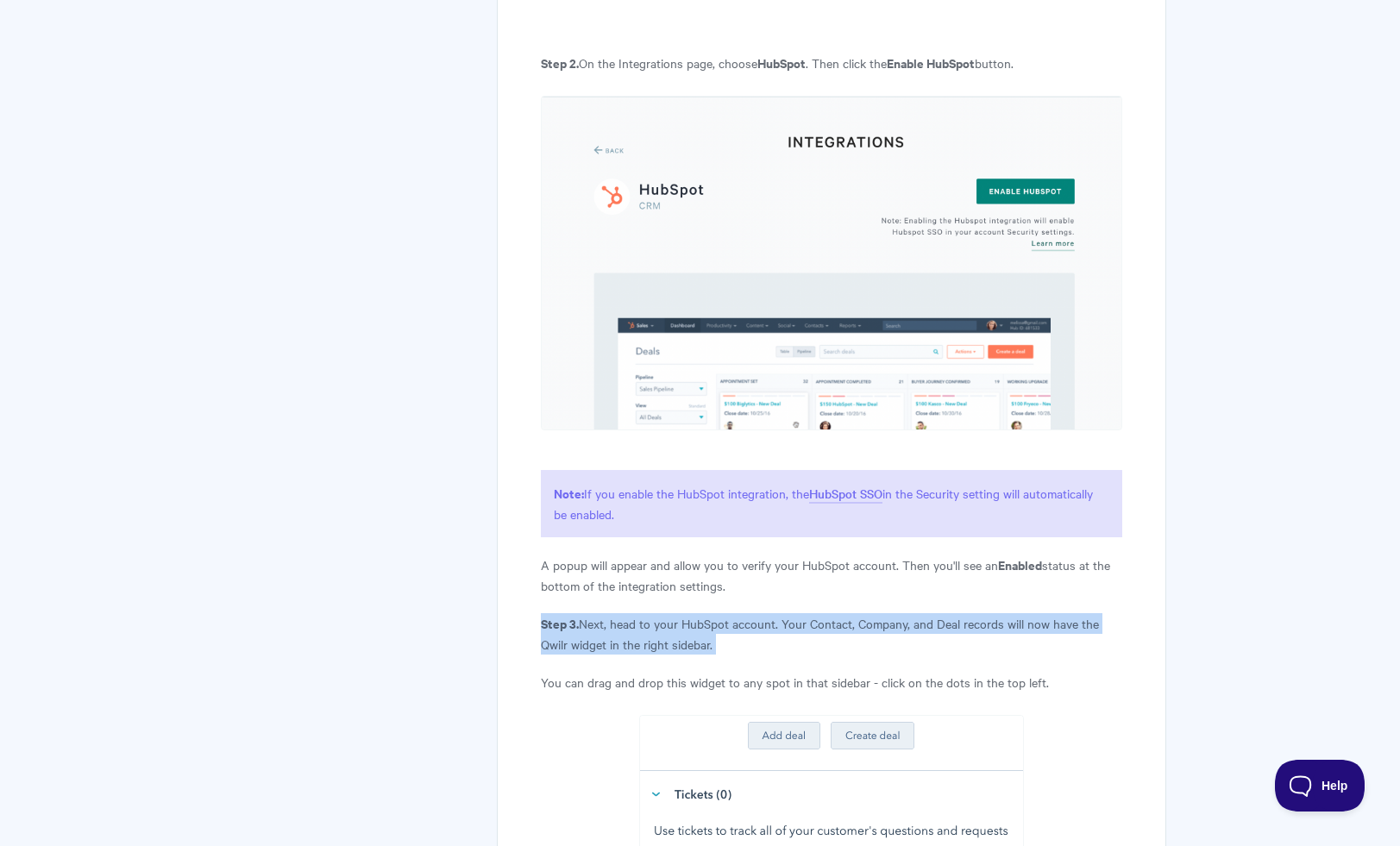
click at [645, 620] on p "Step 3. Next, head to your HubSpot account. Your Contact, Company, and Deal rec…" at bounding box center [831, 635] width 581 height 42
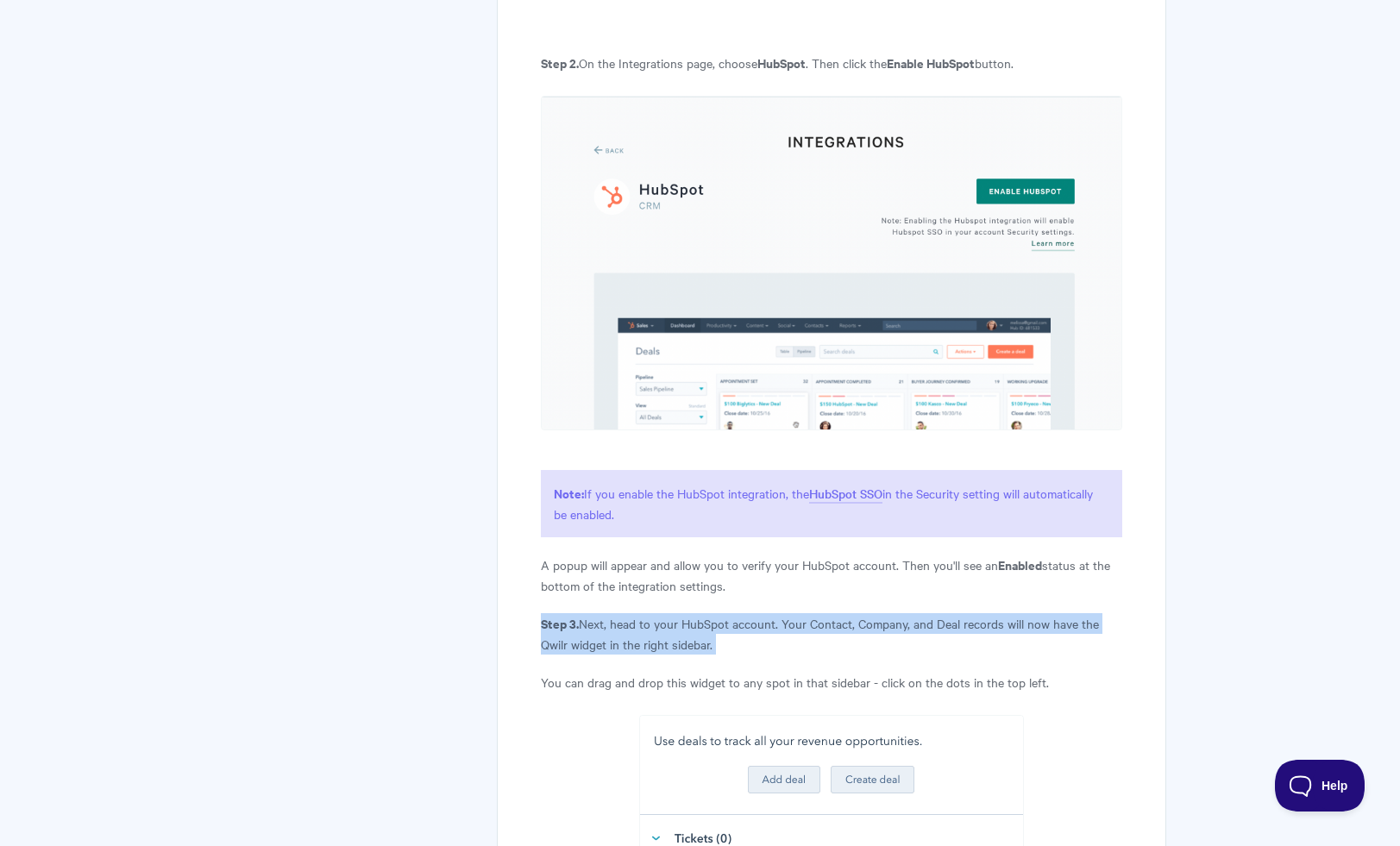
click at [645, 620] on p "Step 3. Next, head to your HubSpot account. Your Contact, Company, and Deal rec…" at bounding box center [831, 635] width 581 height 42
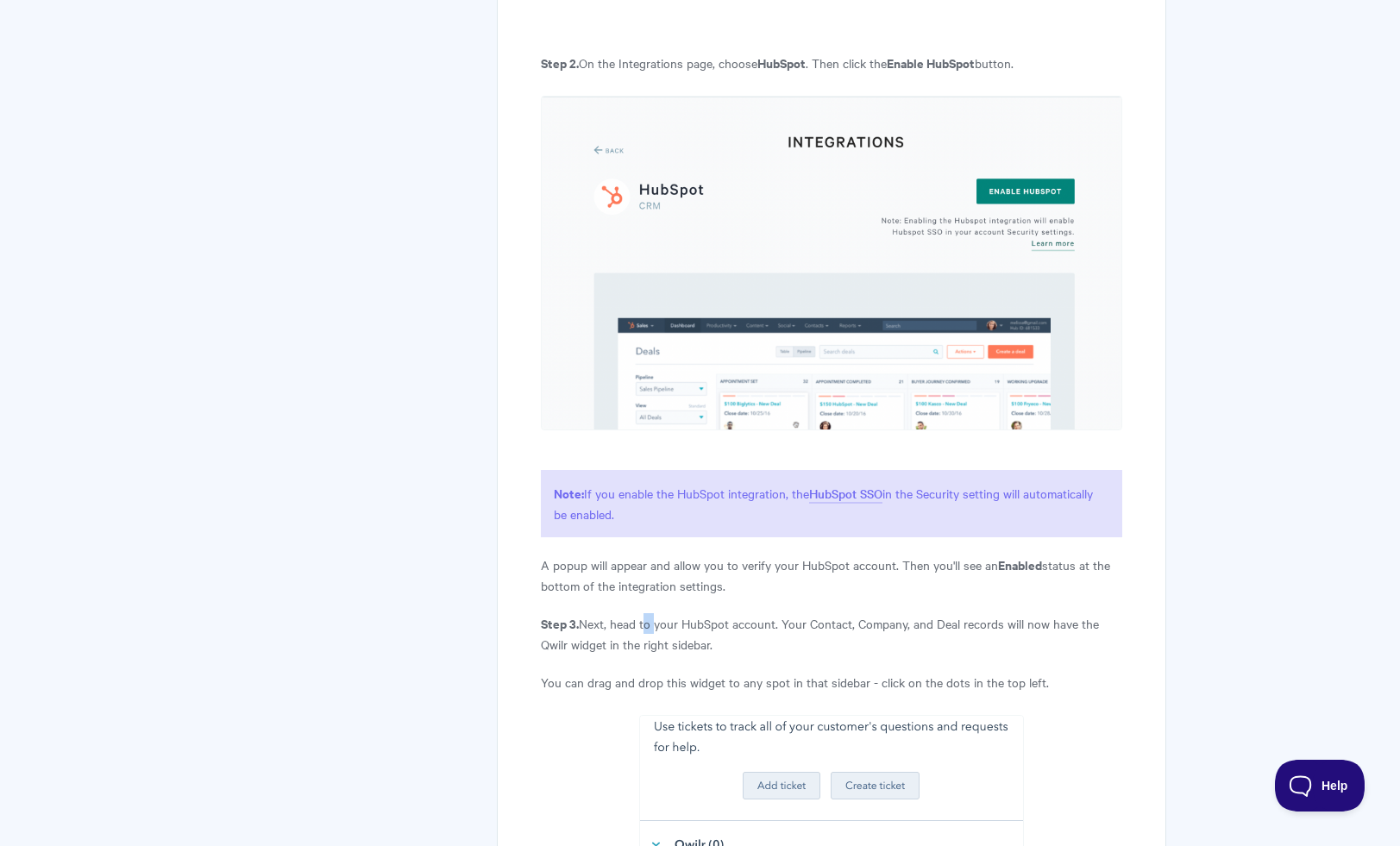
click at [645, 620] on p "Step 3. Next, head to your HubSpot account. Your Contact, Company, and Deal rec…" at bounding box center [831, 635] width 581 height 42
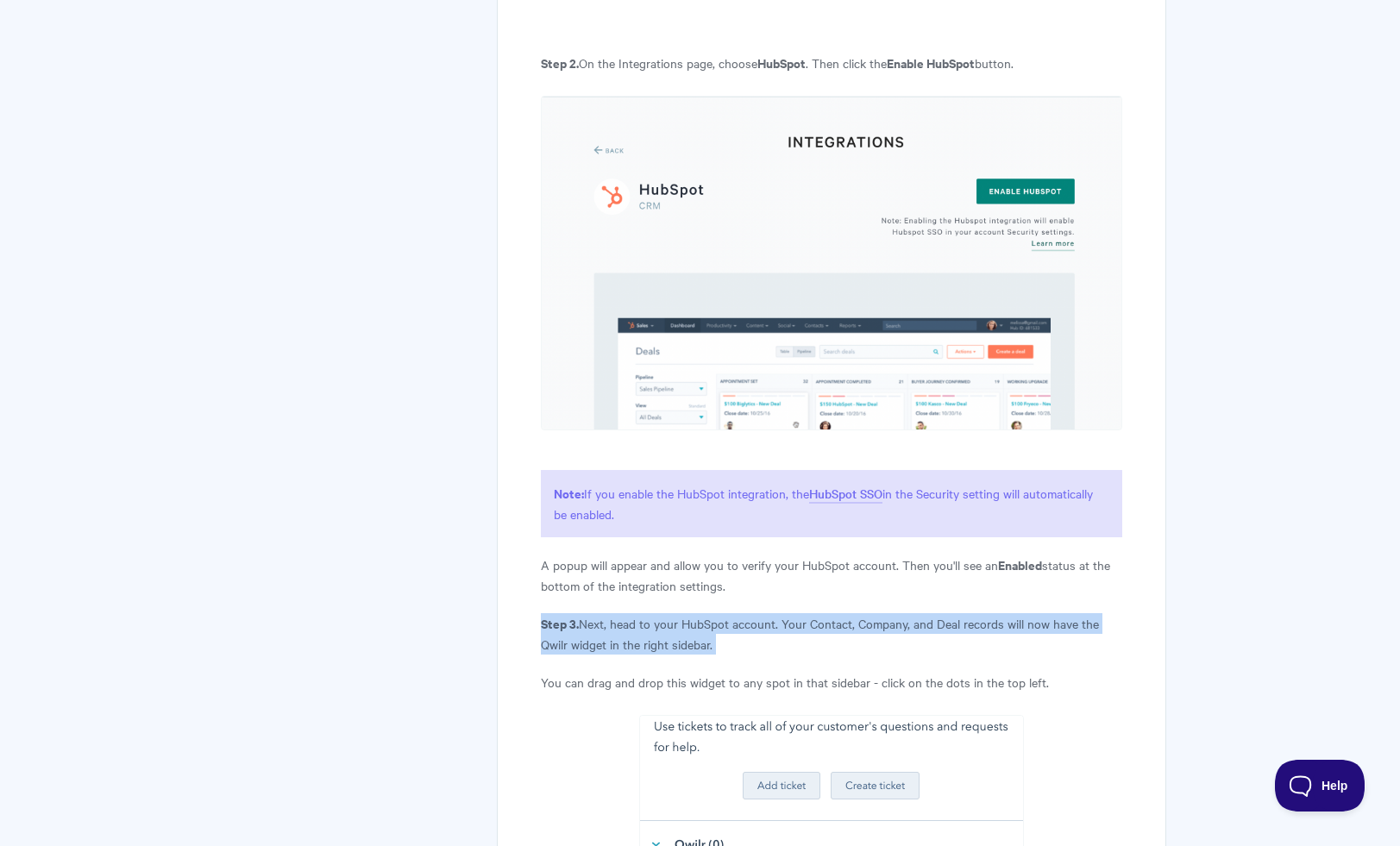
click at [645, 620] on p "Step 3. Next, head to your HubSpot account. Your Contact, Company, and Deal rec…" at bounding box center [831, 635] width 581 height 42
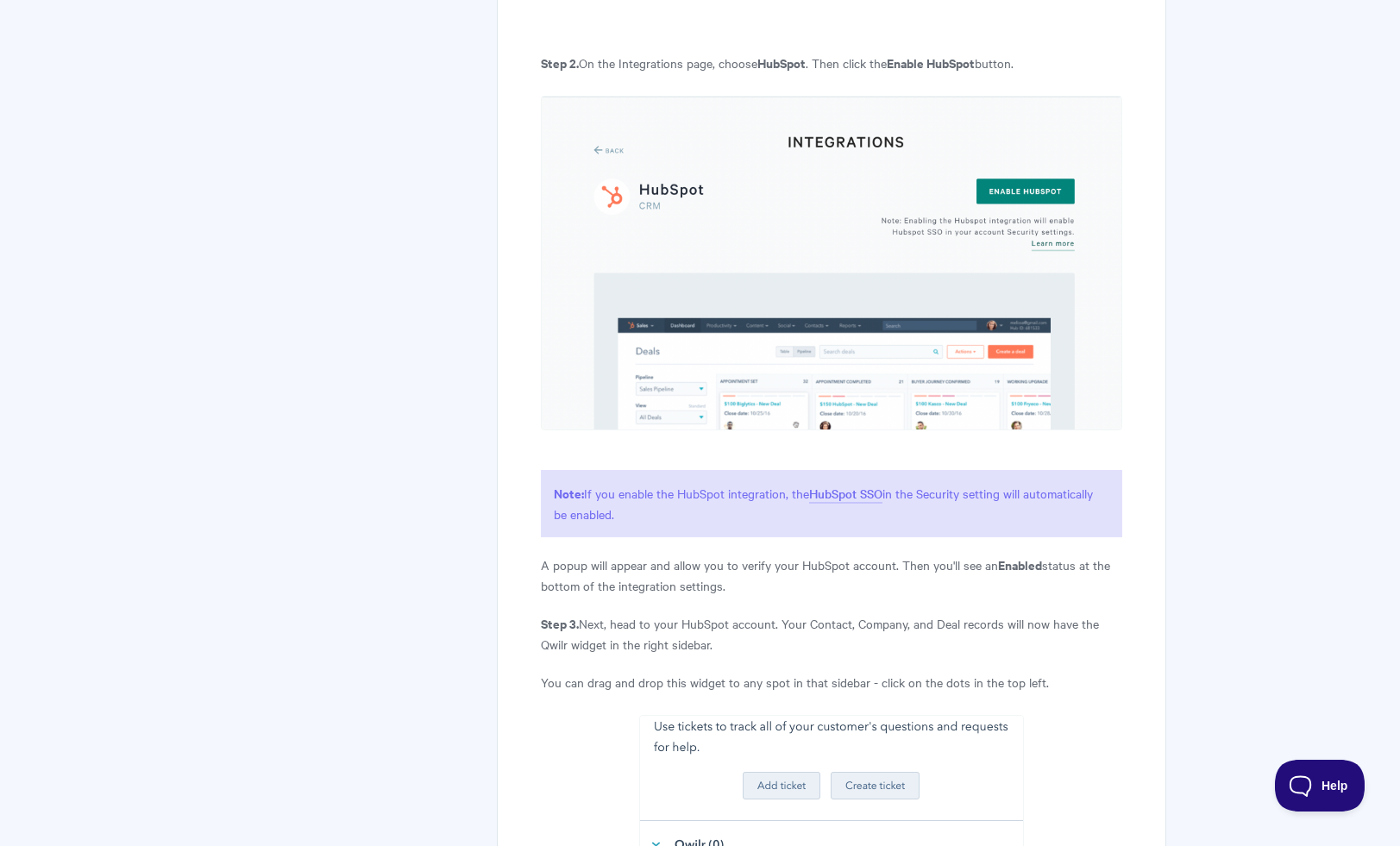
click at [649, 675] on p "You can drag and drop this widget to any spot in that sidebar - click on the do…" at bounding box center [831, 682] width 581 height 21
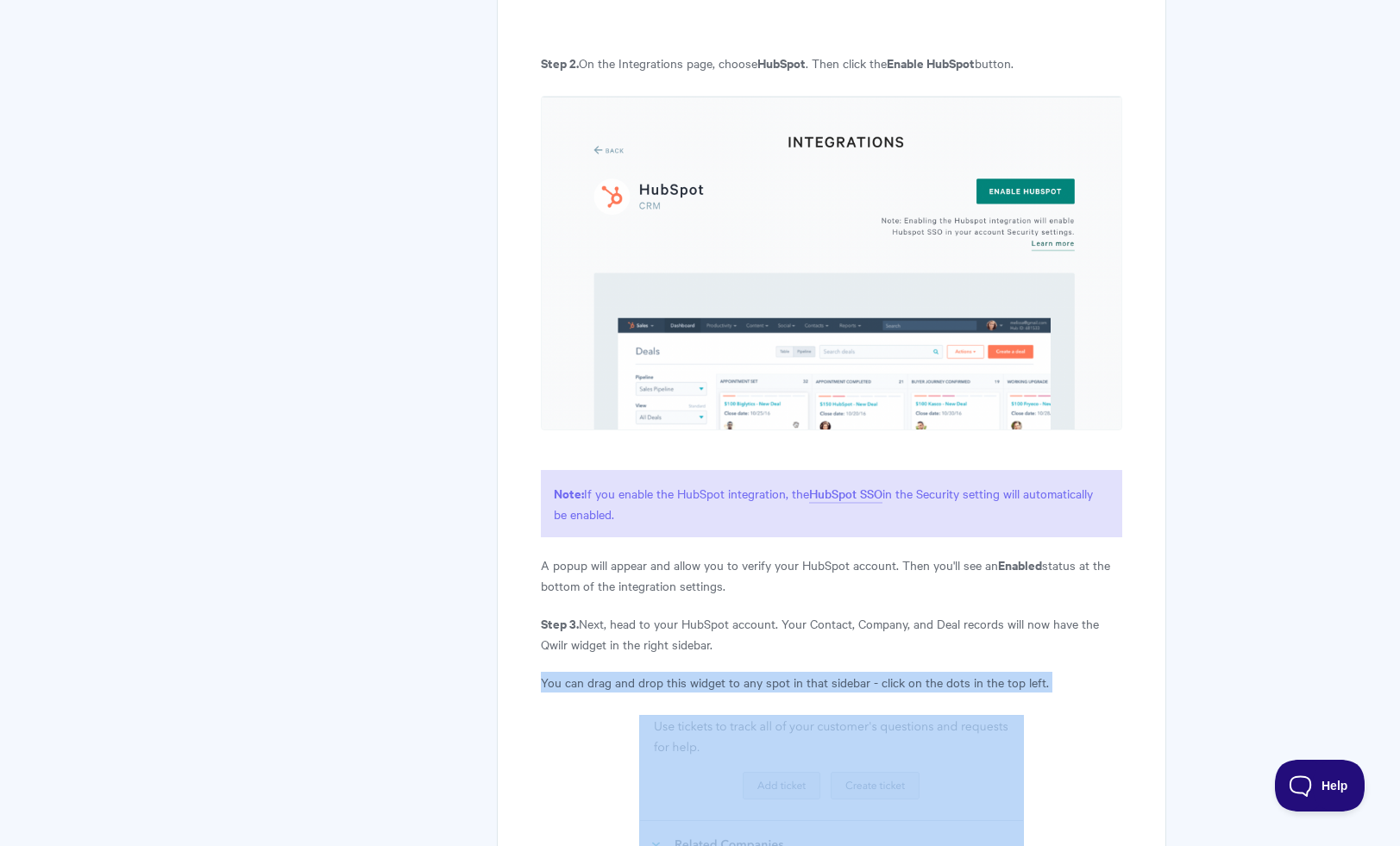
click at [649, 675] on p "You can drag and drop this widget to any spot in that sidebar - click on the do…" at bounding box center [831, 682] width 581 height 21
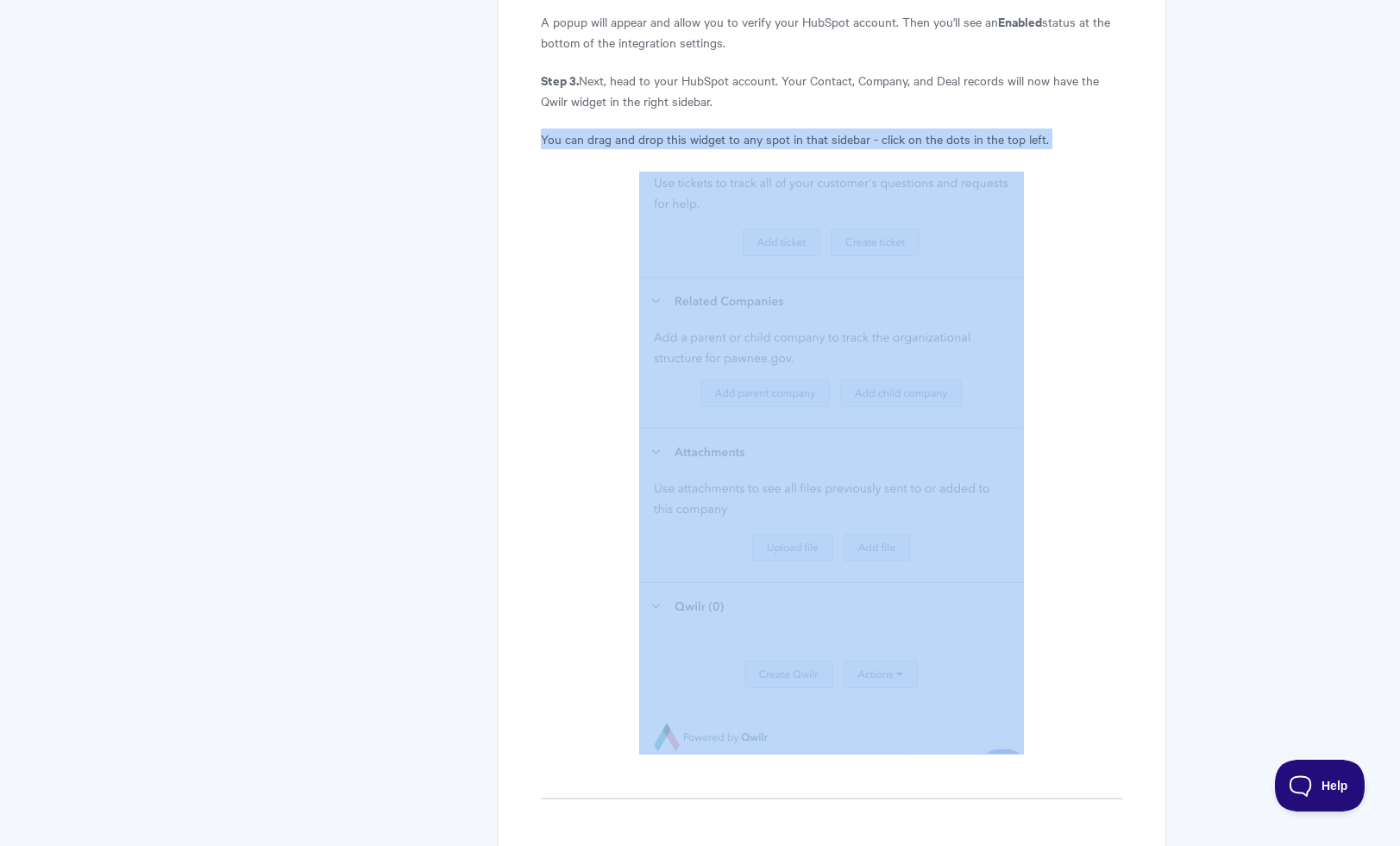
scroll to position [2000, 0]
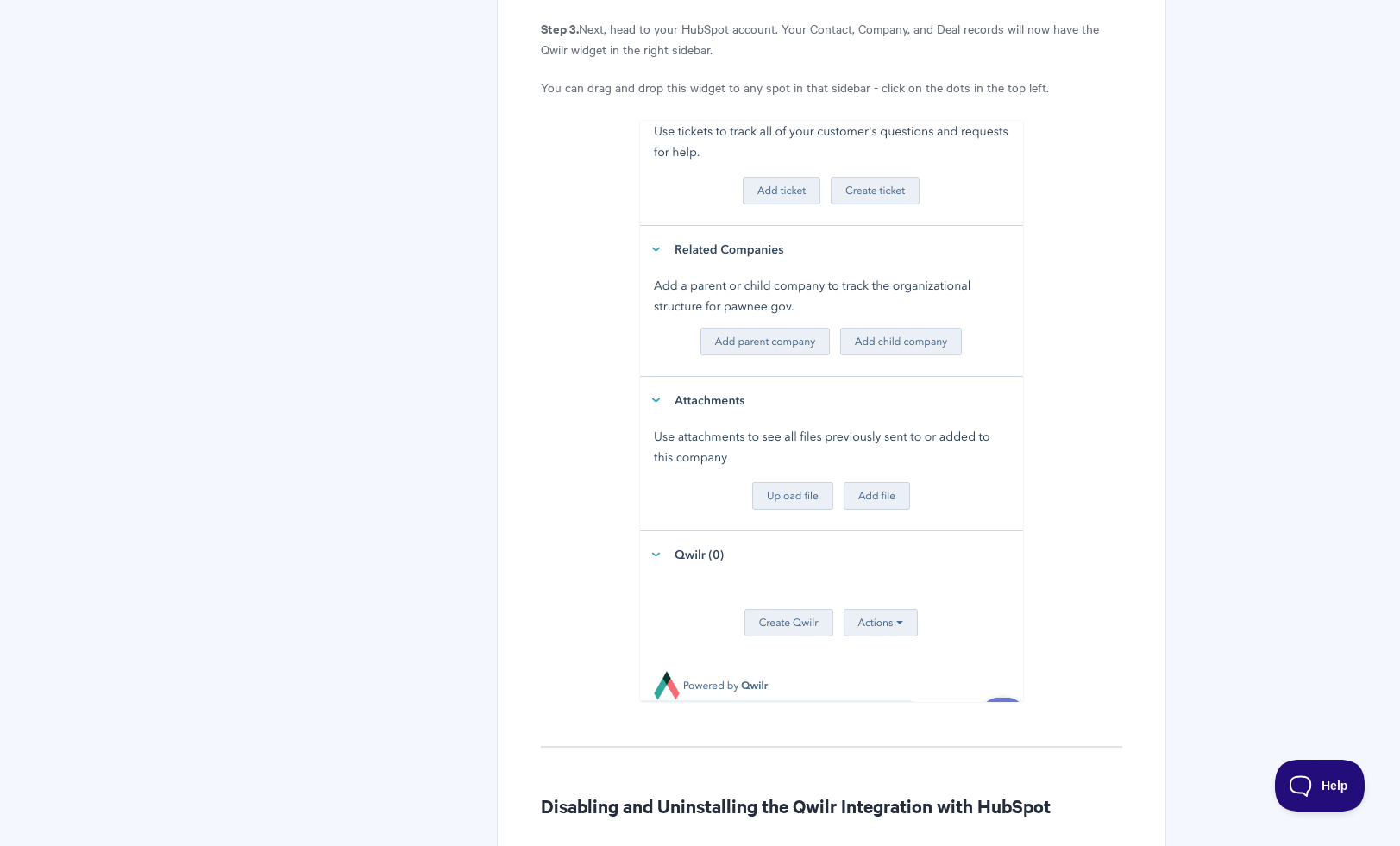
click at [650, 787] on article "HubSpot: Installation In this guide, we'll show you how to set up our HubSpot i…" at bounding box center [831, 472] width 581 height 4487
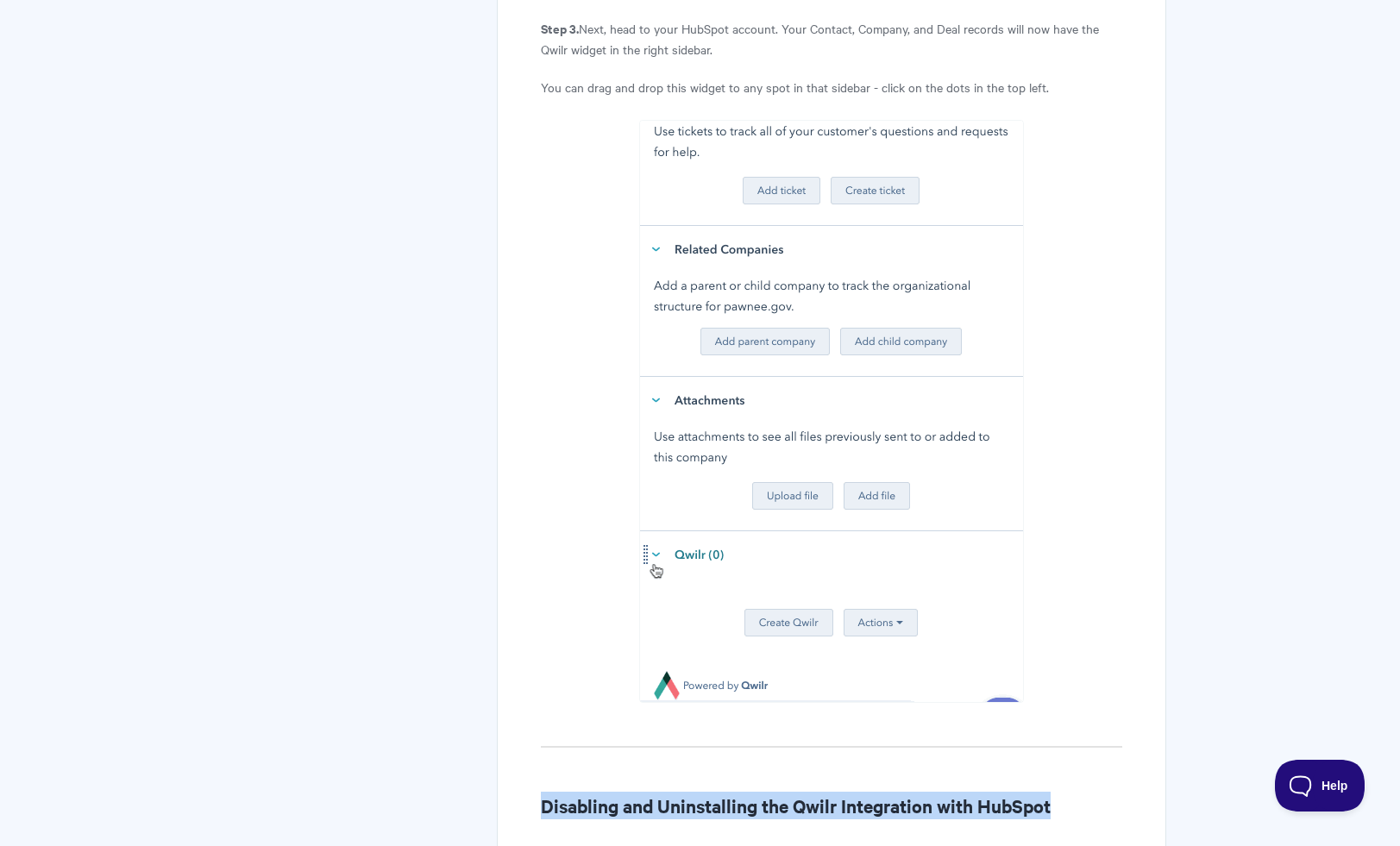
click at [650, 787] on article "HubSpot: Installation In this guide, we'll show you how to set up our HubSpot i…" at bounding box center [831, 472] width 581 height 4487
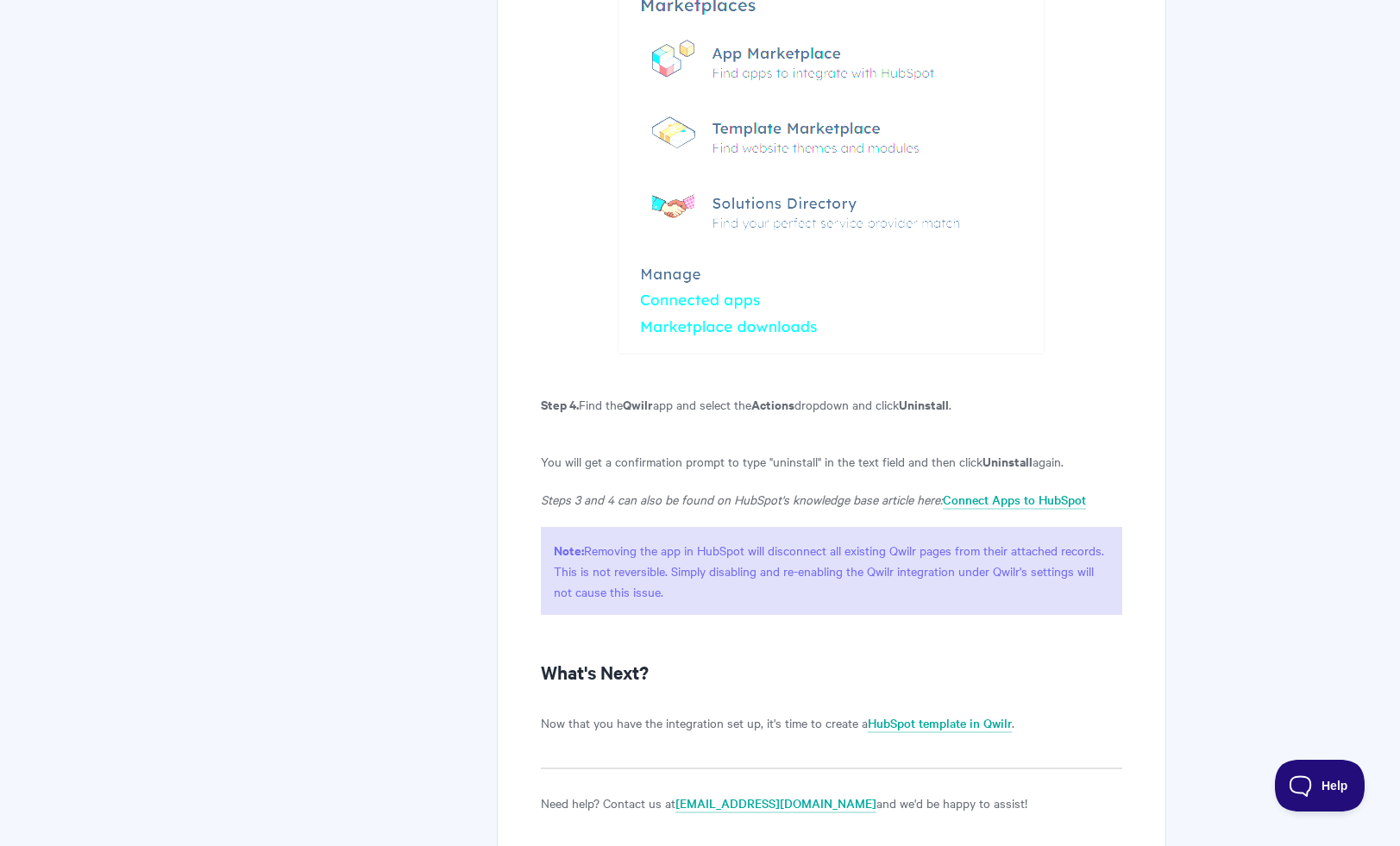
scroll to position [4090, 0]
